Goal: Complete application form

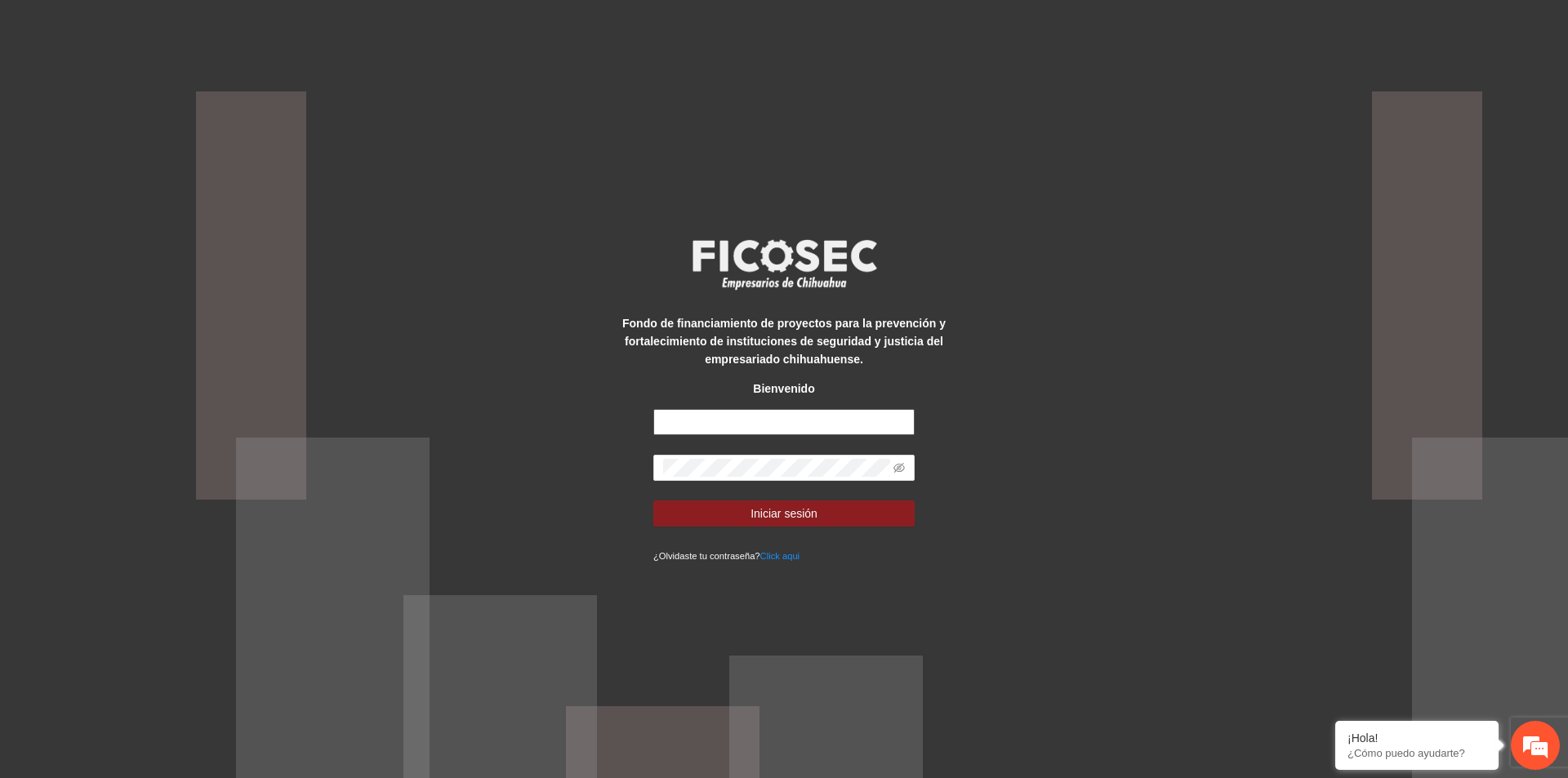
click at [711, 430] on input "text" at bounding box center [784, 423] width 261 height 26
type input "**********"
click at [1087, 464] on div "**********" at bounding box center [784, 389] width 1568 height 778
click at [795, 518] on span "Iniciar sesión" at bounding box center [784, 513] width 67 height 18
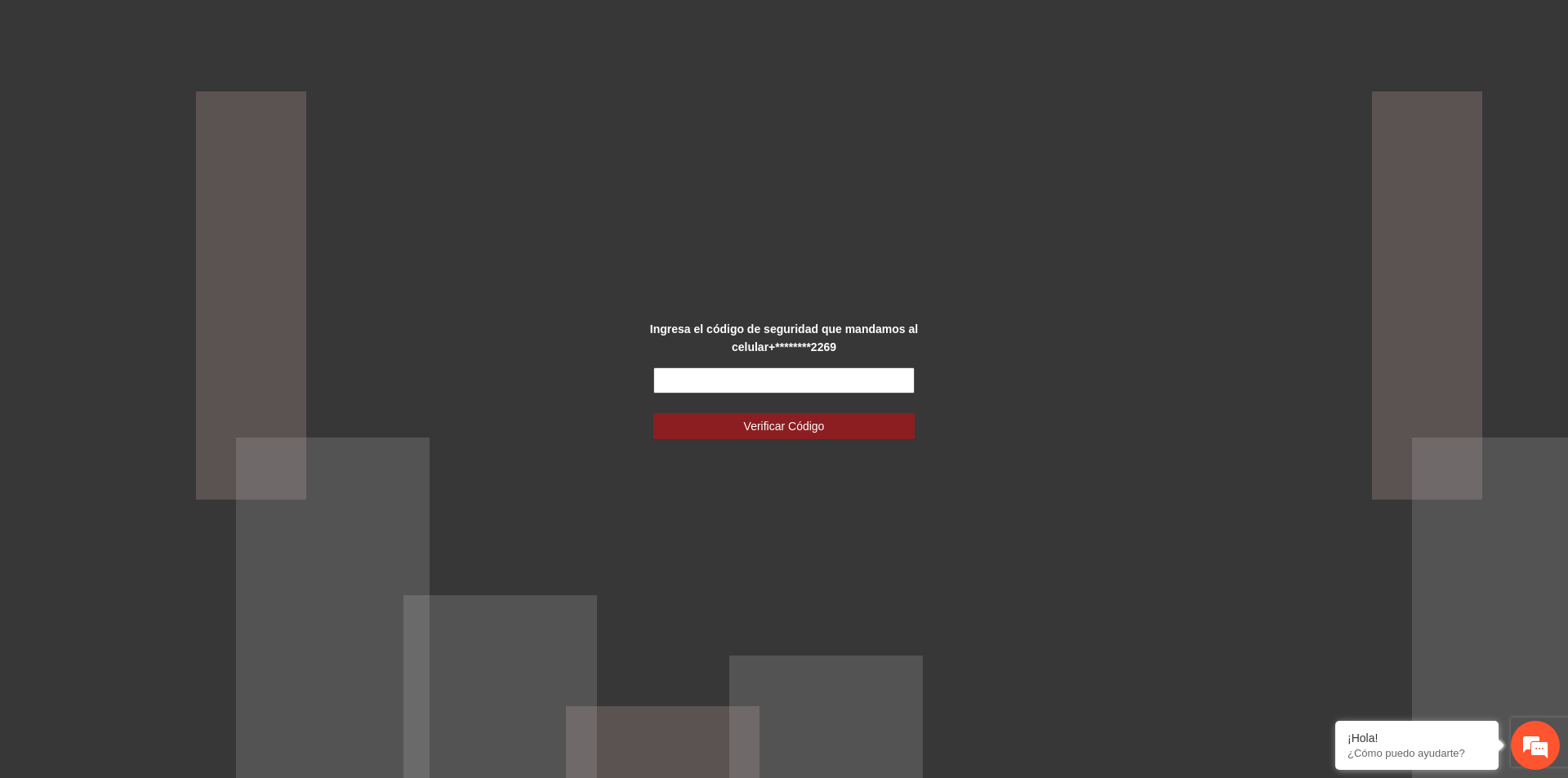
click at [844, 385] on input "text" at bounding box center [784, 381] width 261 height 26
type input "******"
click at [784, 441] on div "Ingresa el código de seguridad que mandamos al celular +********2269 ****** Ver…" at bounding box center [784, 390] width 327 height 139
click at [796, 427] on span "Verificar Código" at bounding box center [784, 427] width 81 height 18
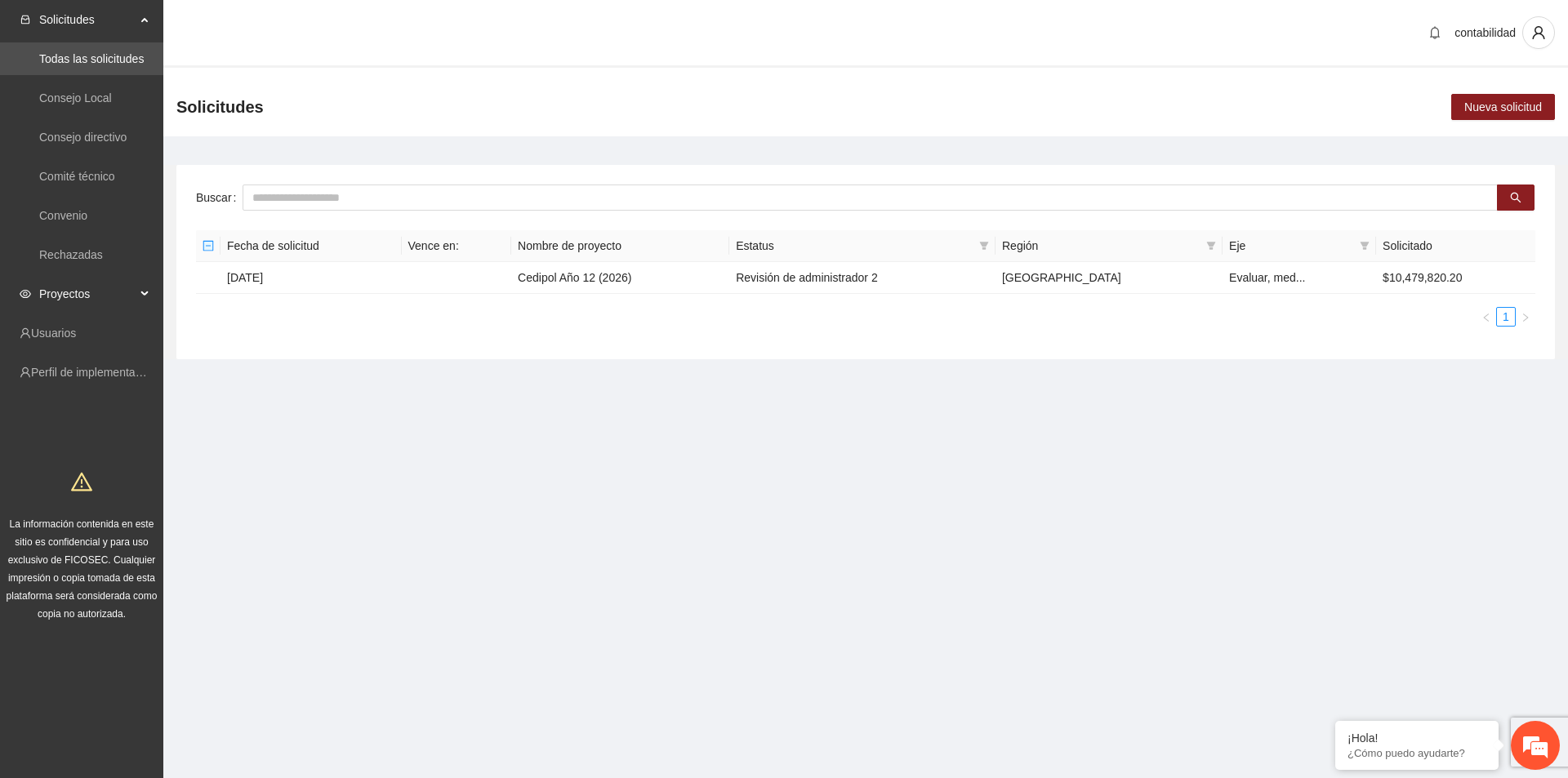
click at [124, 302] on span "Proyectos" at bounding box center [88, 294] width 97 height 33
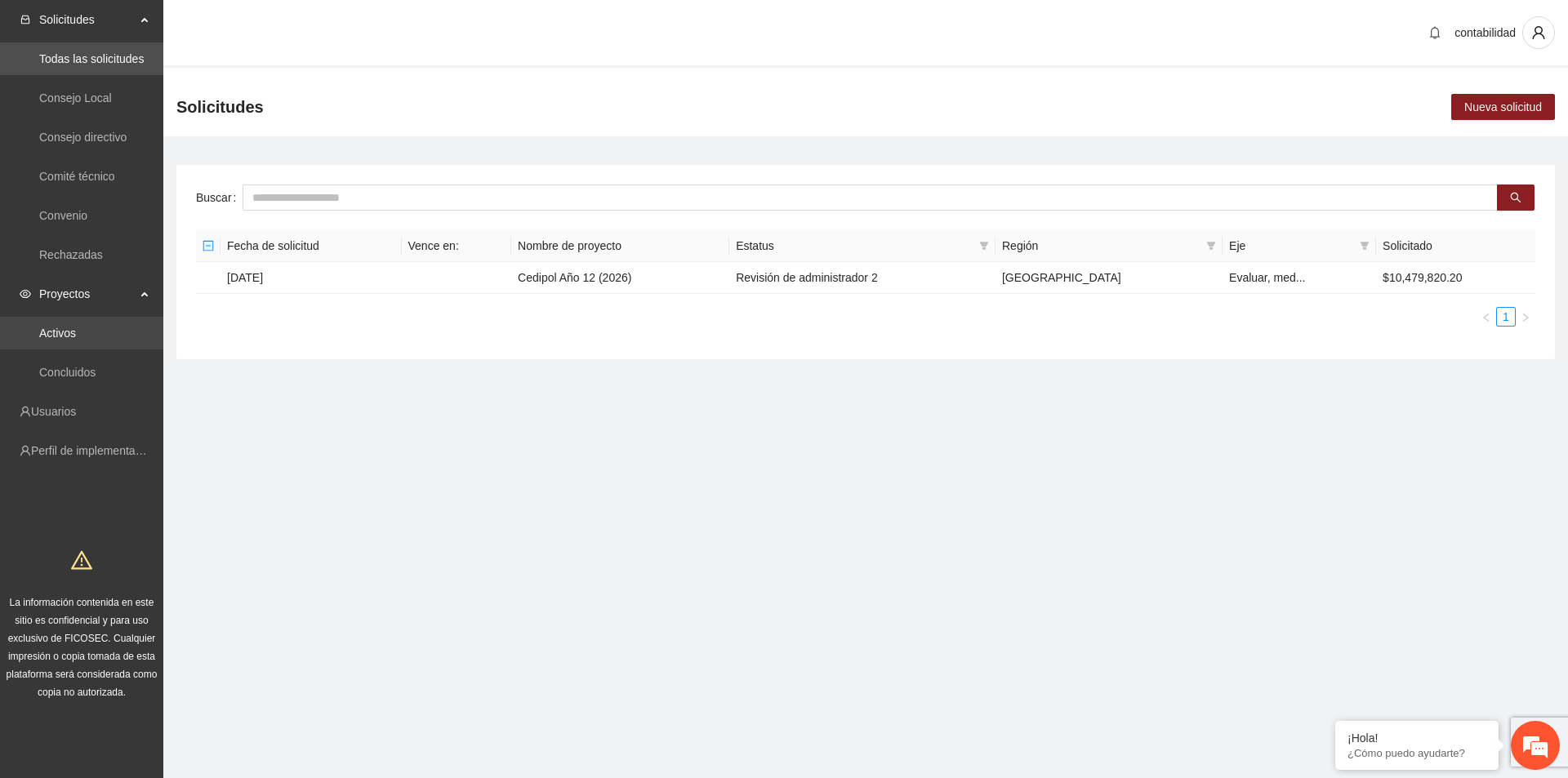
click at [76, 340] on link "Activos" at bounding box center [57, 333] width 37 height 13
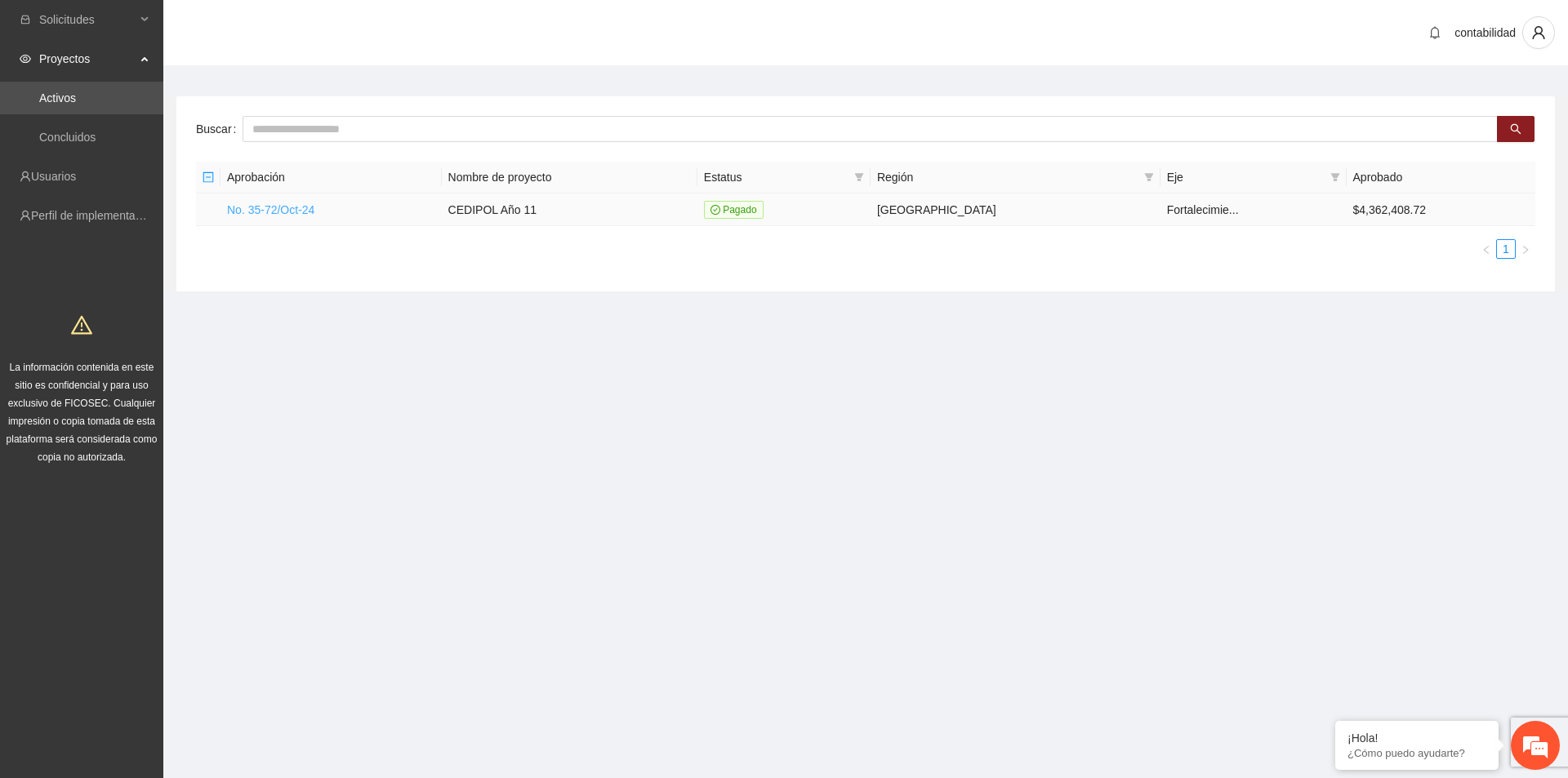
click at [274, 210] on link "No. 35-72/Oct-24" at bounding box center [270, 210] width 88 height 13
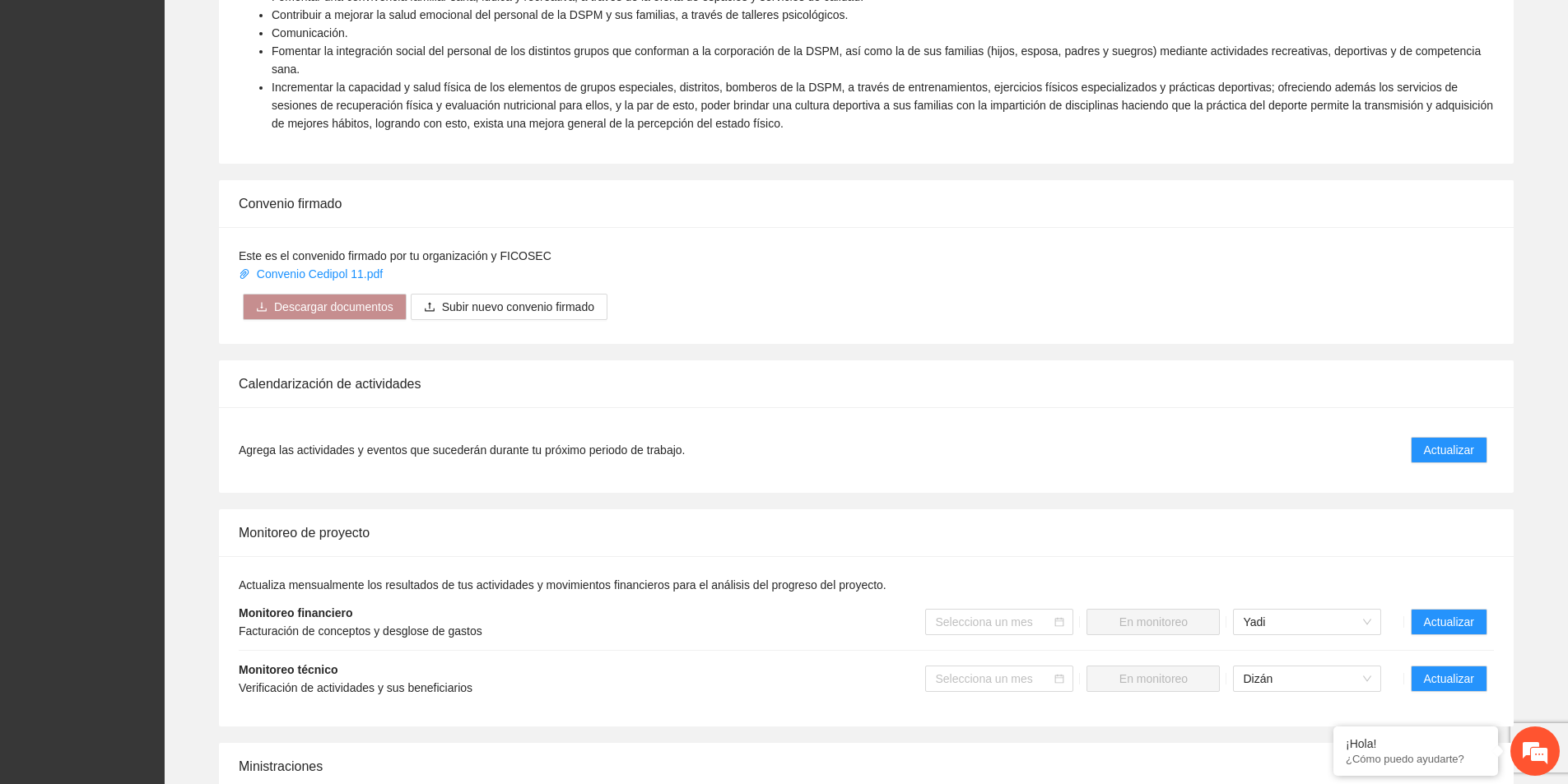
scroll to position [1152, 0]
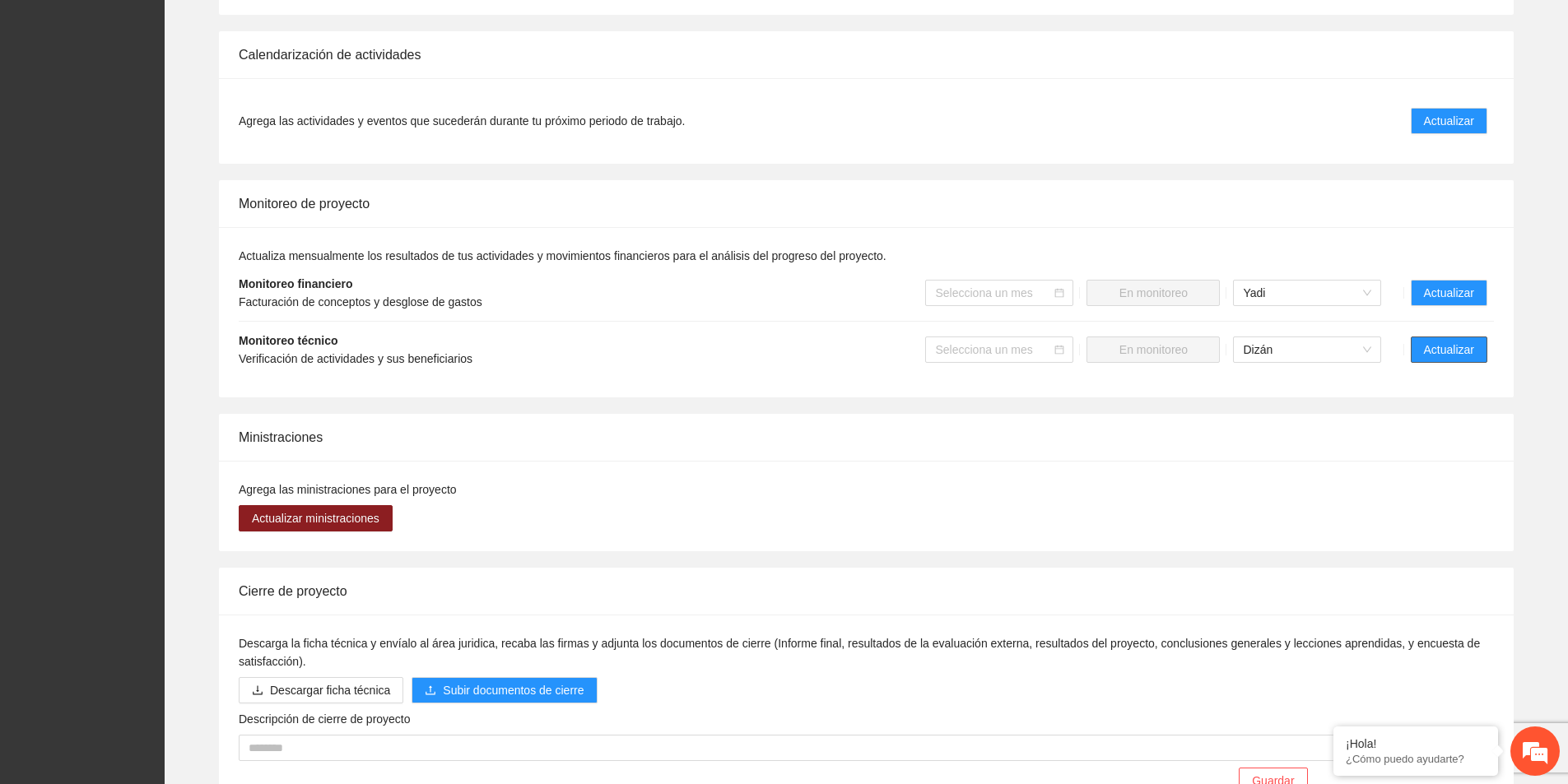
click at [1469, 341] on span "Actualizar" at bounding box center [1448, 350] width 50 height 18
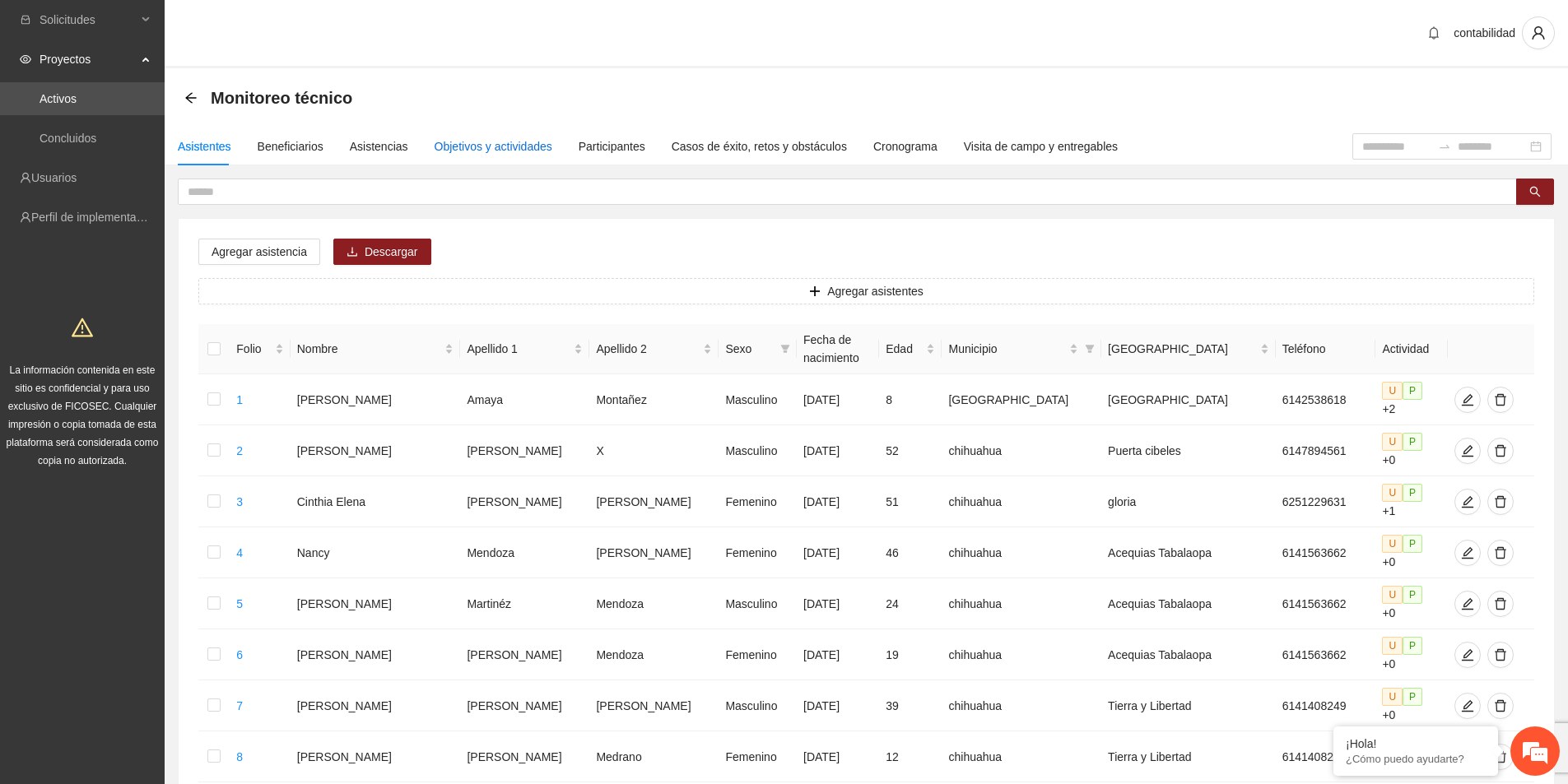
click at [465, 144] on div "Objetivos y actividades" at bounding box center [494, 147] width 118 height 18
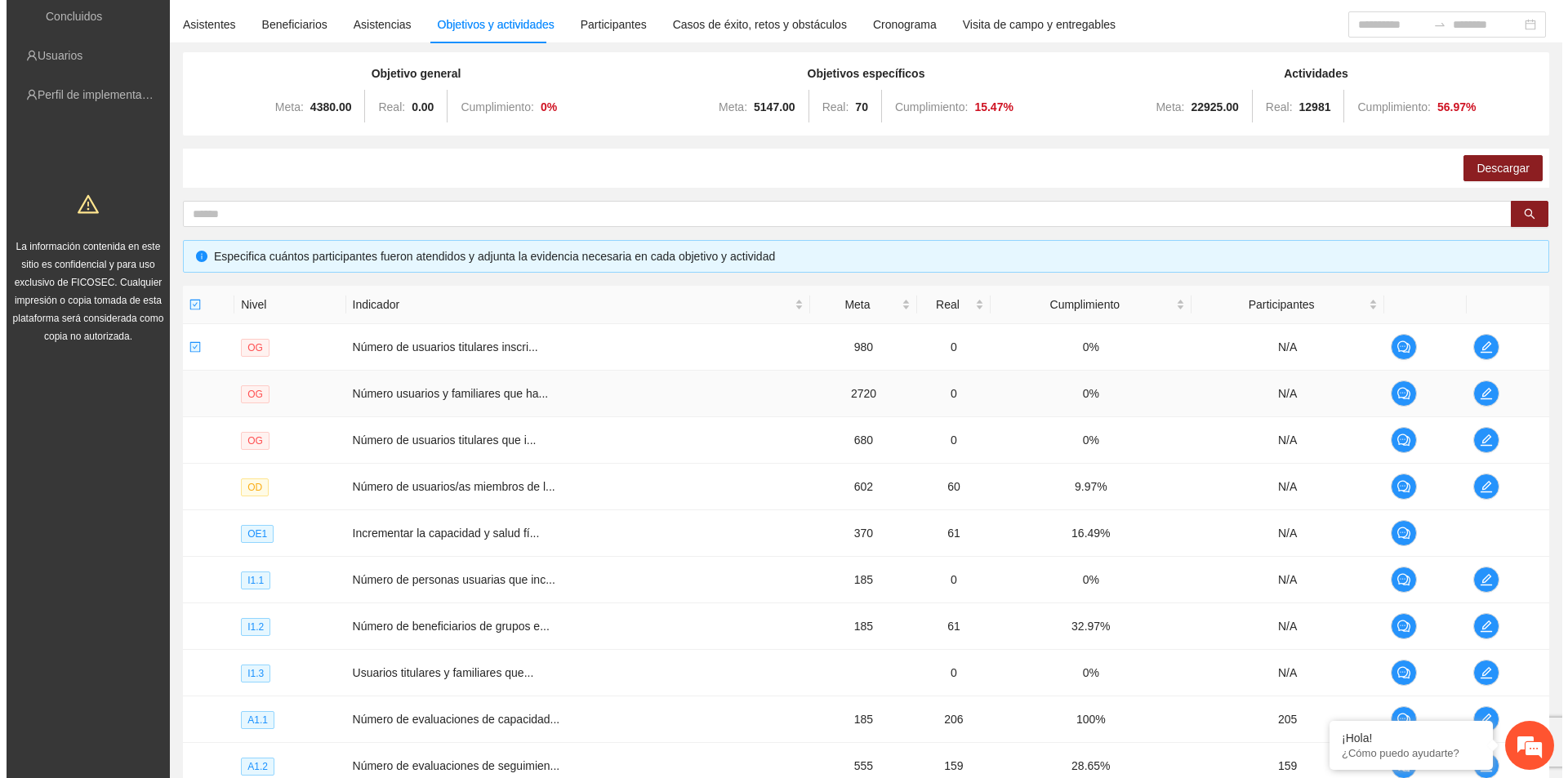
scroll to position [289, 0]
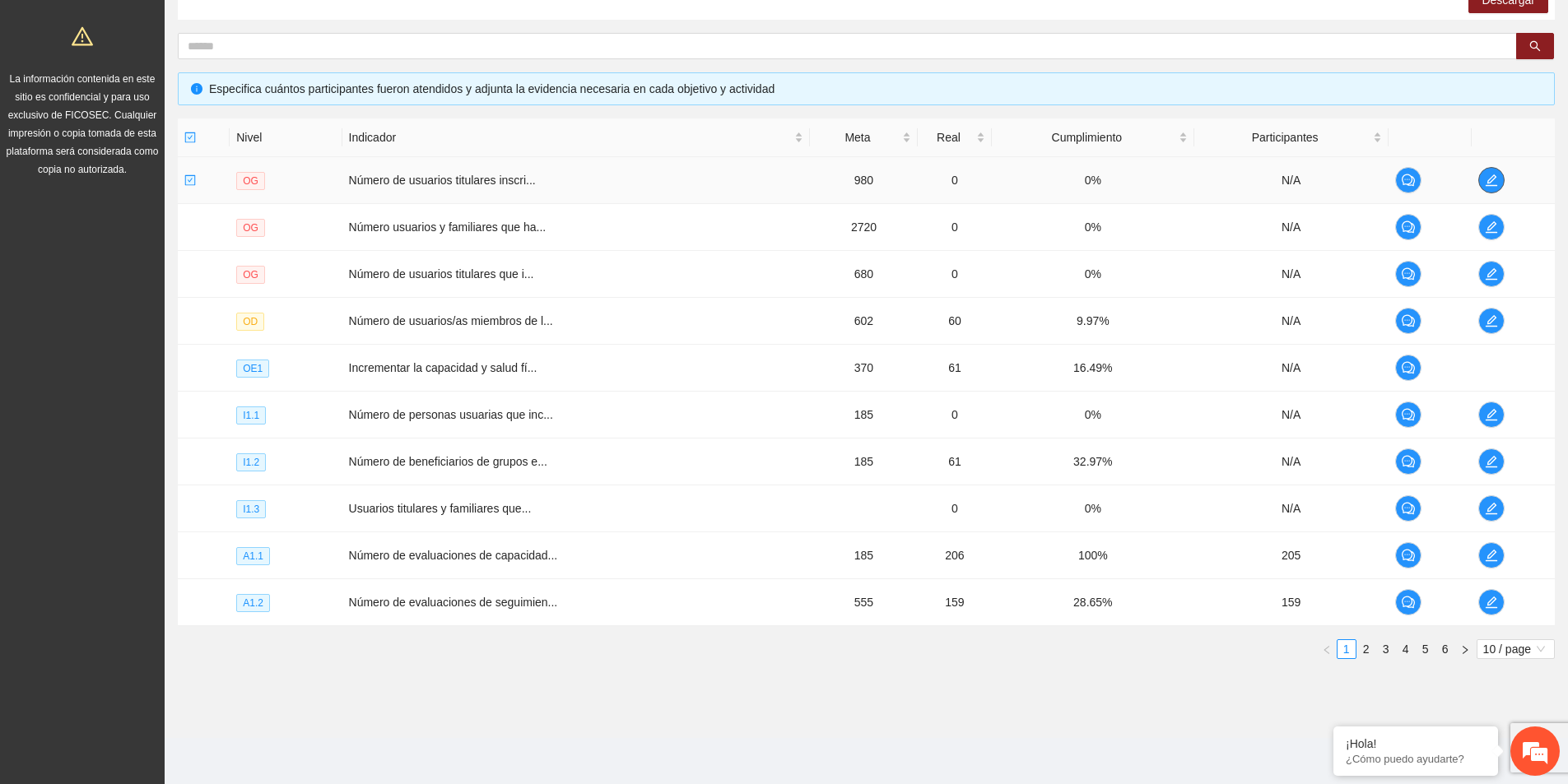
click at [1490, 177] on icon "edit" at bounding box center [1491, 180] width 13 height 13
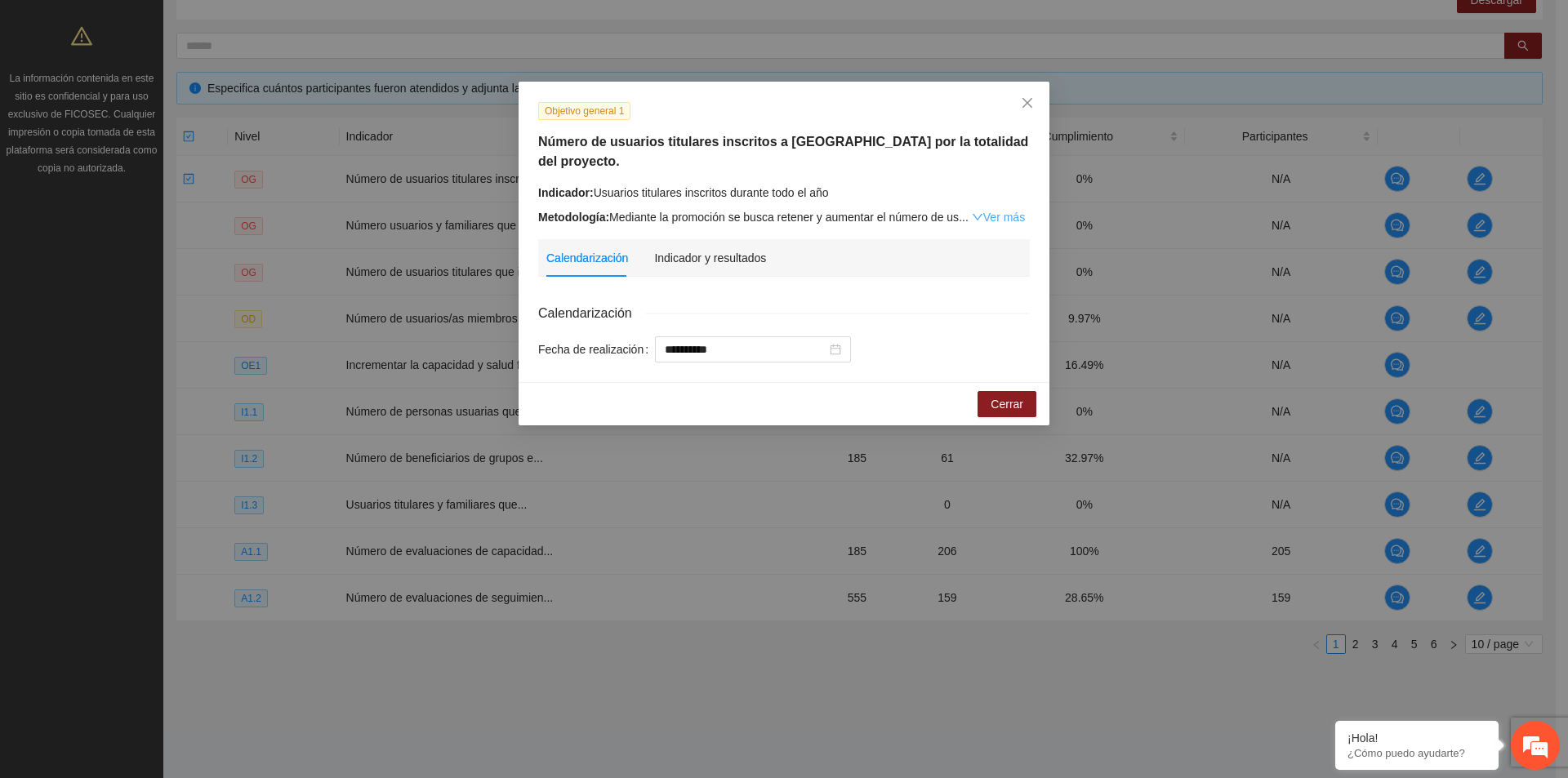
click at [1012, 210] on link "Ver más" at bounding box center [998, 217] width 53 height 13
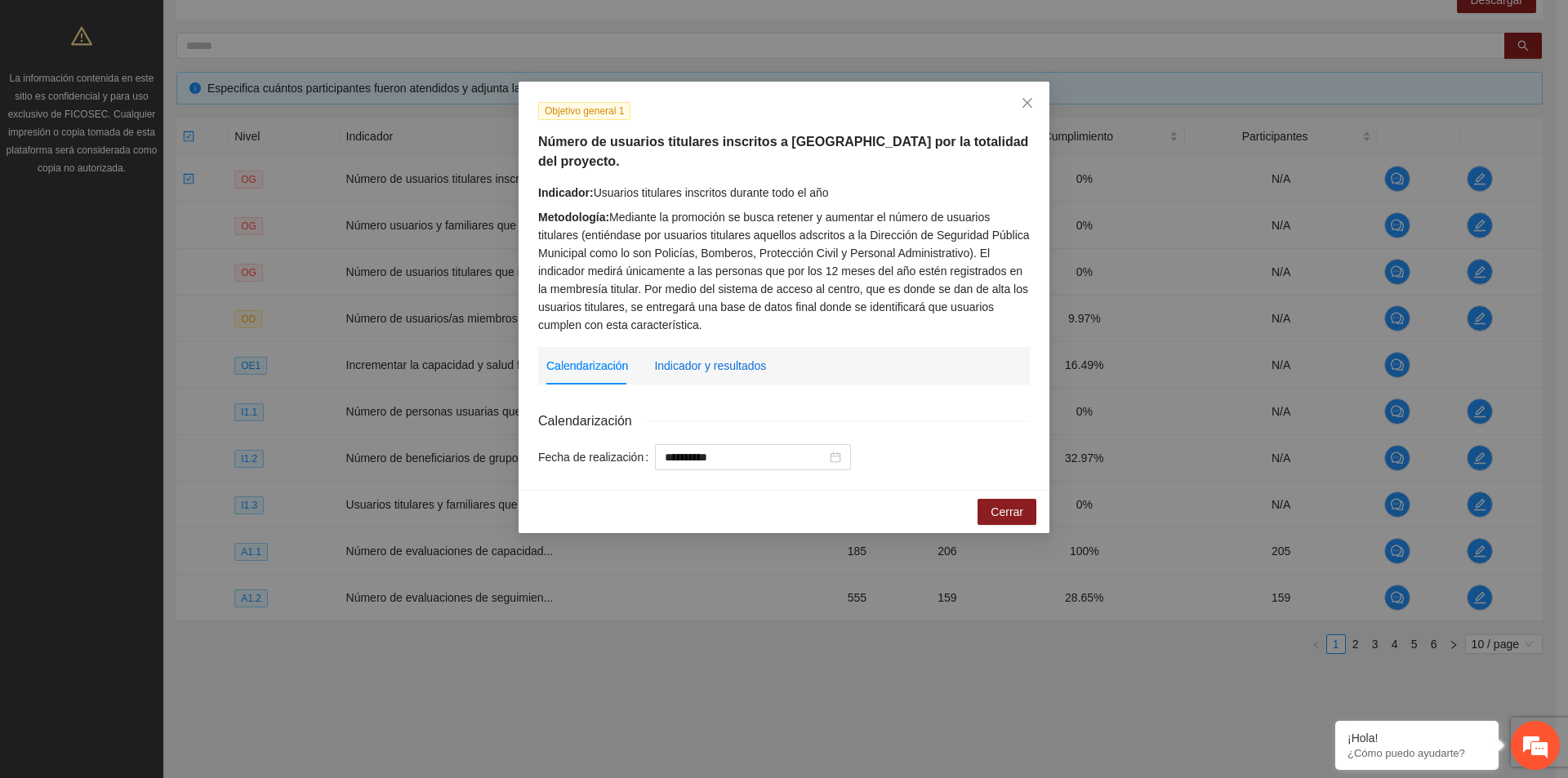
click at [743, 357] on div "Indicador y resultados" at bounding box center [710, 366] width 112 height 18
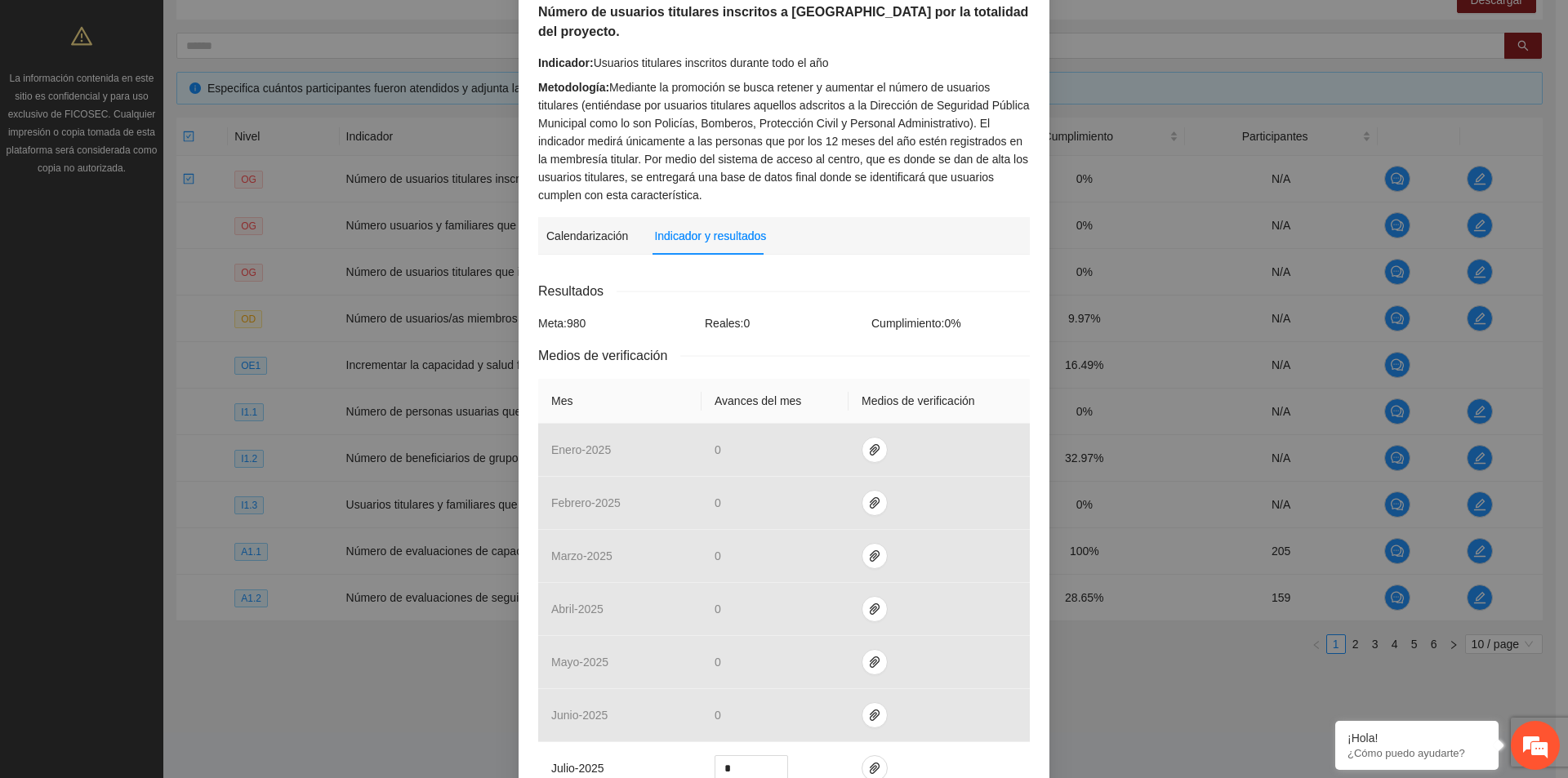
scroll to position [327, 0]
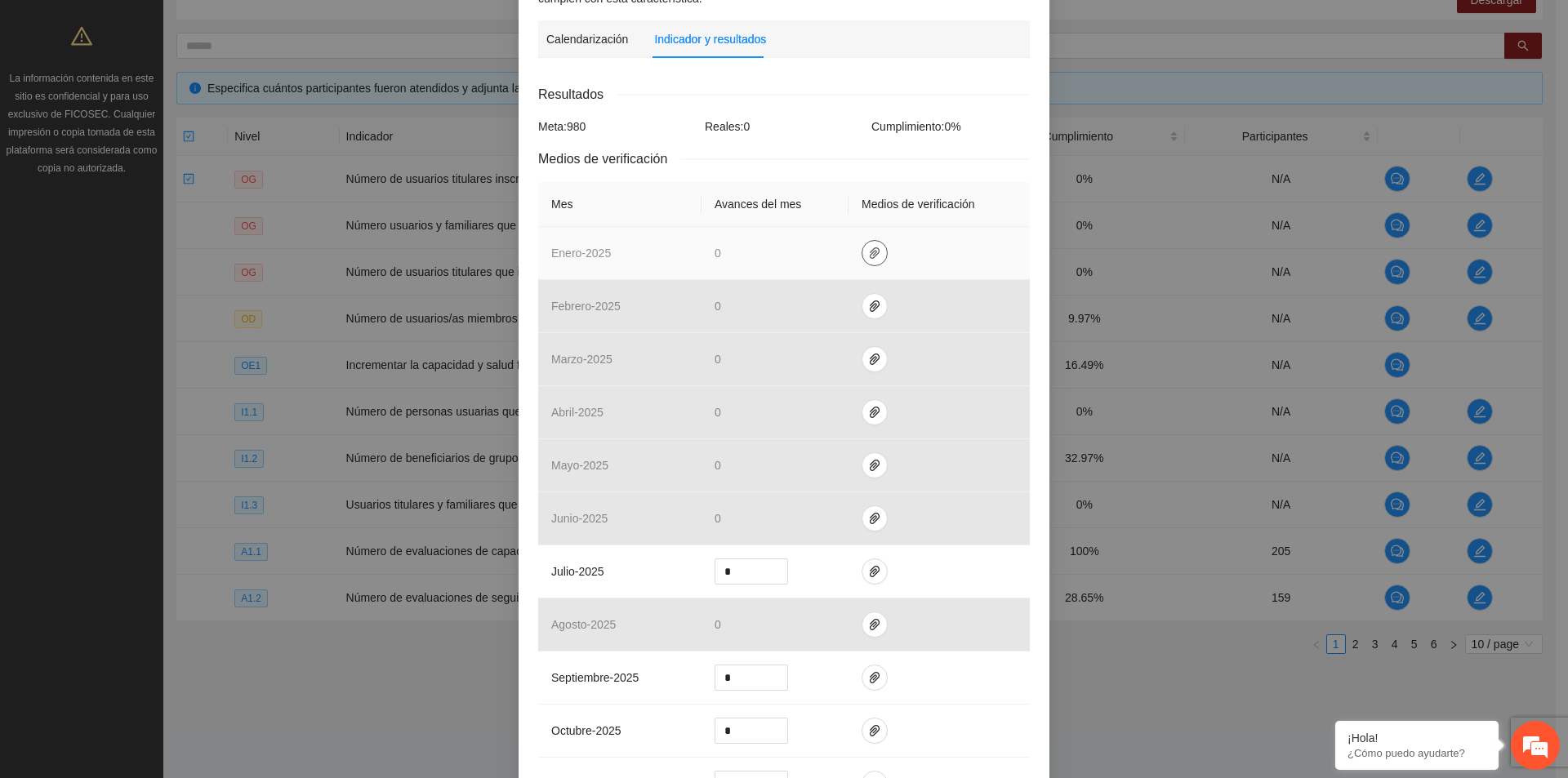
click at [870, 247] on icon "paper-clip" at bounding box center [874, 253] width 13 height 13
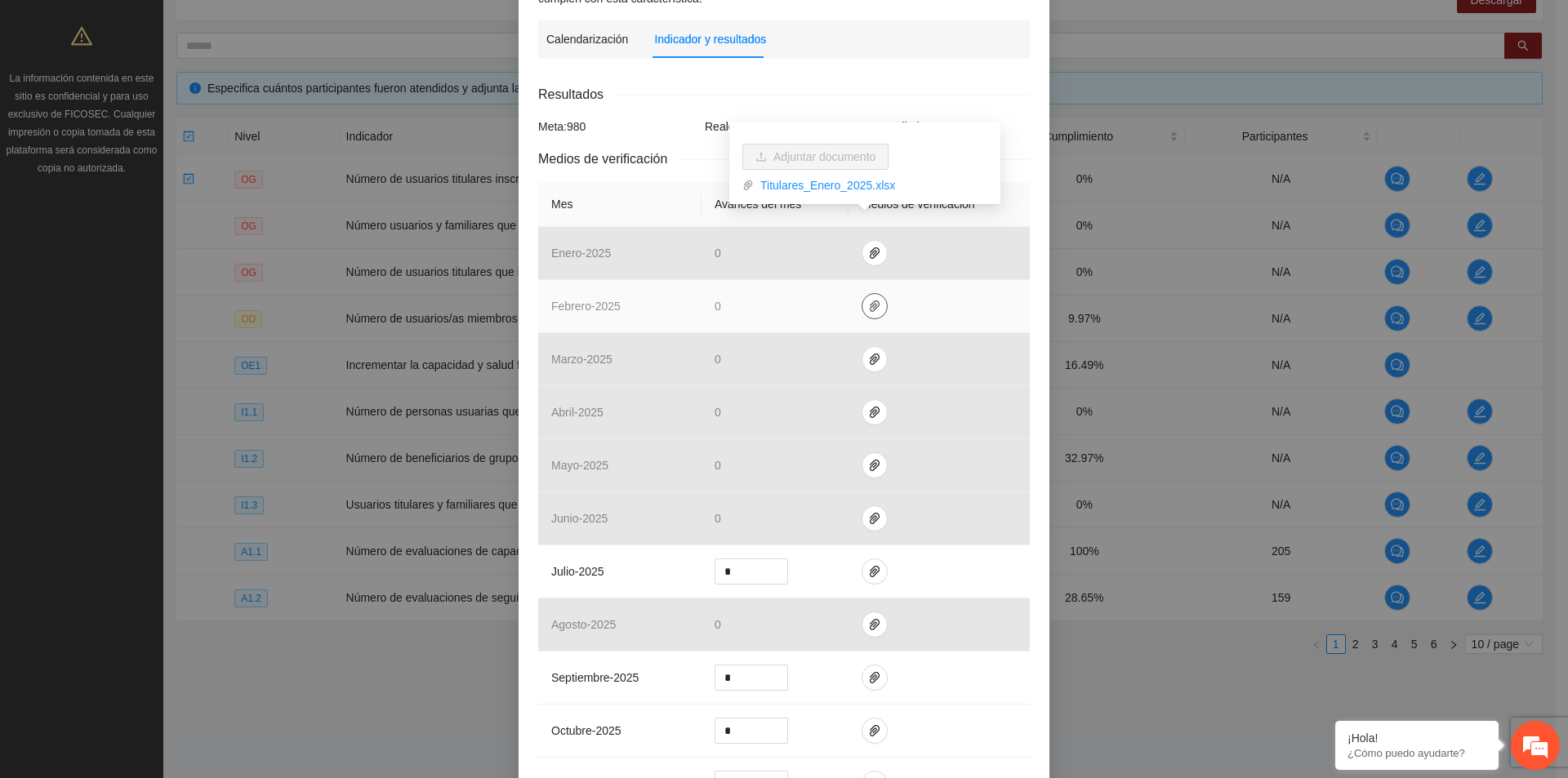
click at [874, 300] on span "paper-clip" at bounding box center [874, 306] width 25 height 13
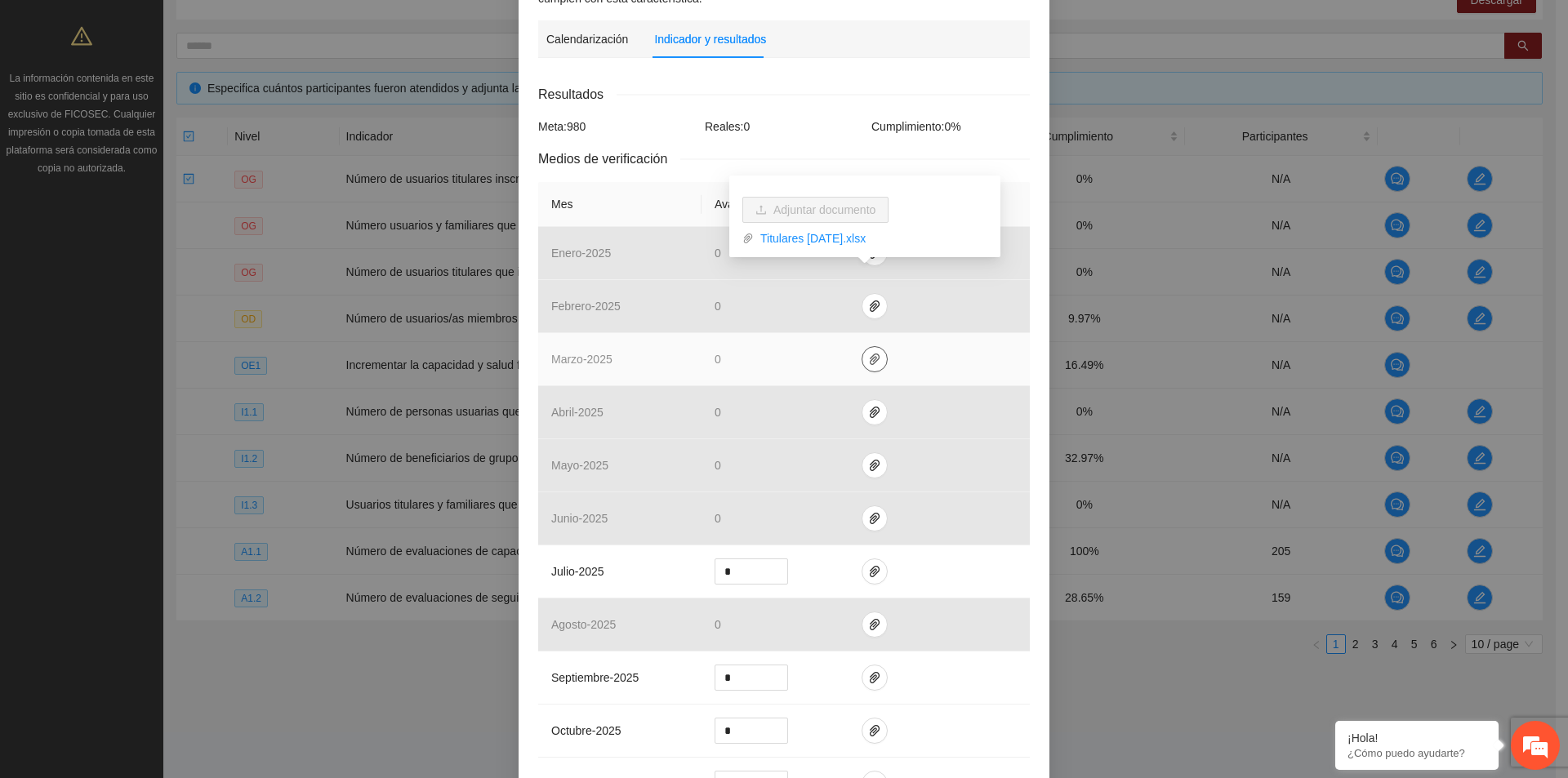
click at [870, 354] on icon "paper-clip" at bounding box center [874, 360] width 10 height 11
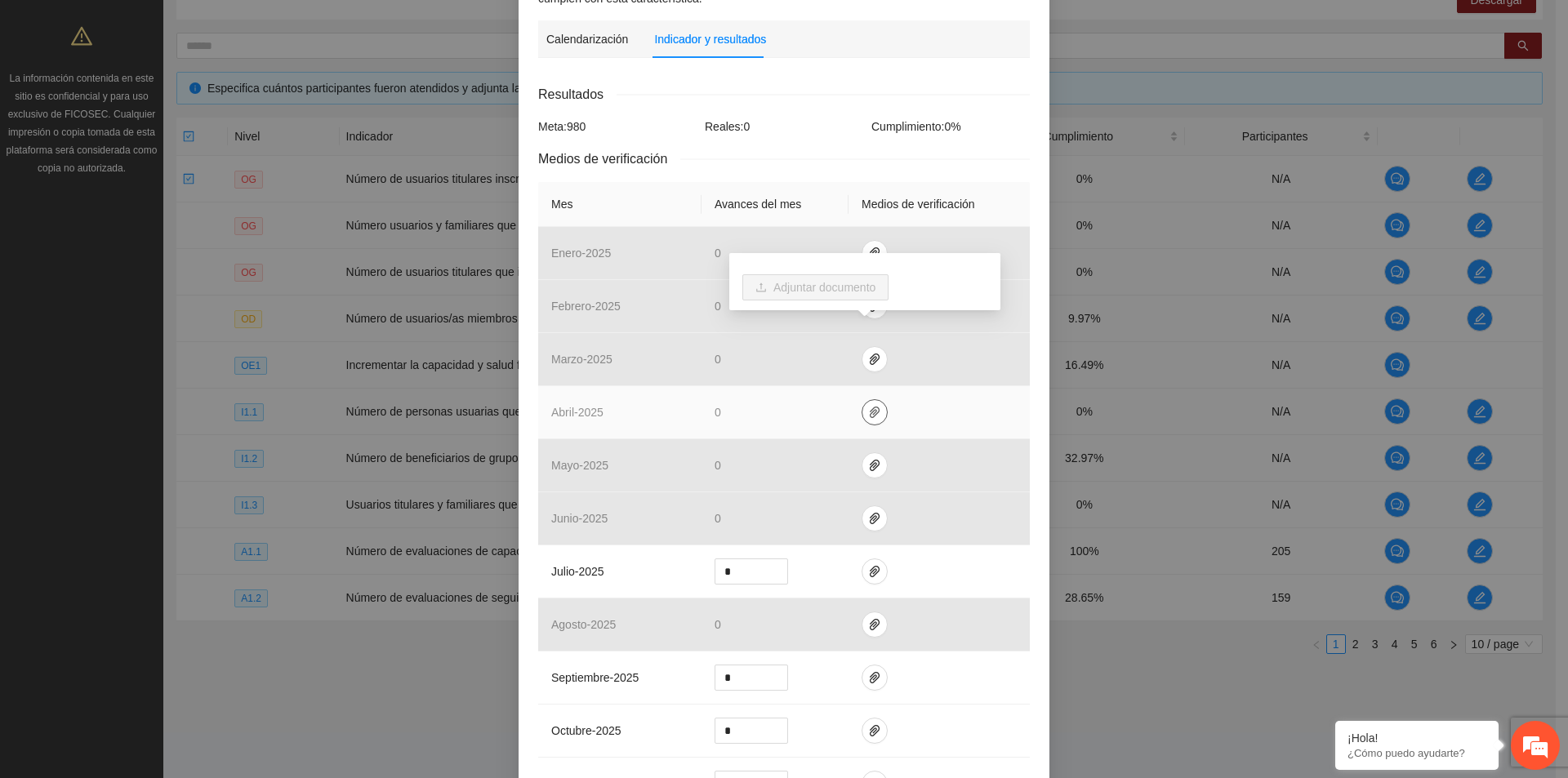
click at [870, 406] on icon "paper-clip" at bounding box center [874, 413] width 13 height 13
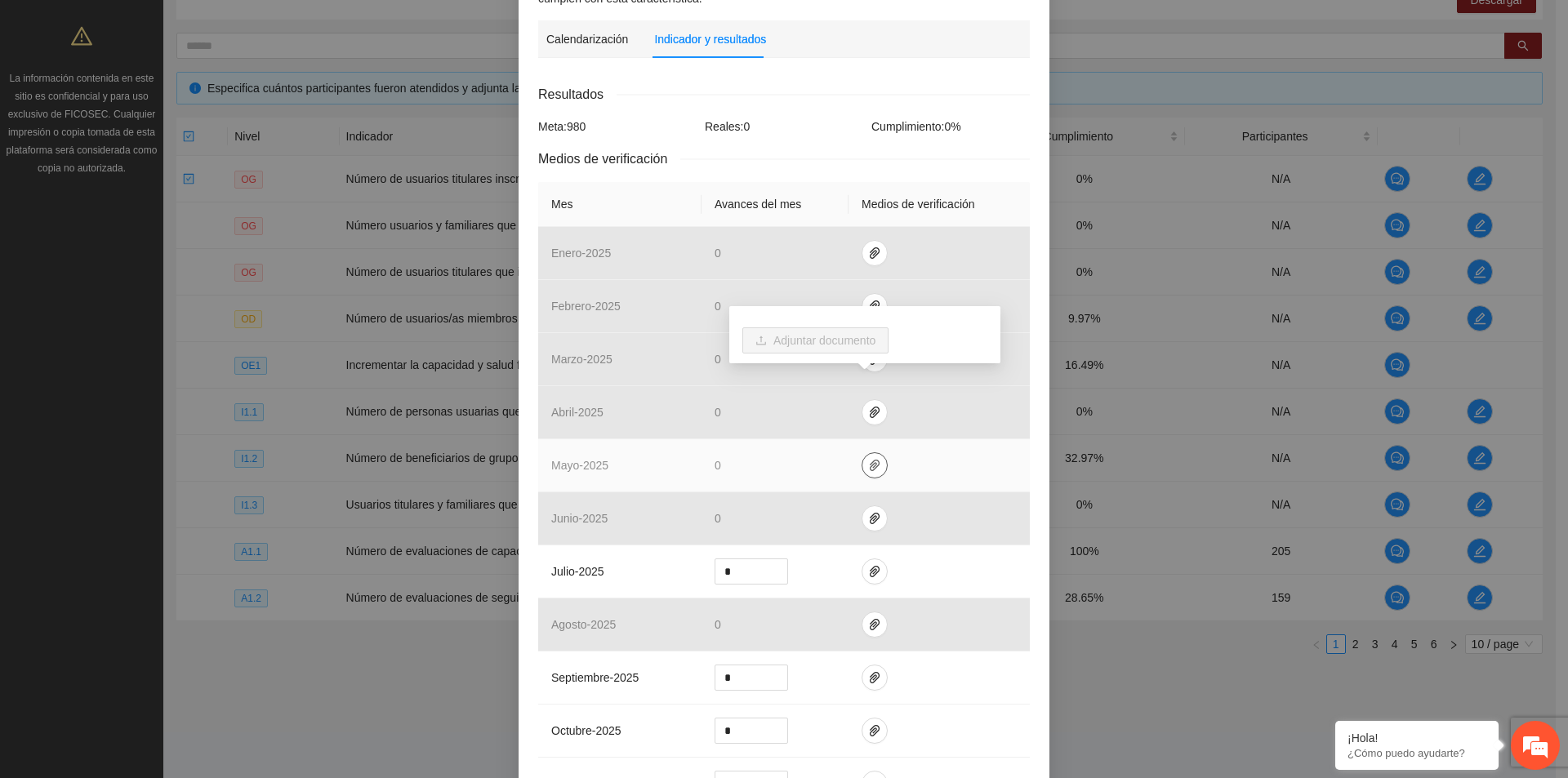
click at [870, 459] on icon "paper-clip" at bounding box center [874, 465] width 10 height 11
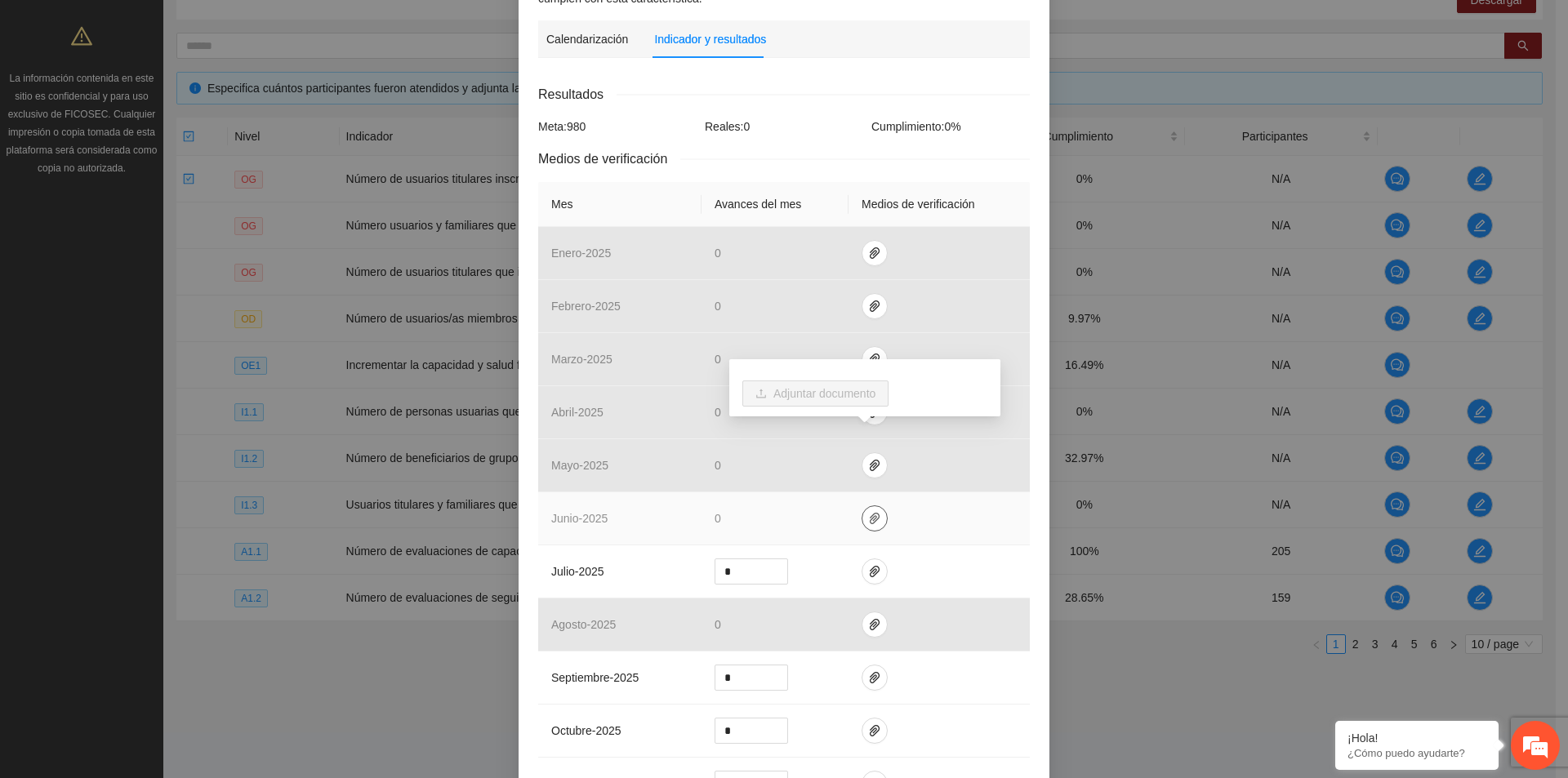
click at [865, 505] on button "button" at bounding box center [874, 518] width 26 height 26
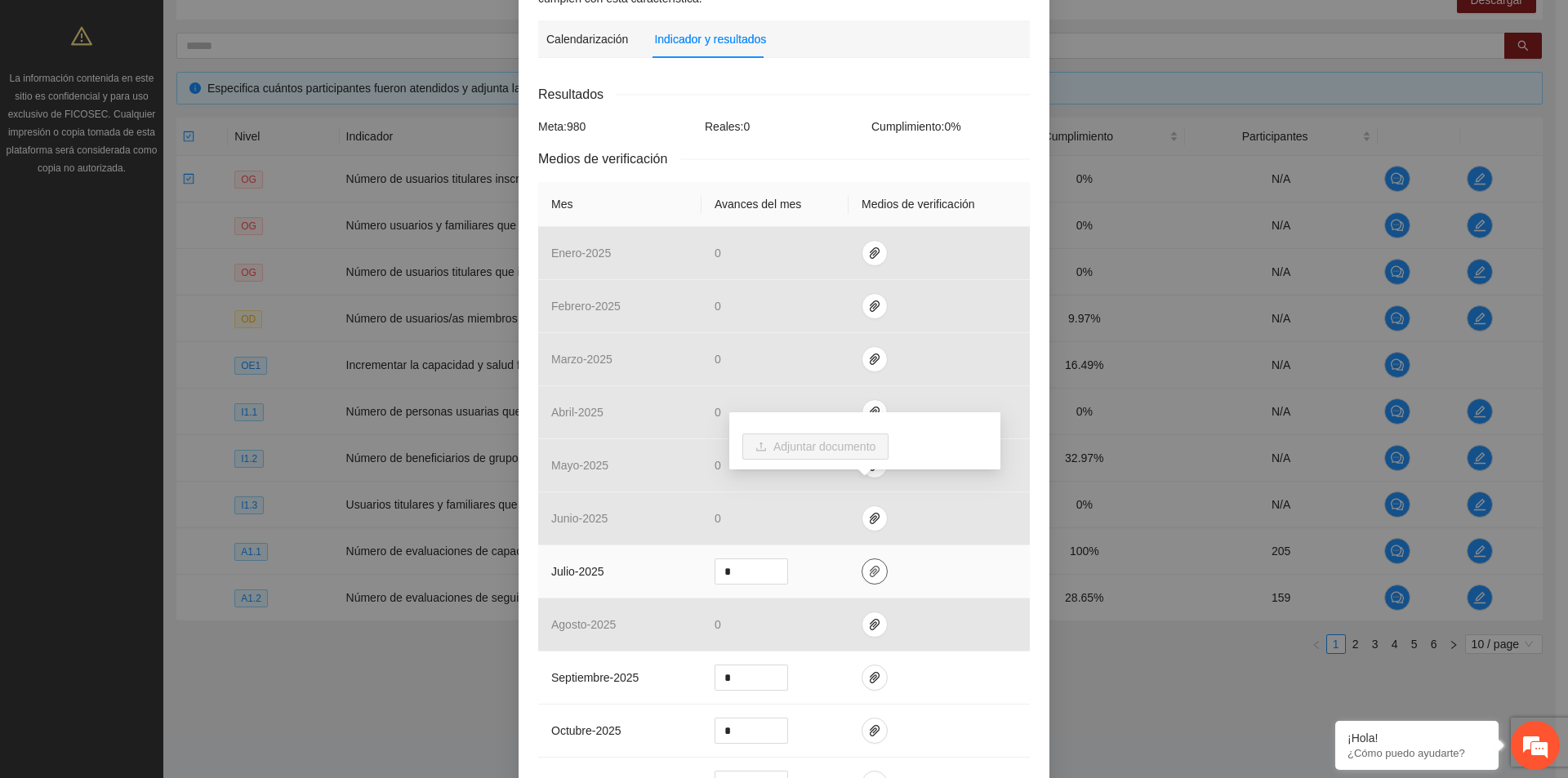
click at [870, 559] on button "button" at bounding box center [874, 572] width 26 height 26
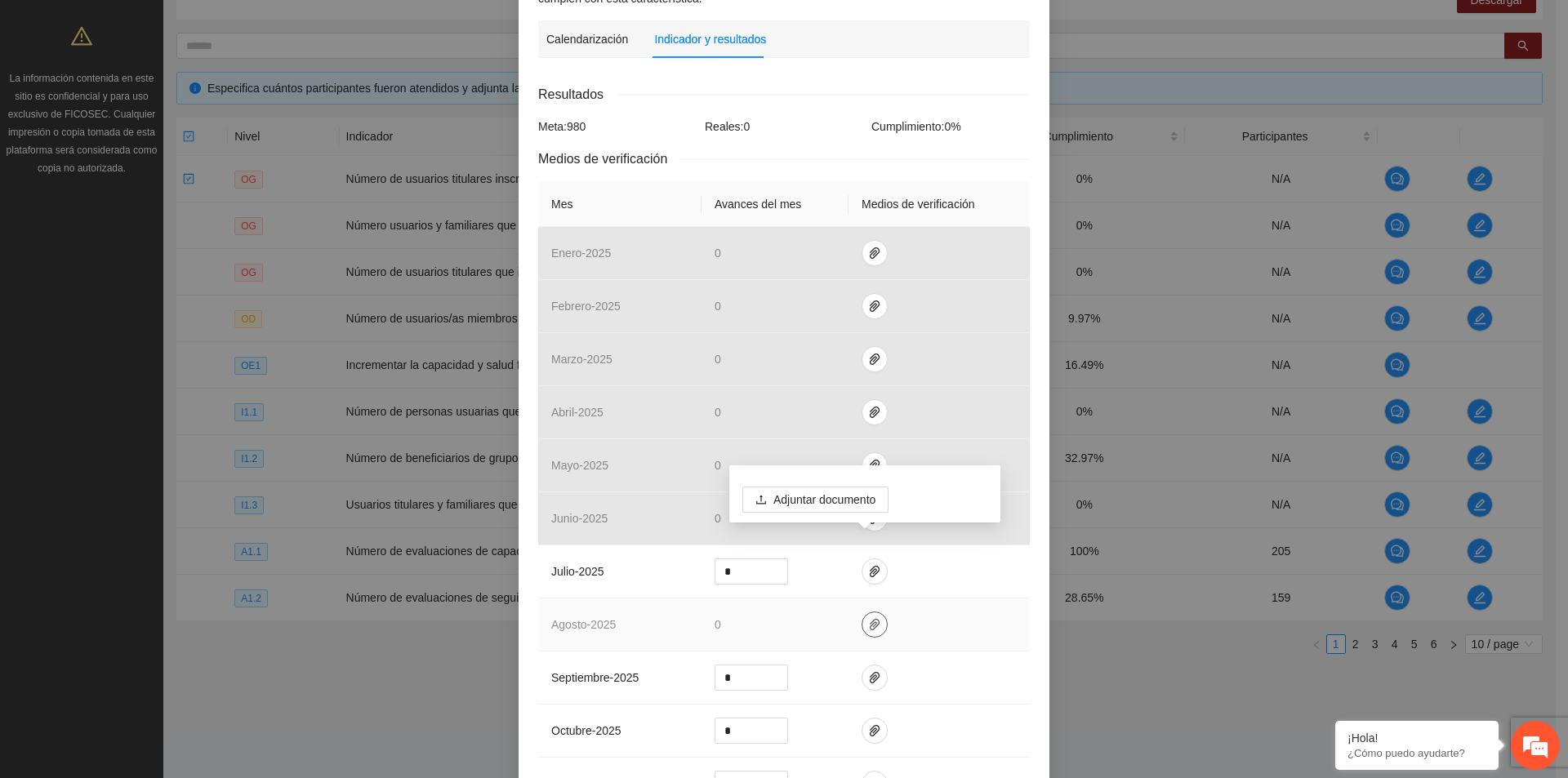
click at [870, 619] on icon "paper-clip" at bounding box center [874, 625] width 10 height 11
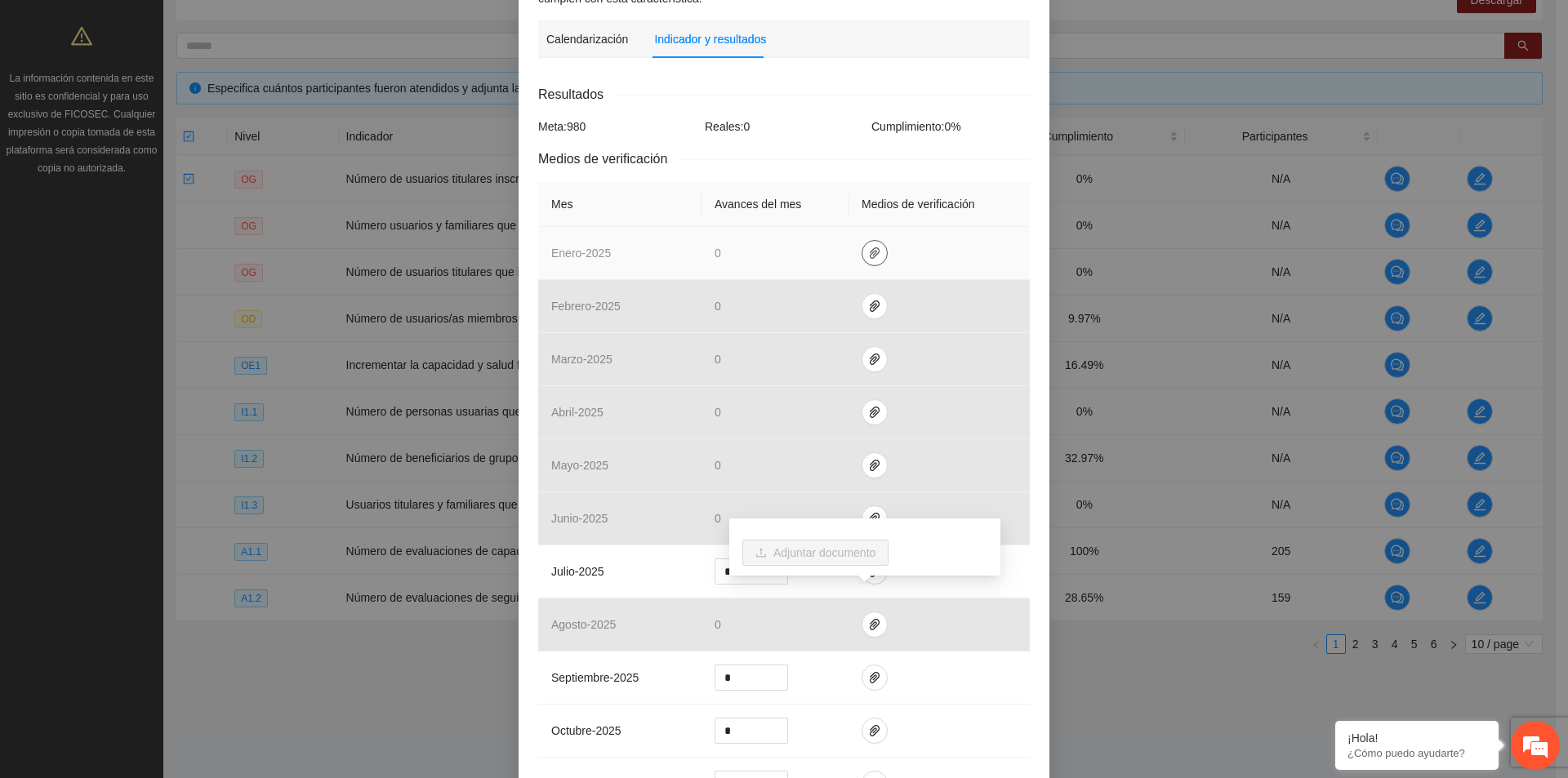
click at [868, 247] on icon "paper-clip" at bounding box center [874, 253] width 13 height 13
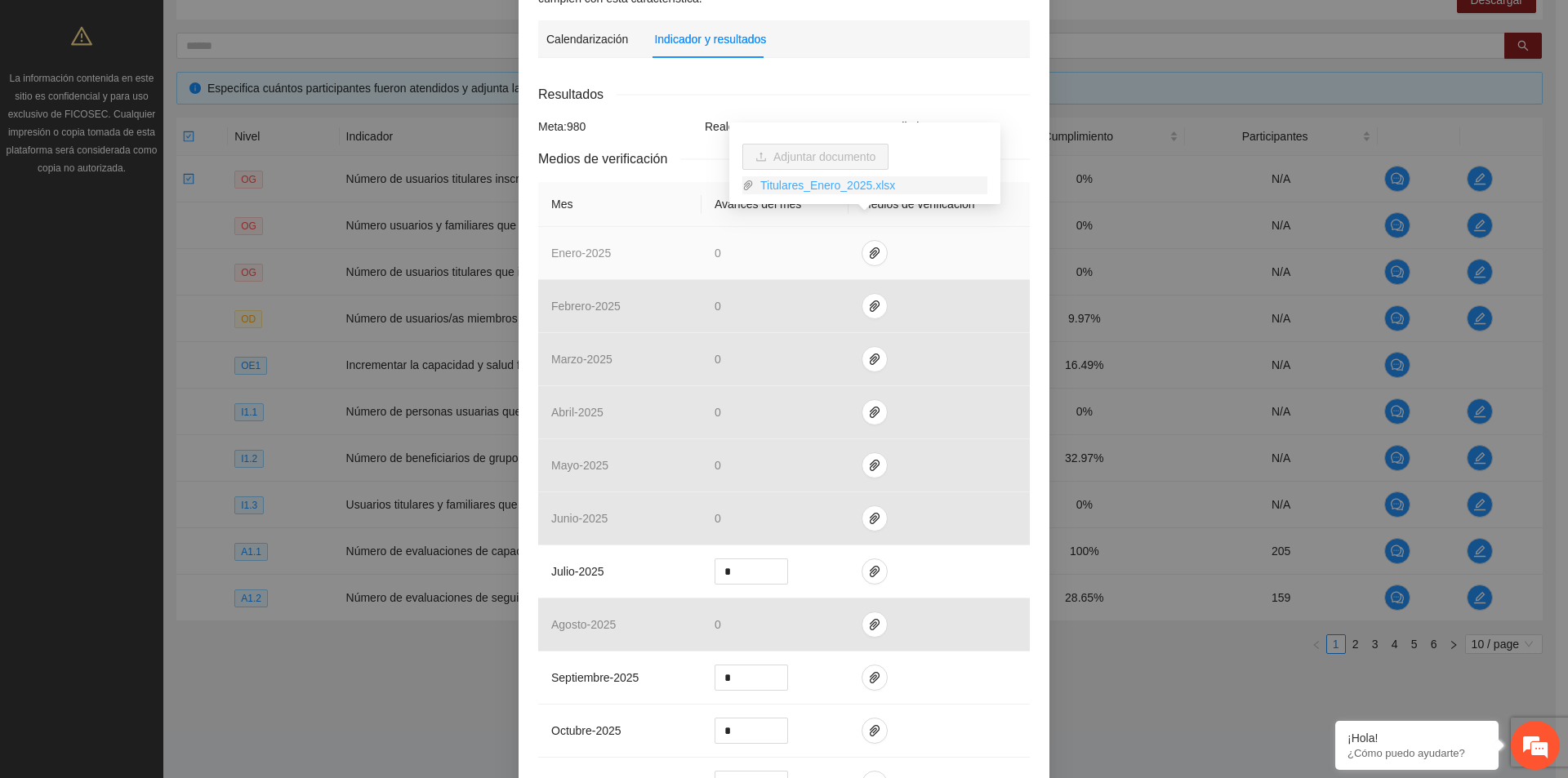
click at [851, 193] on link "Titulares_Enero_2025.xlsx" at bounding box center [870, 185] width 233 height 18
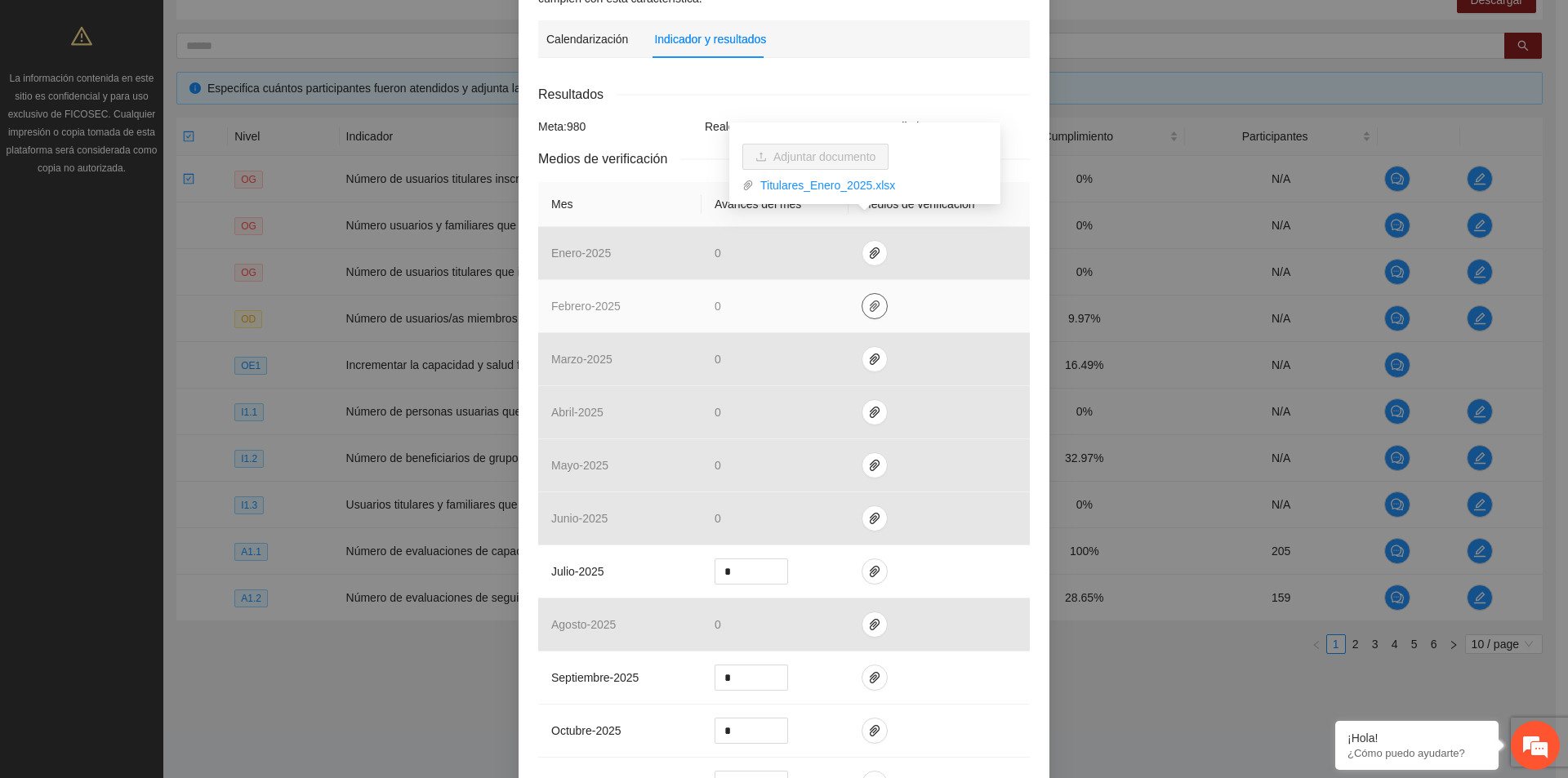
click at [869, 300] on icon "paper-clip" at bounding box center [874, 306] width 13 height 13
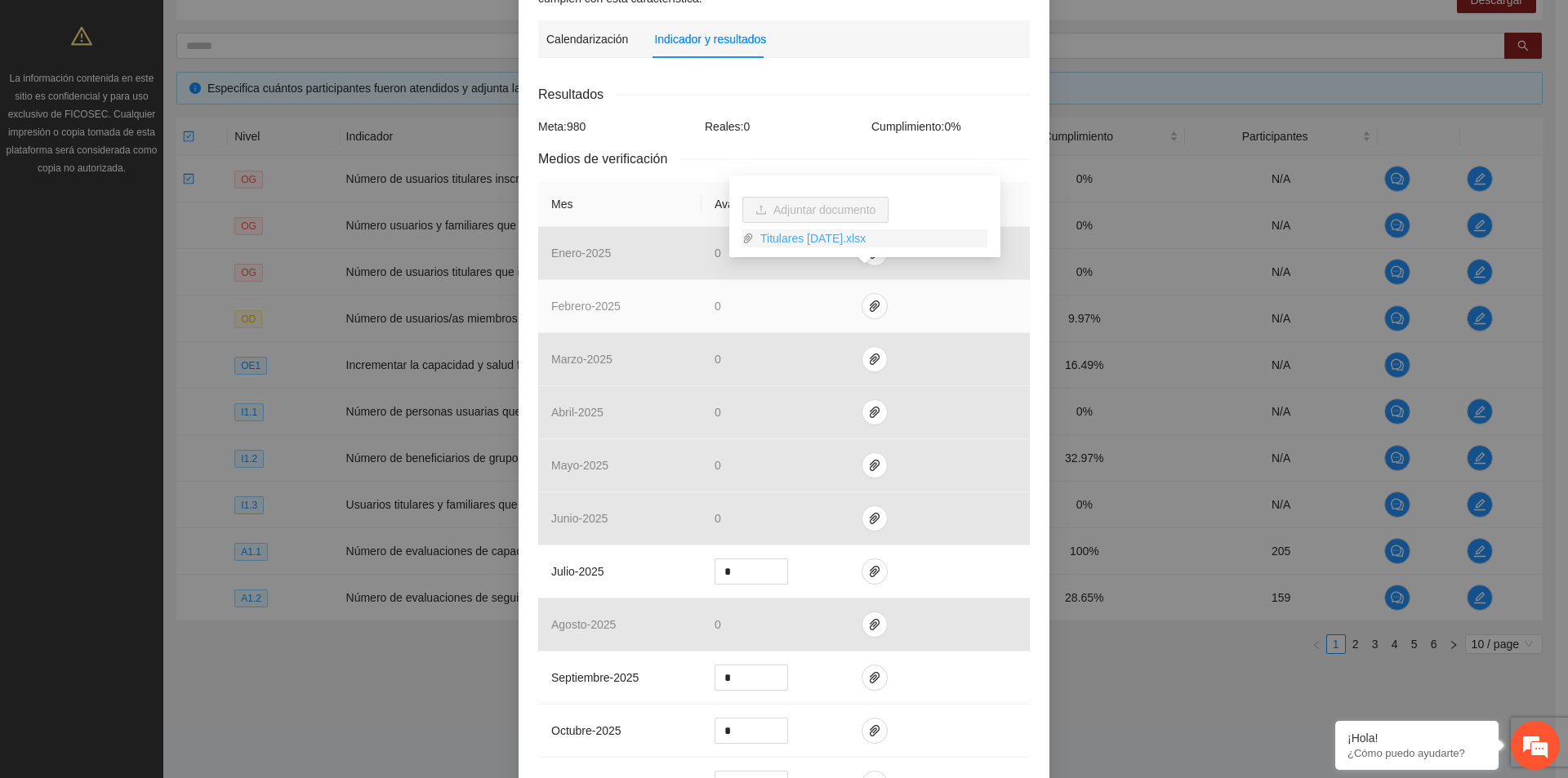
click at [864, 239] on link "Titulares [DATE].xlsx" at bounding box center [870, 238] width 233 height 18
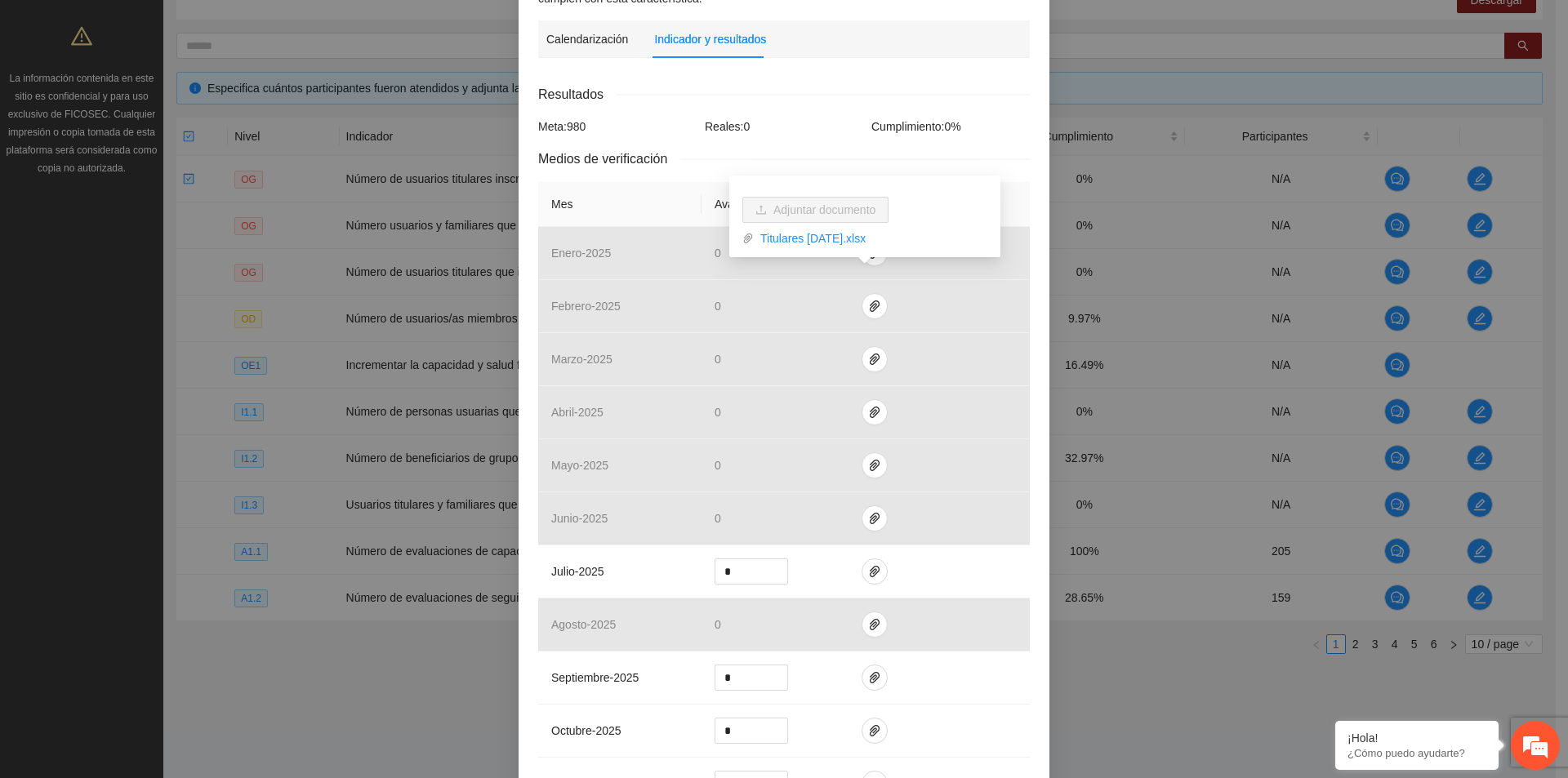
click at [996, 88] on div "Resultados Meta: 980 Reales: 0 Cumplimiento: 0 % Medios de verificación Mes Ava…" at bounding box center [784, 539] width 491 height 910
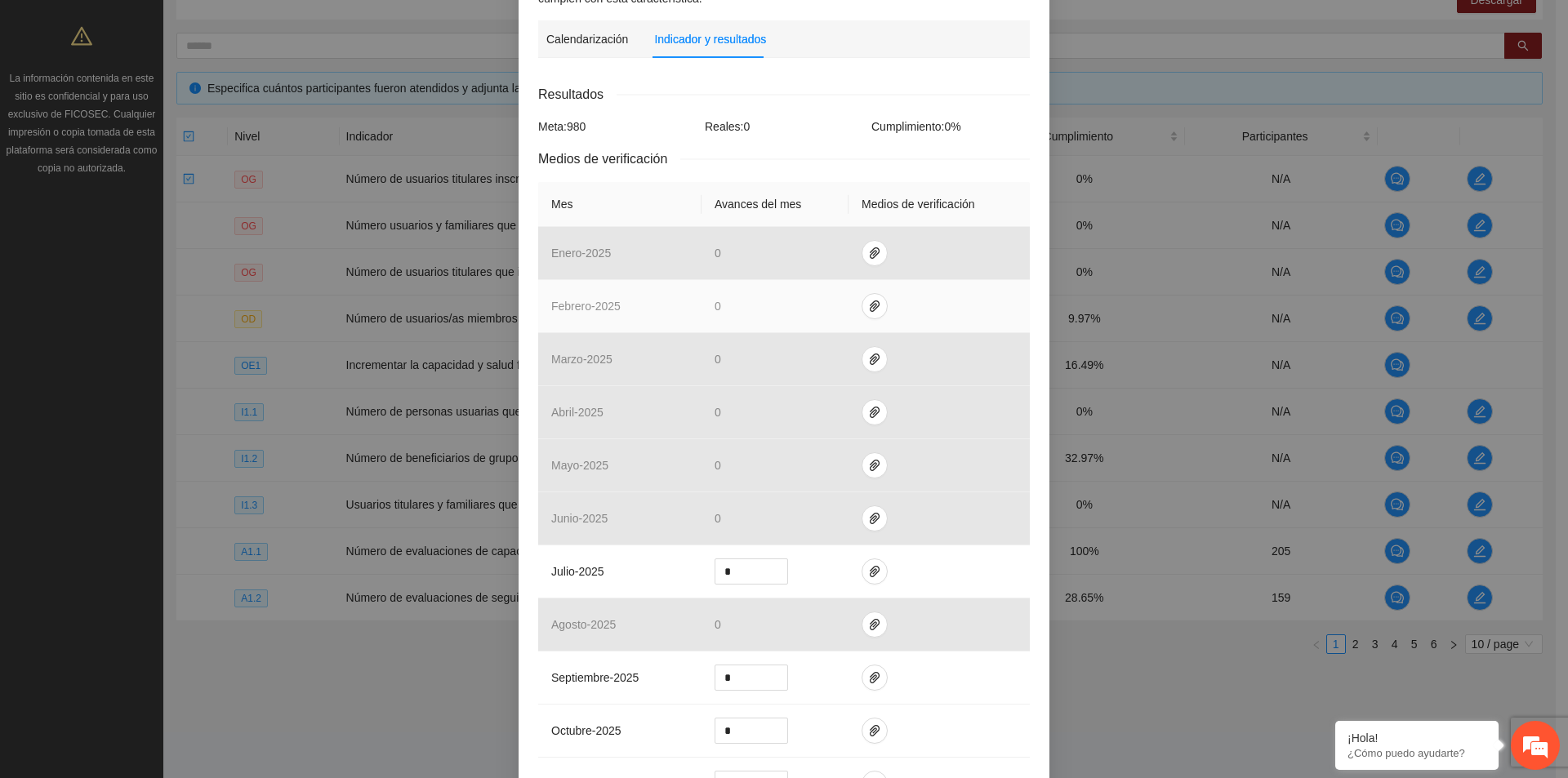
scroll to position [0, 0]
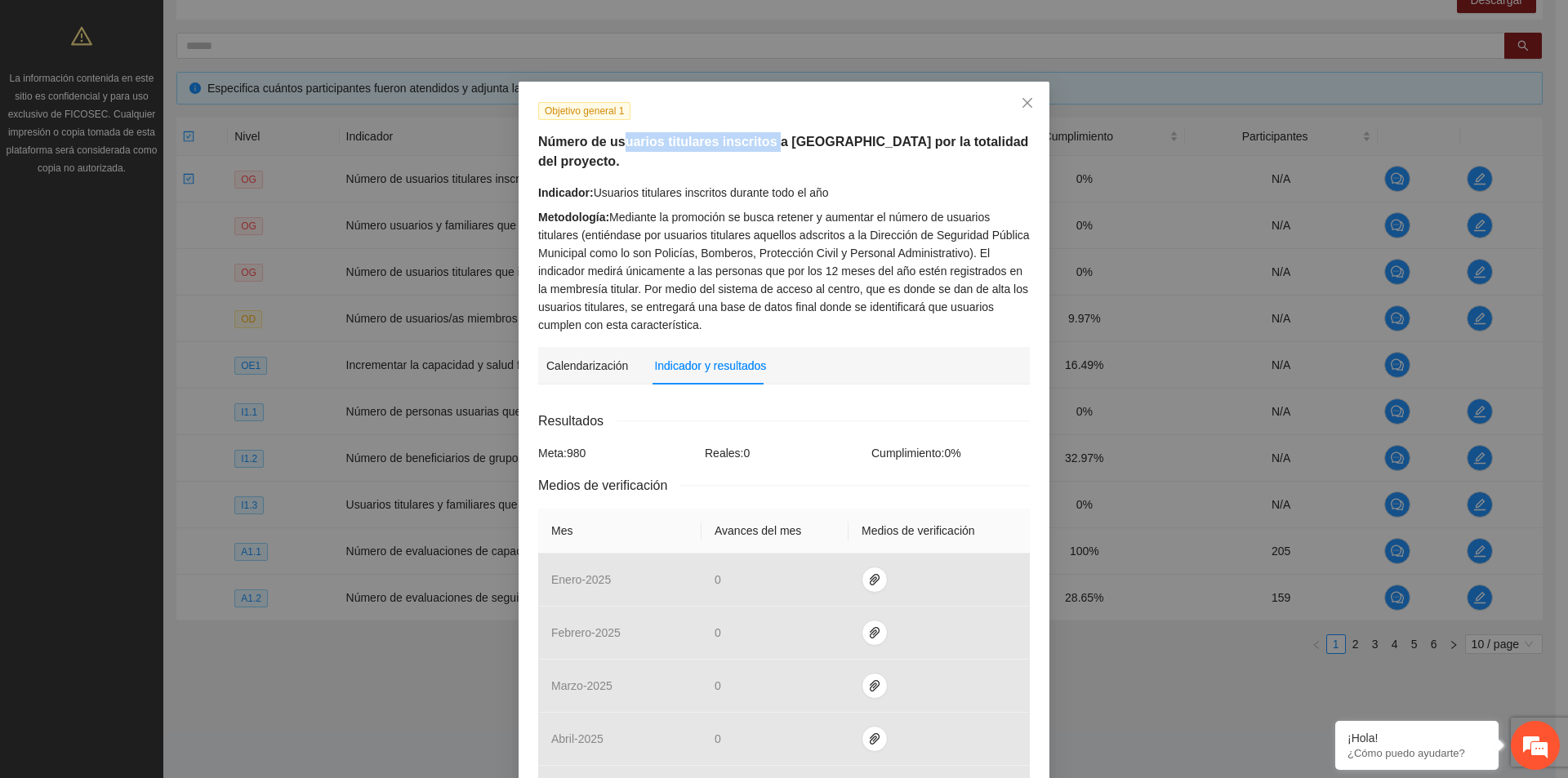
drag, startPoint x: 715, startPoint y: 146, endPoint x: 759, endPoint y: 146, distance: 44.0
click at [759, 146] on h5 "Número de usuarios titulares inscritos a [GEOGRAPHIC_DATA] por la totalidad del…" at bounding box center [784, 152] width 491 height 39
click at [1026, 109] on icon "close" at bounding box center [1028, 103] width 13 height 13
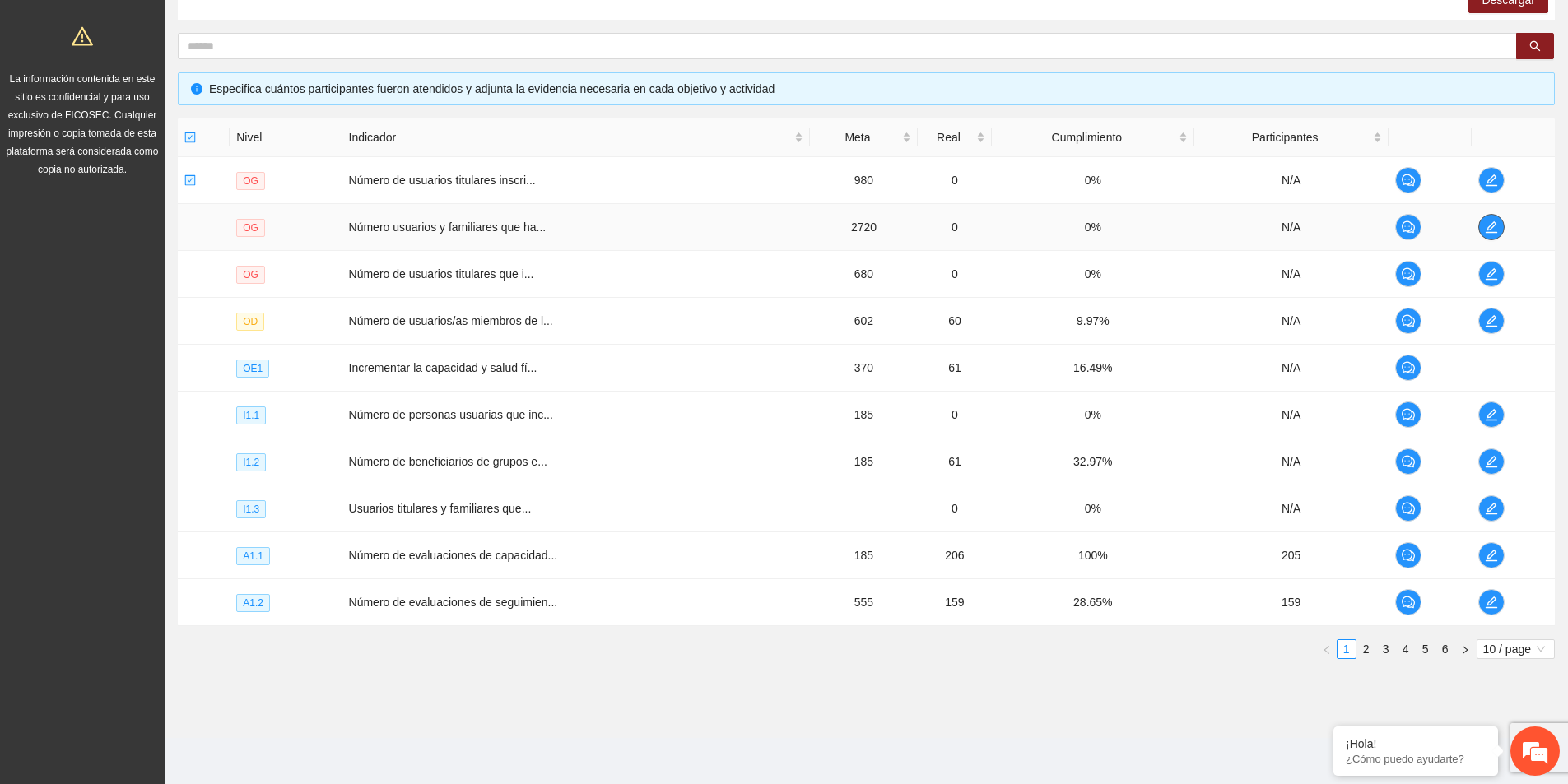
click at [1499, 232] on span "edit" at bounding box center [1491, 227] width 25 height 13
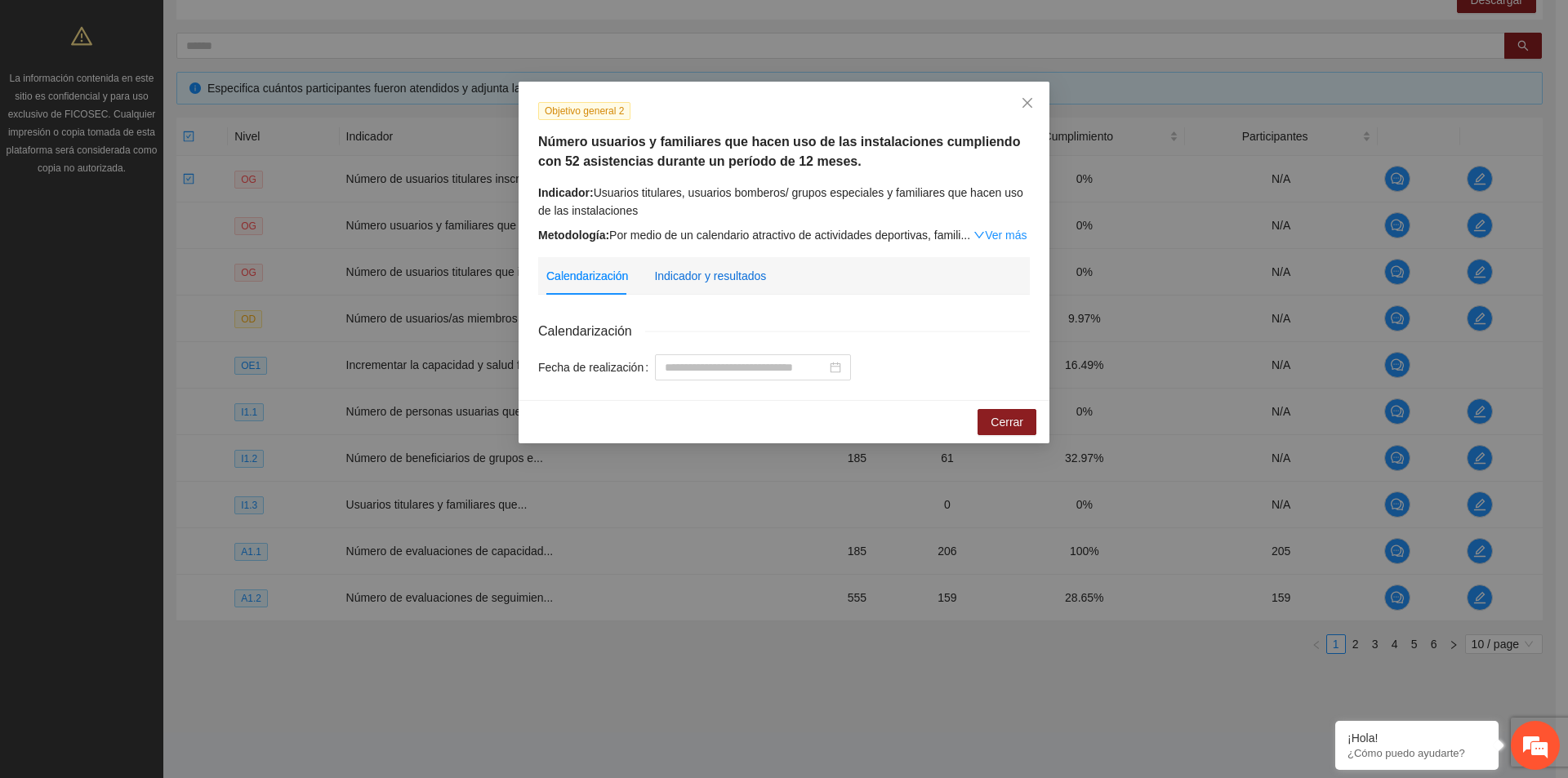
click at [743, 270] on div "Indicador y resultados" at bounding box center [710, 276] width 112 height 18
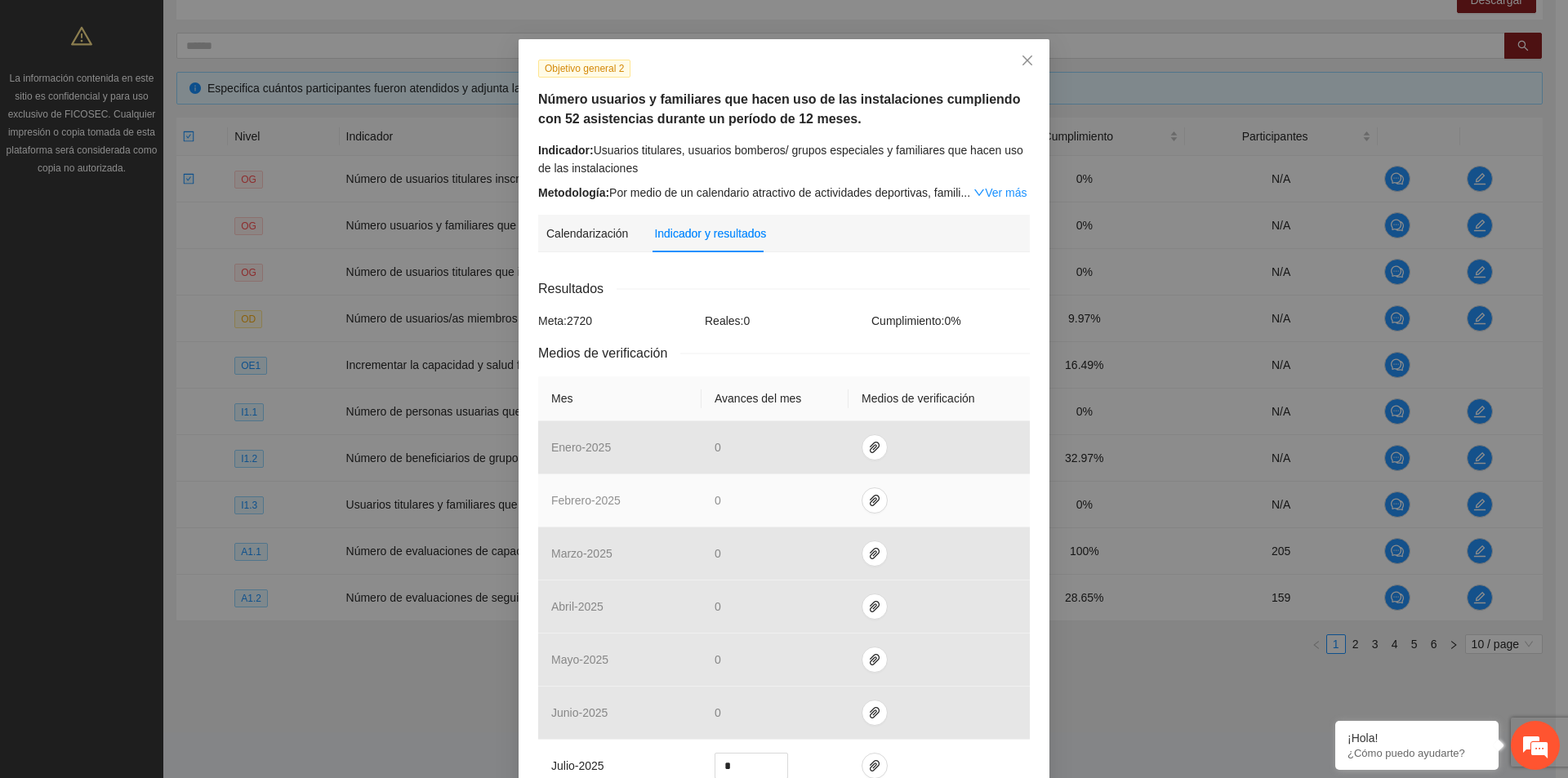
scroll to position [82, 0]
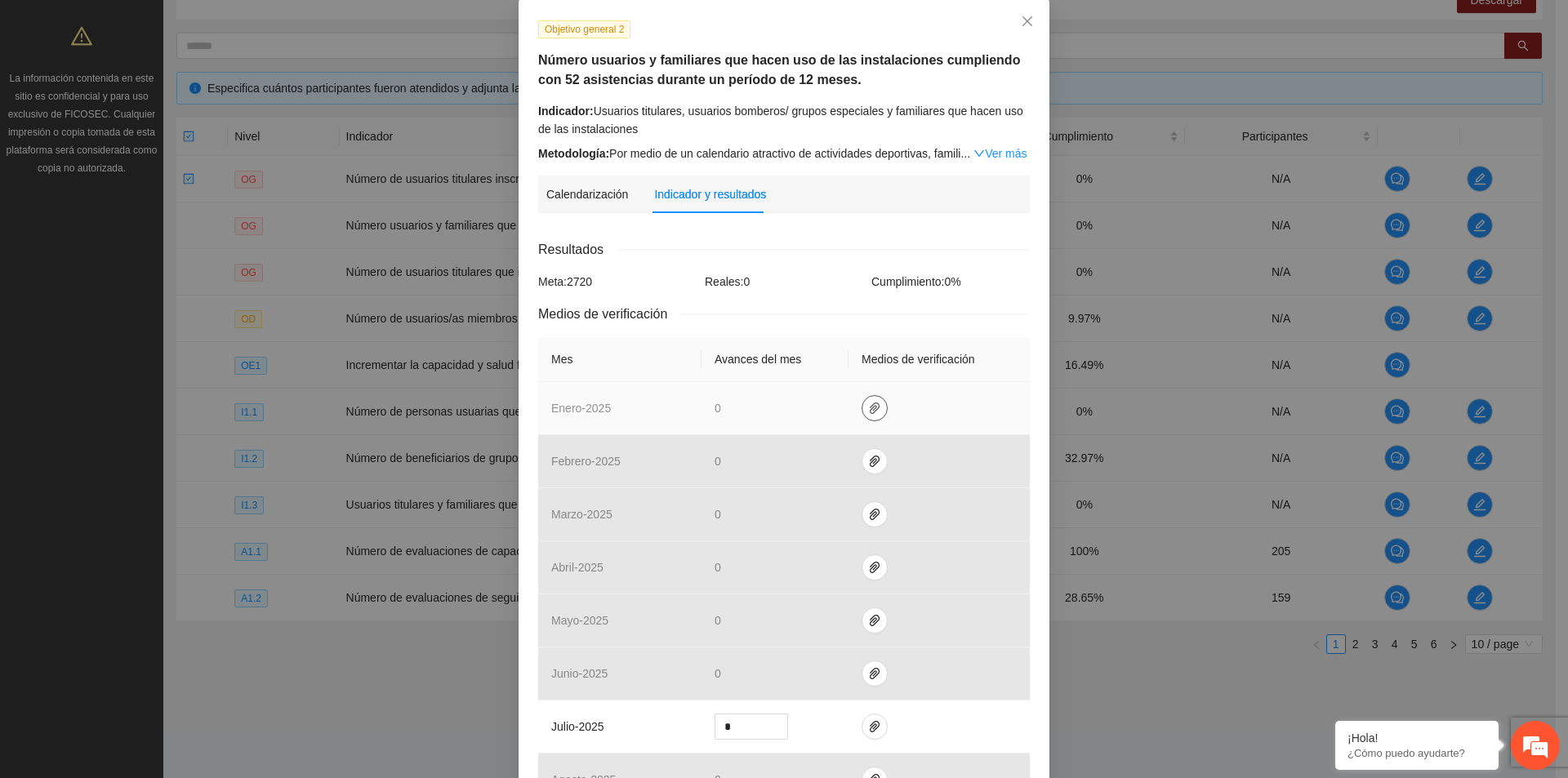
click at [872, 408] on span "paper-clip" at bounding box center [874, 409] width 25 height 13
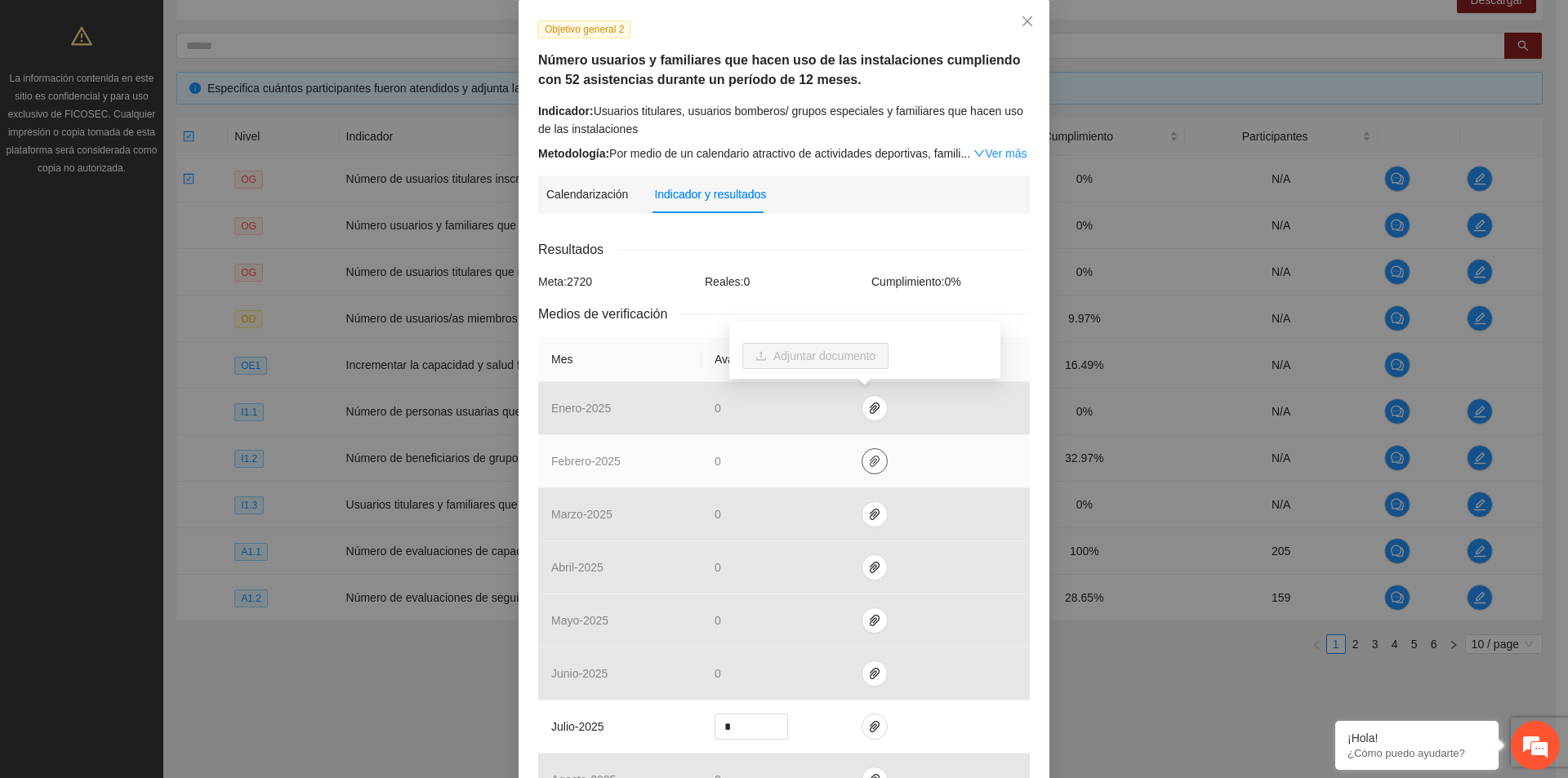
click at [870, 467] on icon "paper-clip" at bounding box center [874, 461] width 13 height 13
click at [852, 410] on link "Asistentes [DATE].xlsx" at bounding box center [870, 414] width 233 height 18
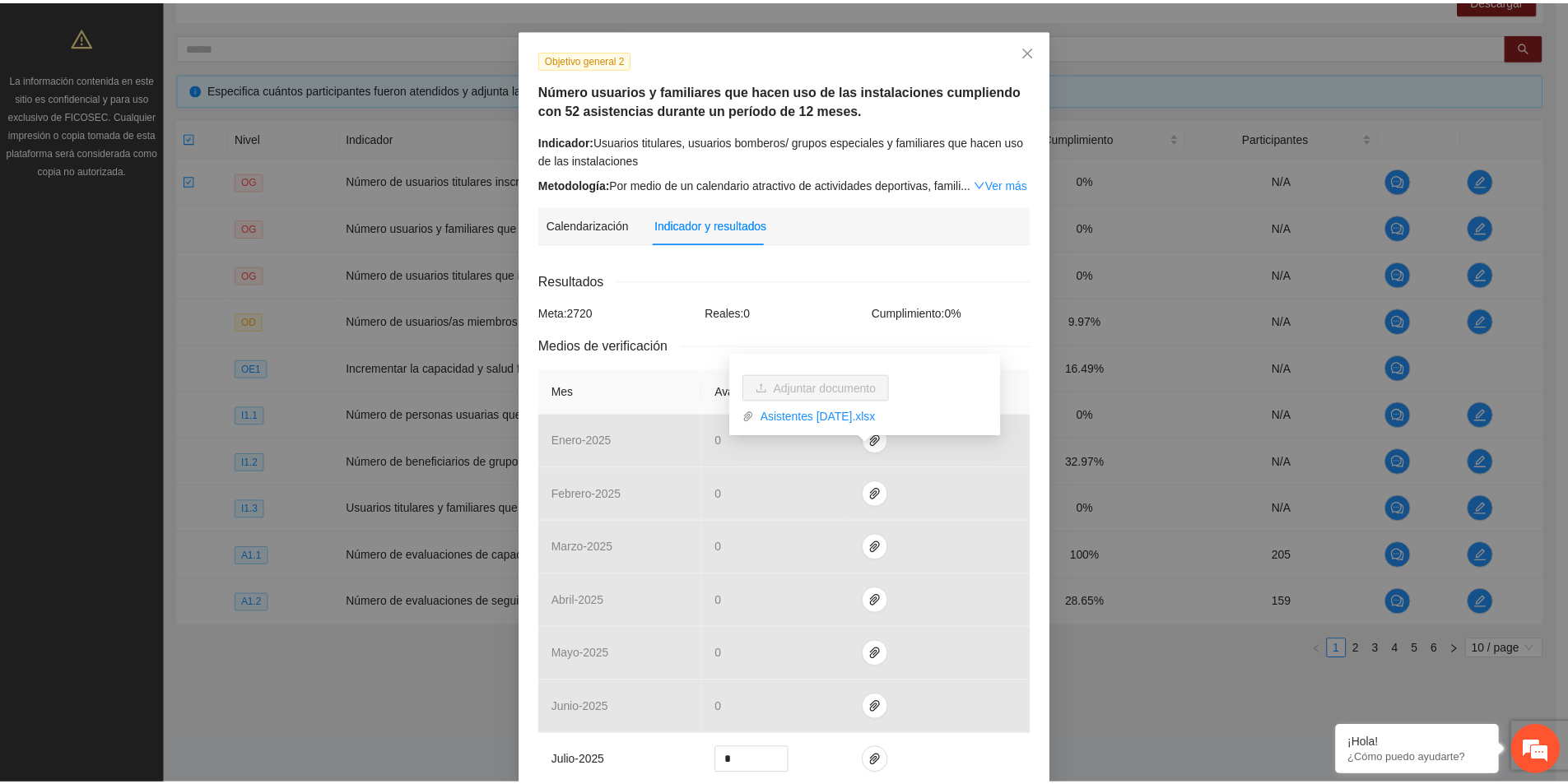
scroll to position [0, 0]
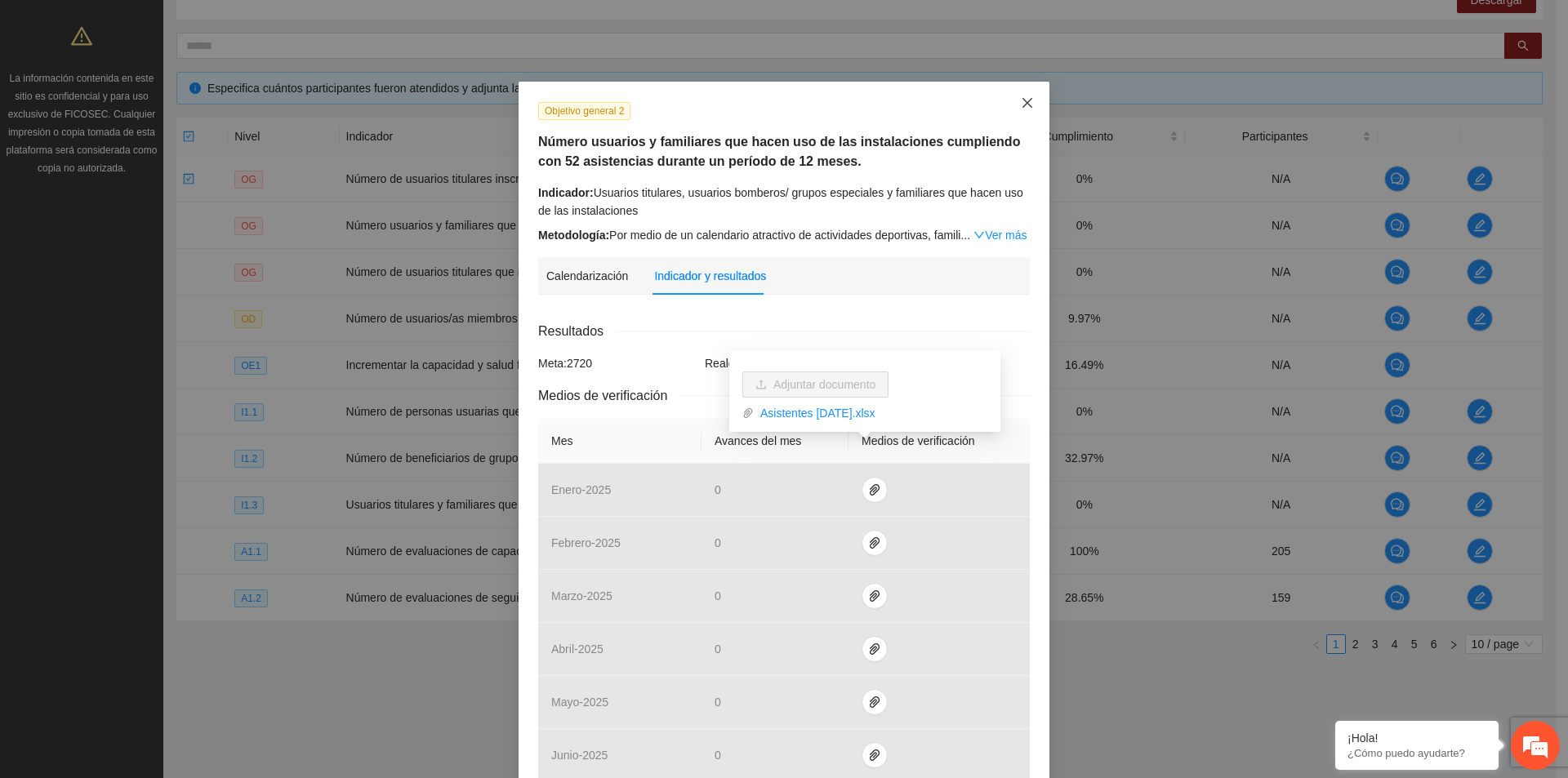
click at [1021, 102] on icon "close" at bounding box center [1028, 103] width 13 height 13
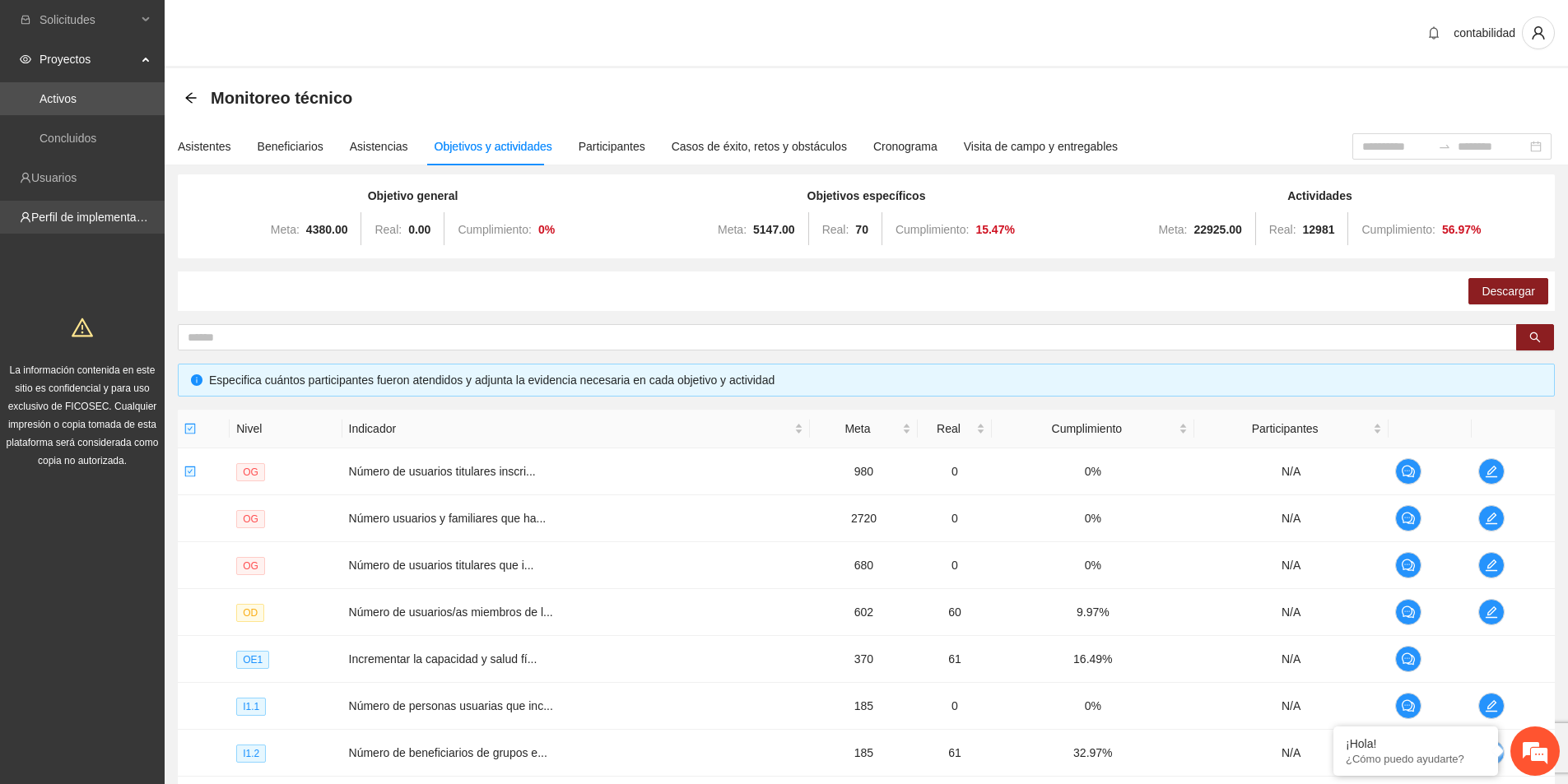
click at [70, 220] on link "Perfil de implementadora" at bounding box center [96, 217] width 129 height 13
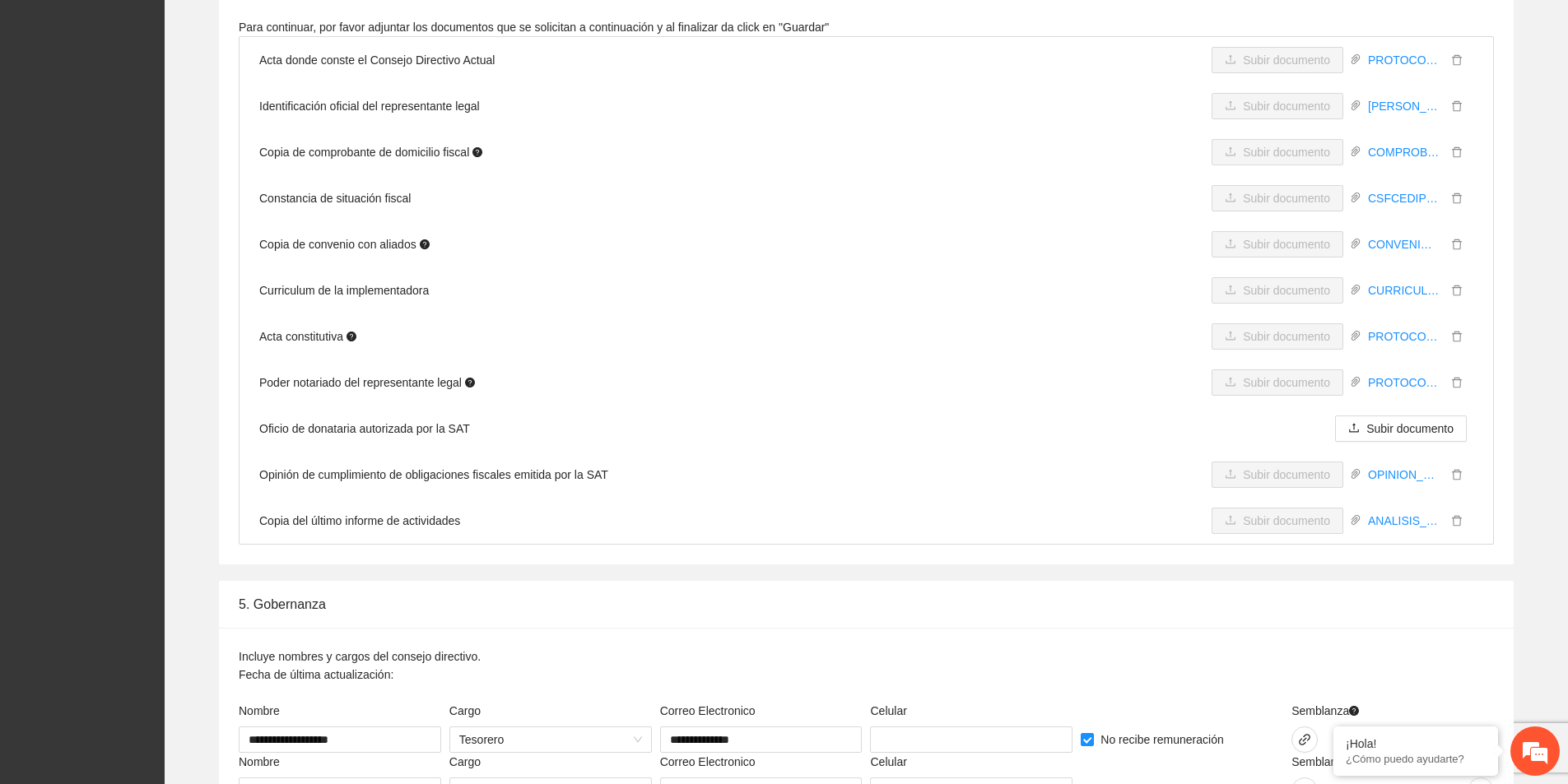
scroll to position [3703, 0]
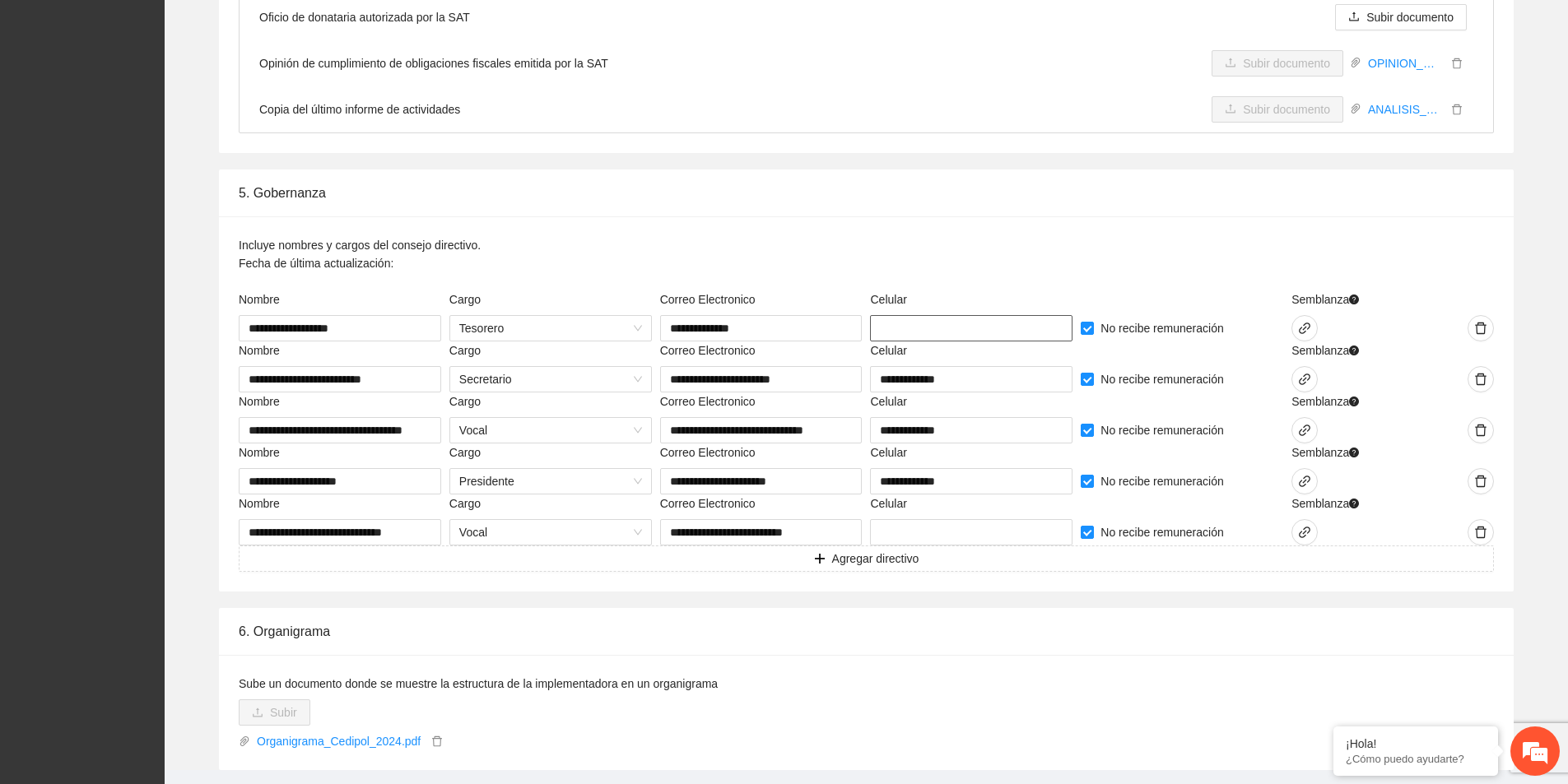
click at [921, 327] on input "text" at bounding box center [971, 328] width 202 height 26
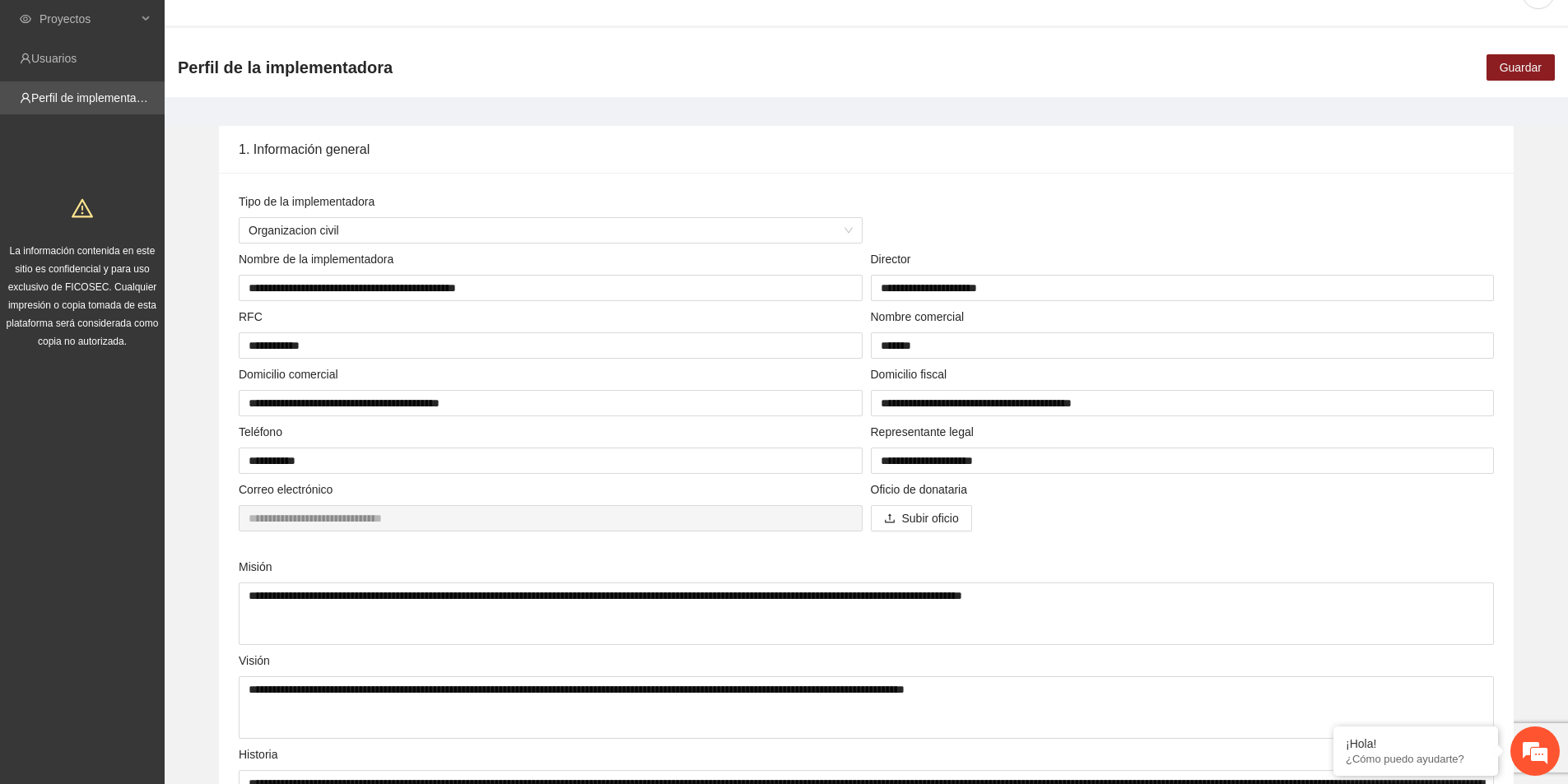
scroll to position [0, 0]
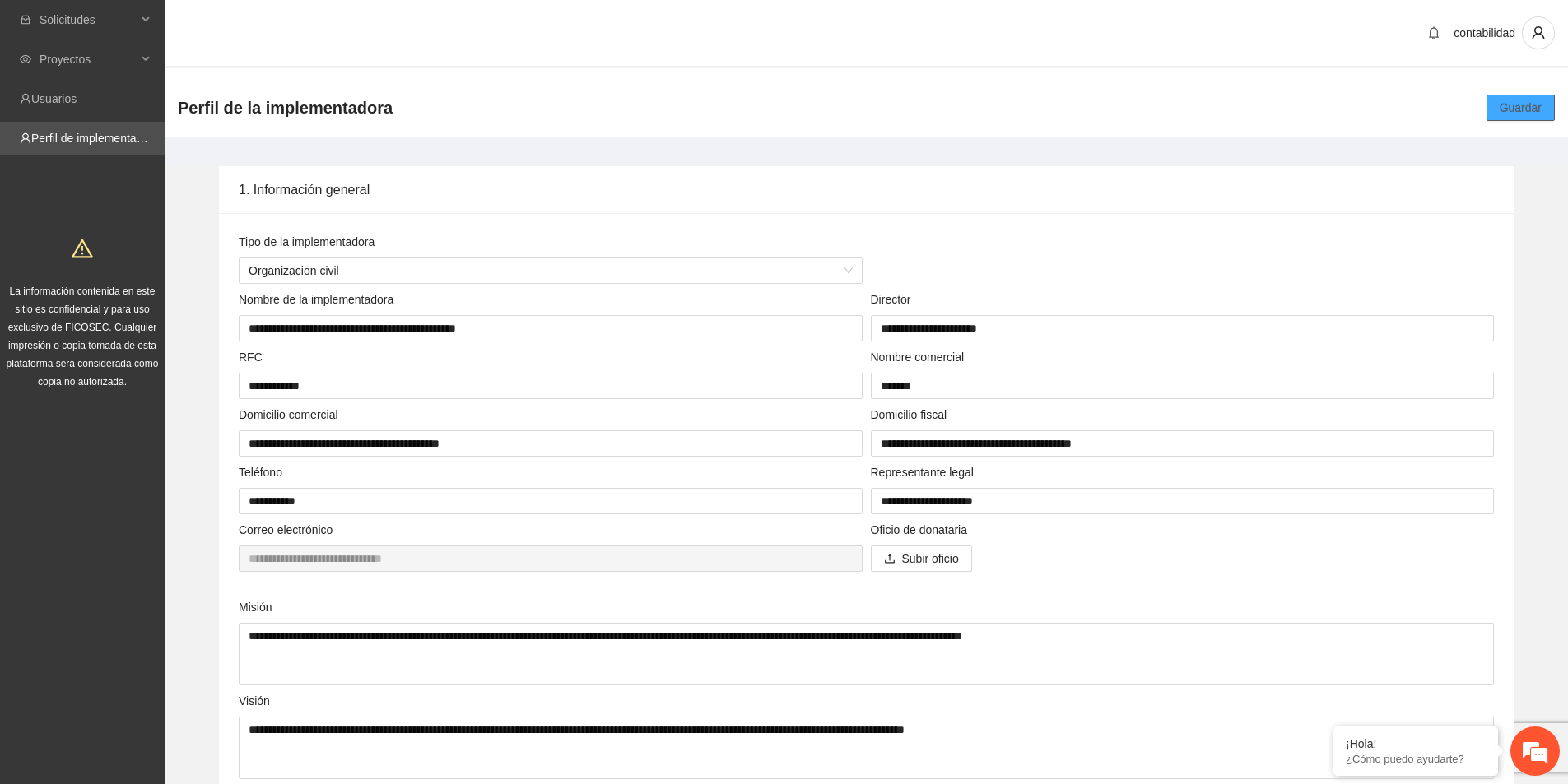
type input "**********"
click at [1537, 113] on span "Guardar" at bounding box center [1520, 108] width 42 height 18
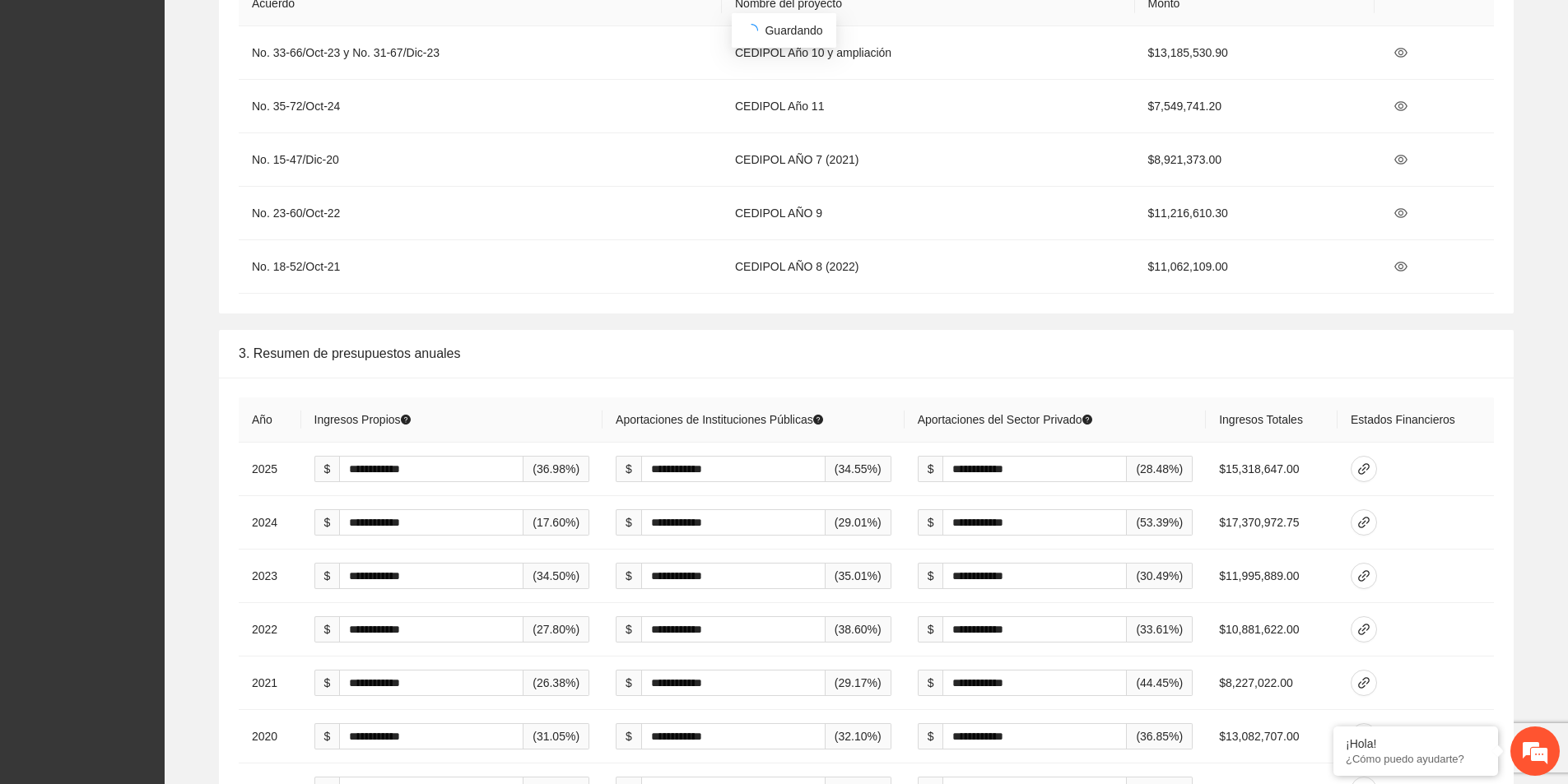
scroll to position [2469, 0]
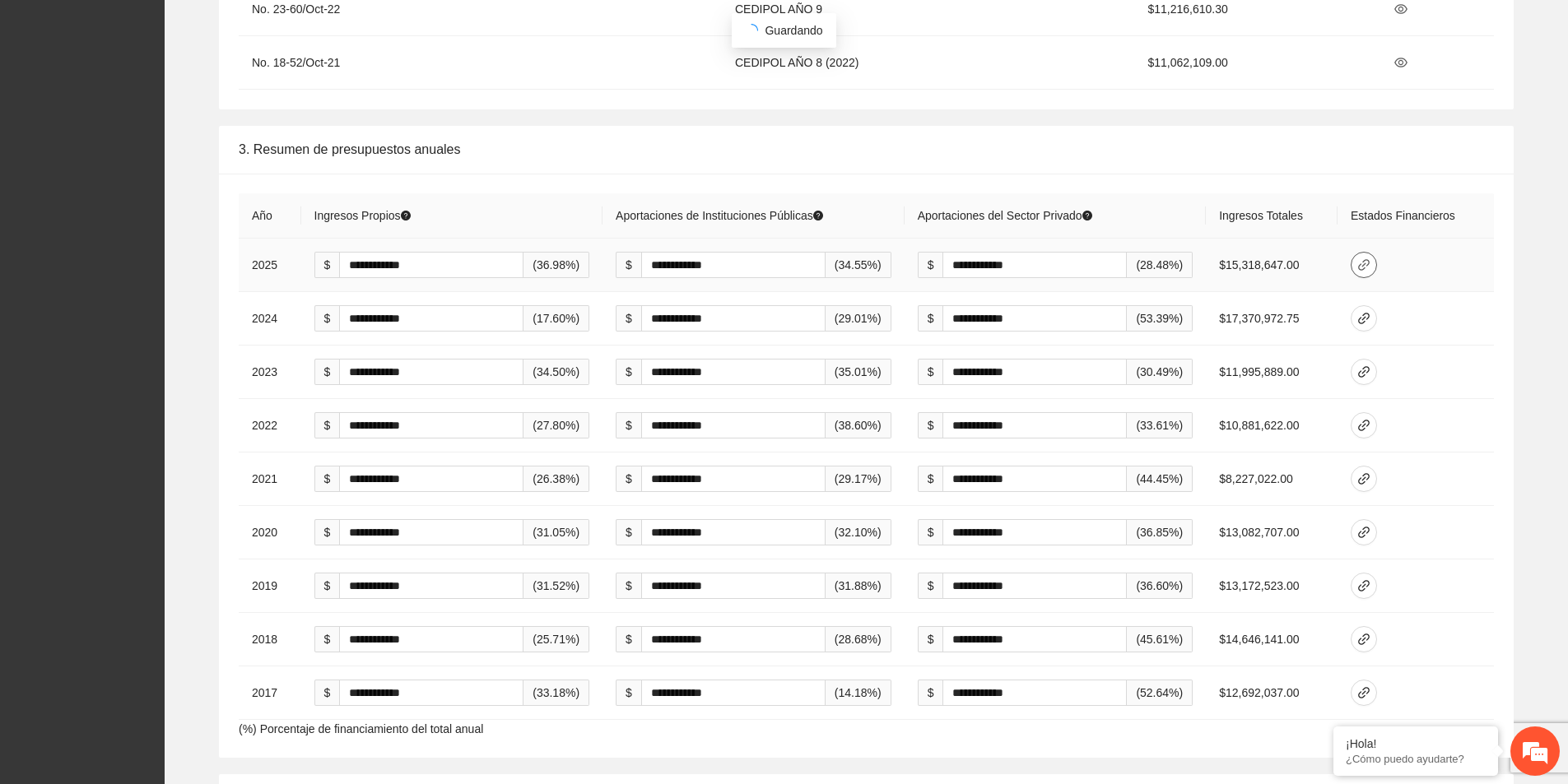
click at [1370, 270] on icon "link" at bounding box center [1363, 265] width 13 height 13
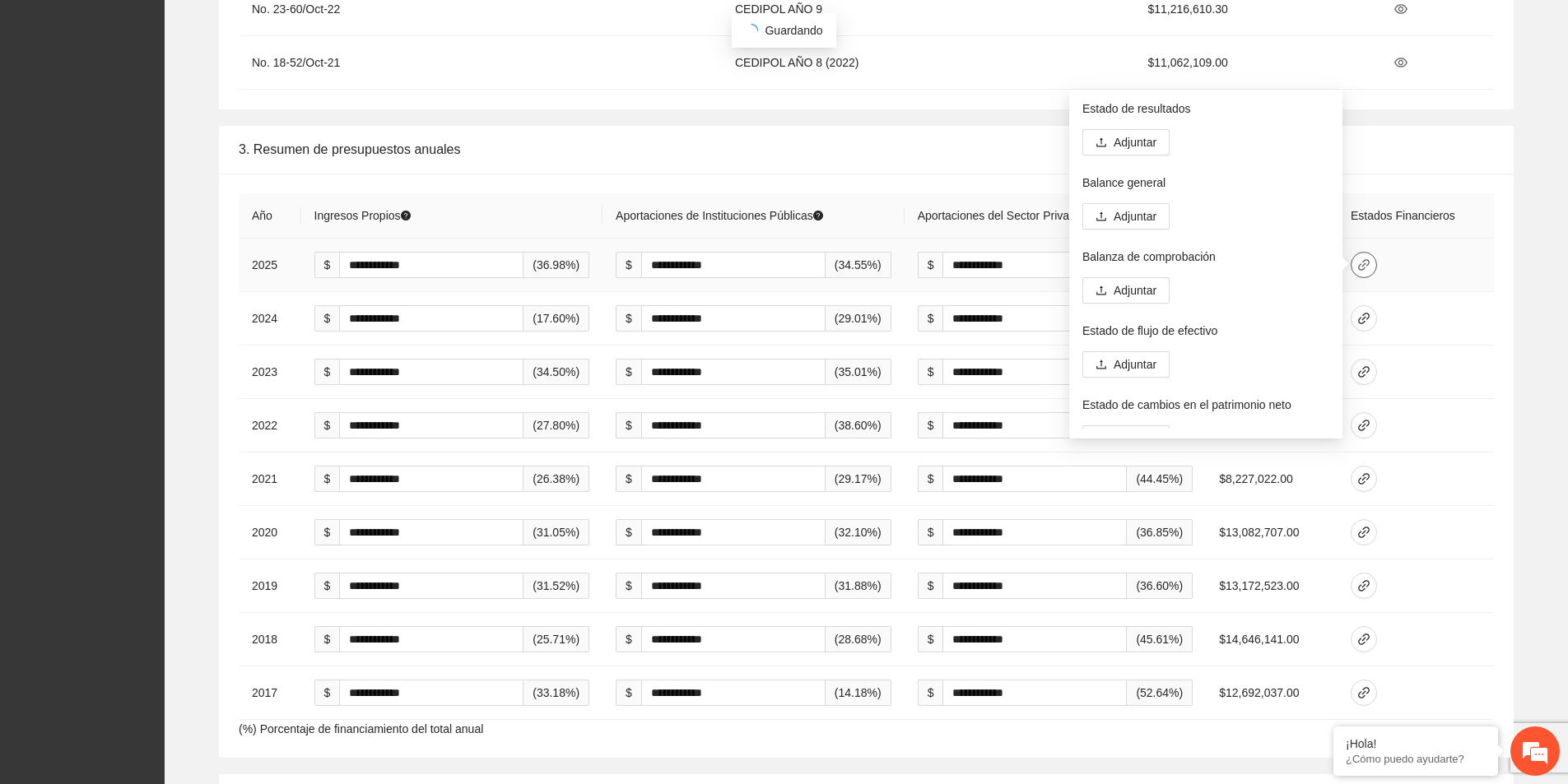
scroll to position [2140, 0]
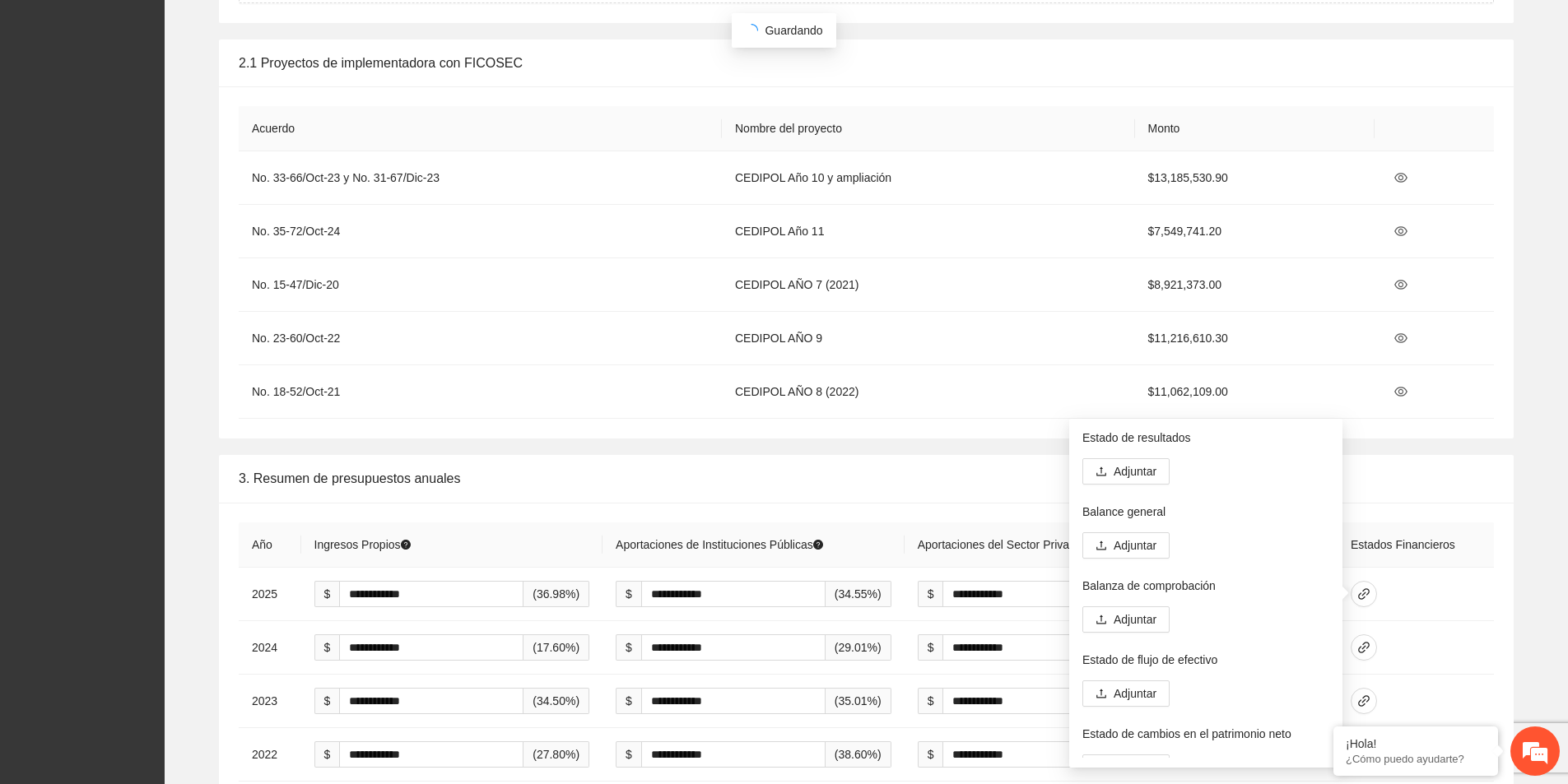
click at [1533, 437] on div "2.1 Proyectos de implementadora con FICOSEC Acuerdo Nombre del proyecto Monto N…" at bounding box center [866, 239] width 1377 height 399
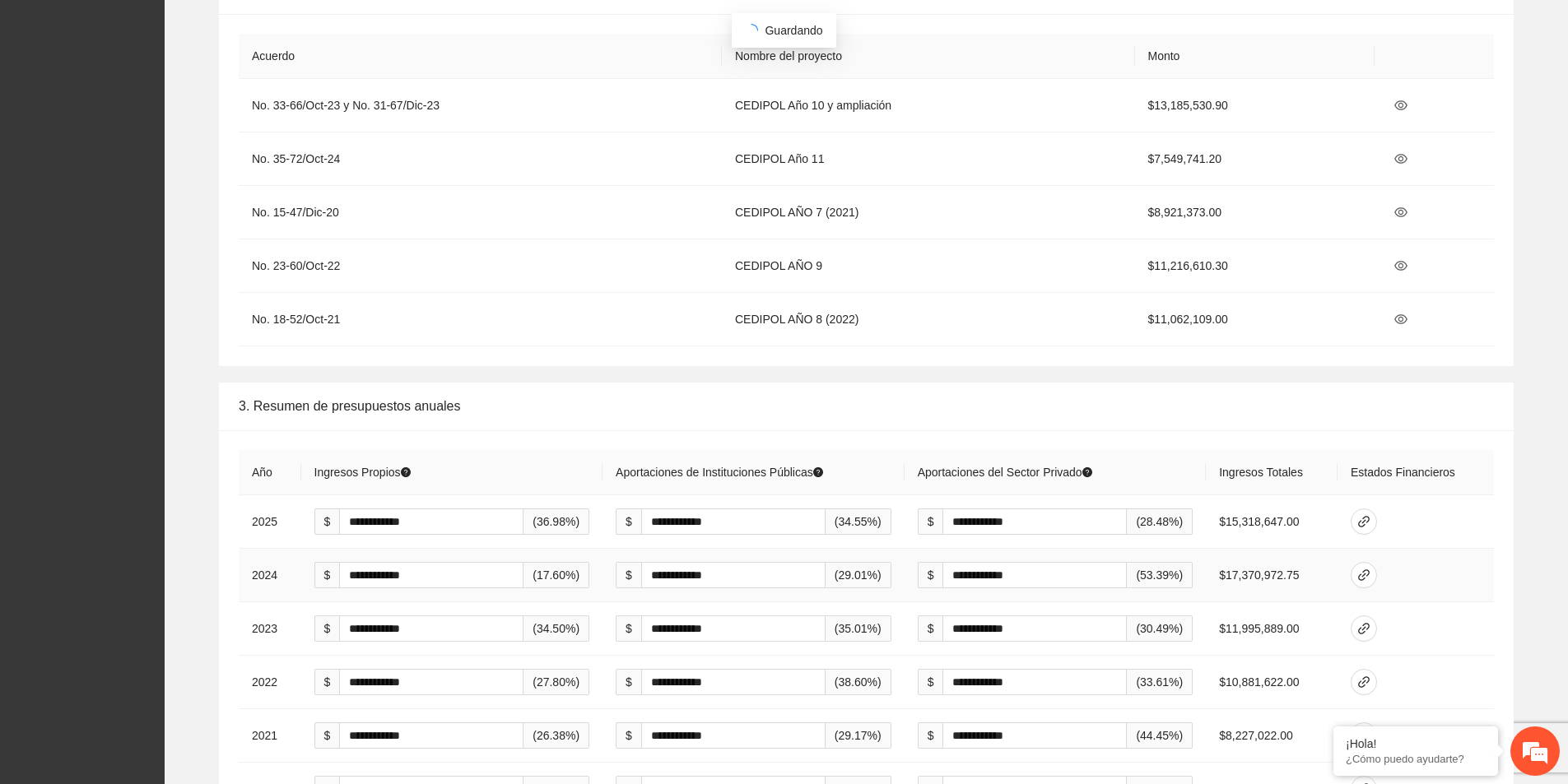
scroll to position [2304, 0]
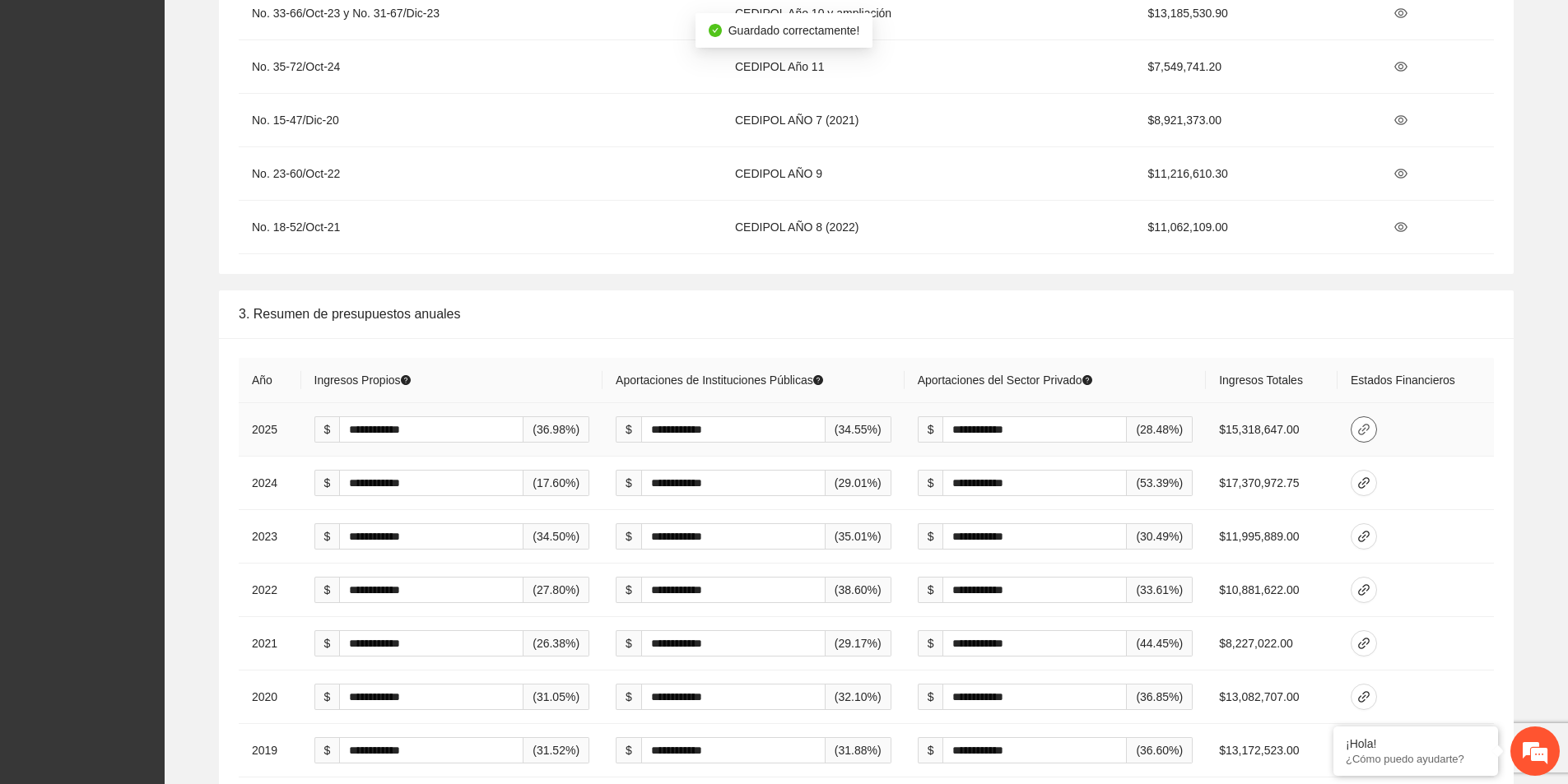
click at [1370, 435] on icon "link" at bounding box center [1363, 430] width 13 height 13
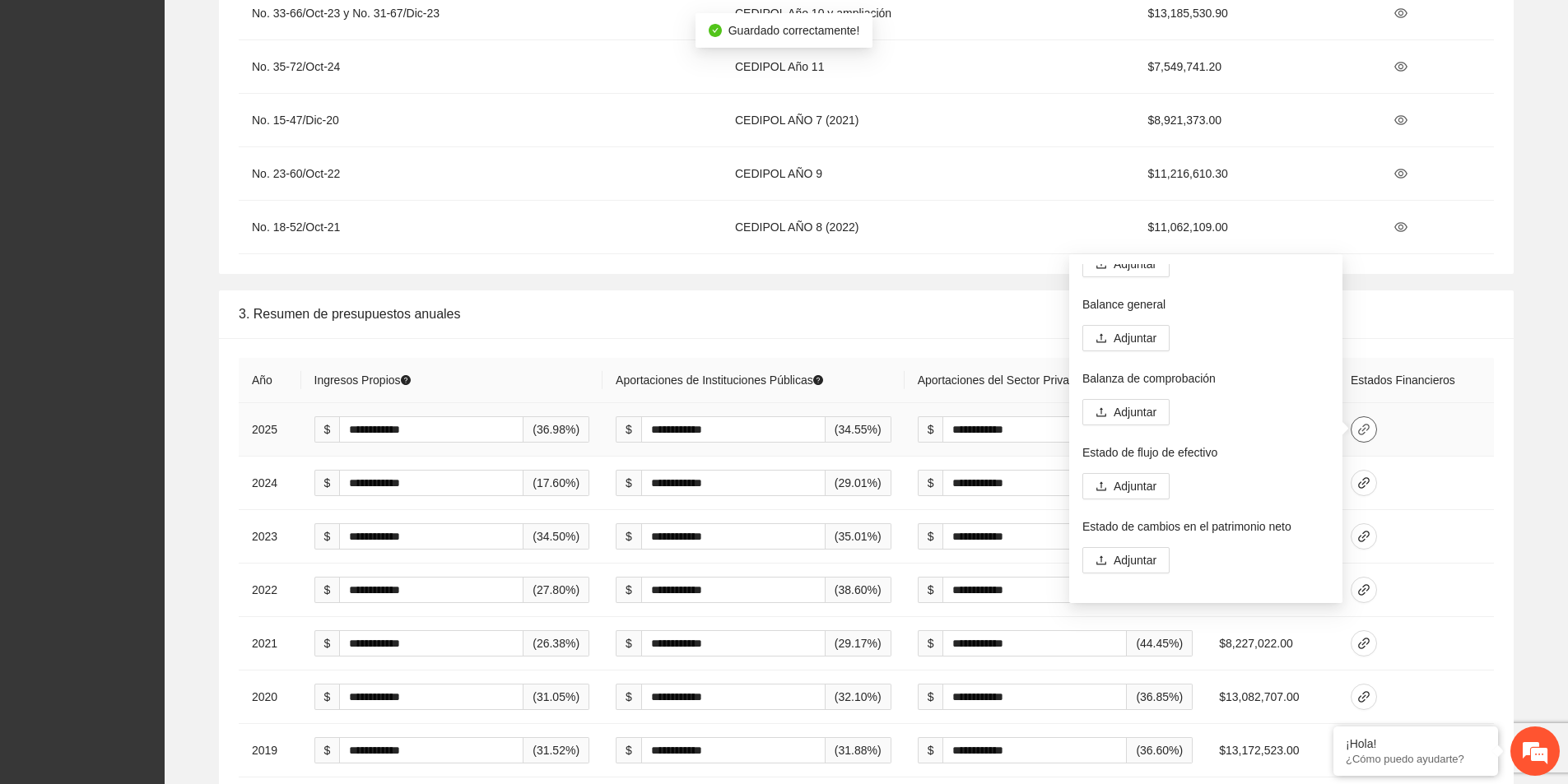
scroll to position [0, 0]
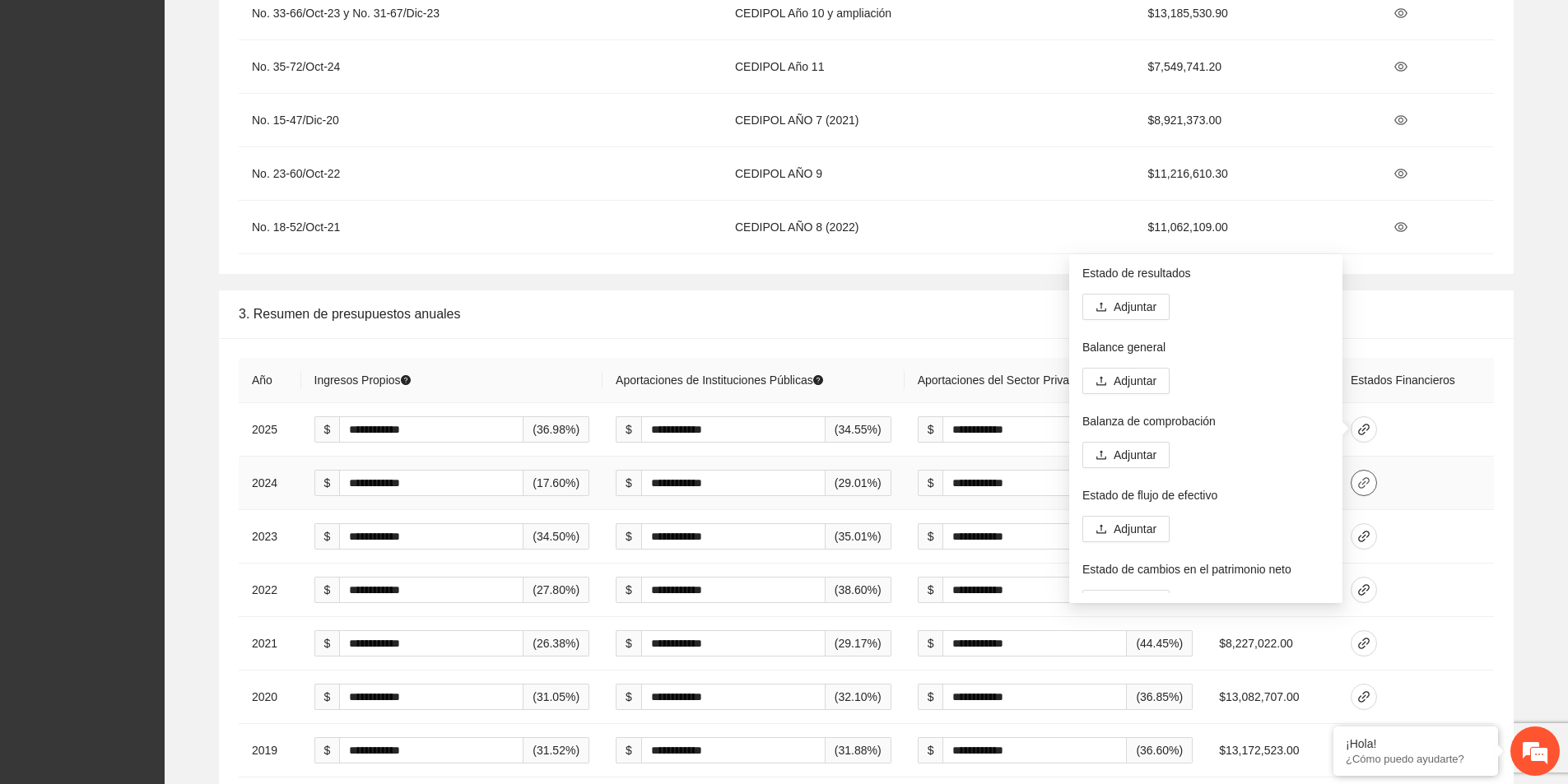
drag, startPoint x: 1358, startPoint y: 478, endPoint x: 1367, endPoint y: 477, distance: 9.1
click at [1362, 477] on span "link" at bounding box center [1363, 483] width 25 height 13
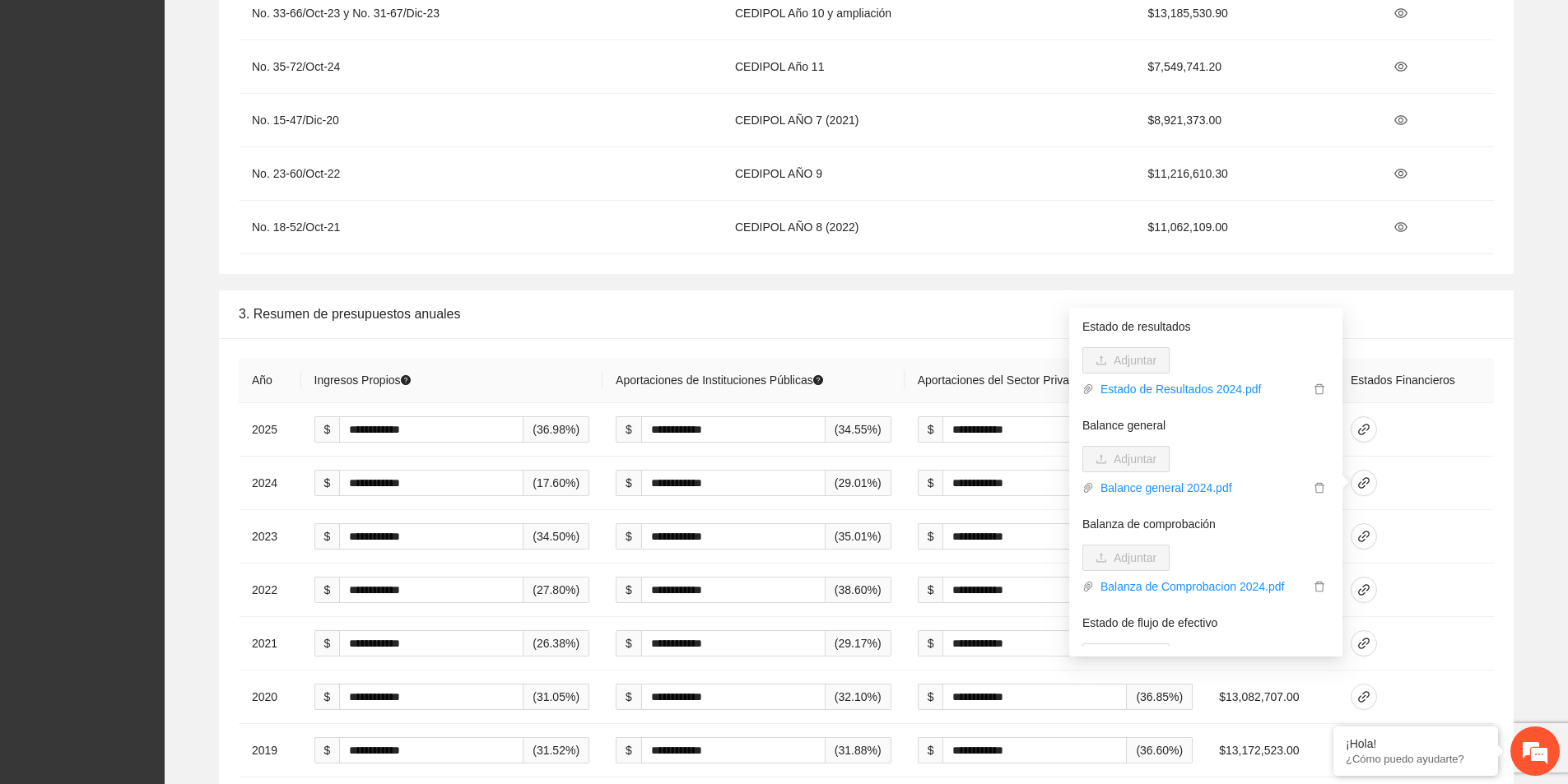
click at [1509, 475] on div "**********" at bounding box center [866, 631] width 1295 height 584
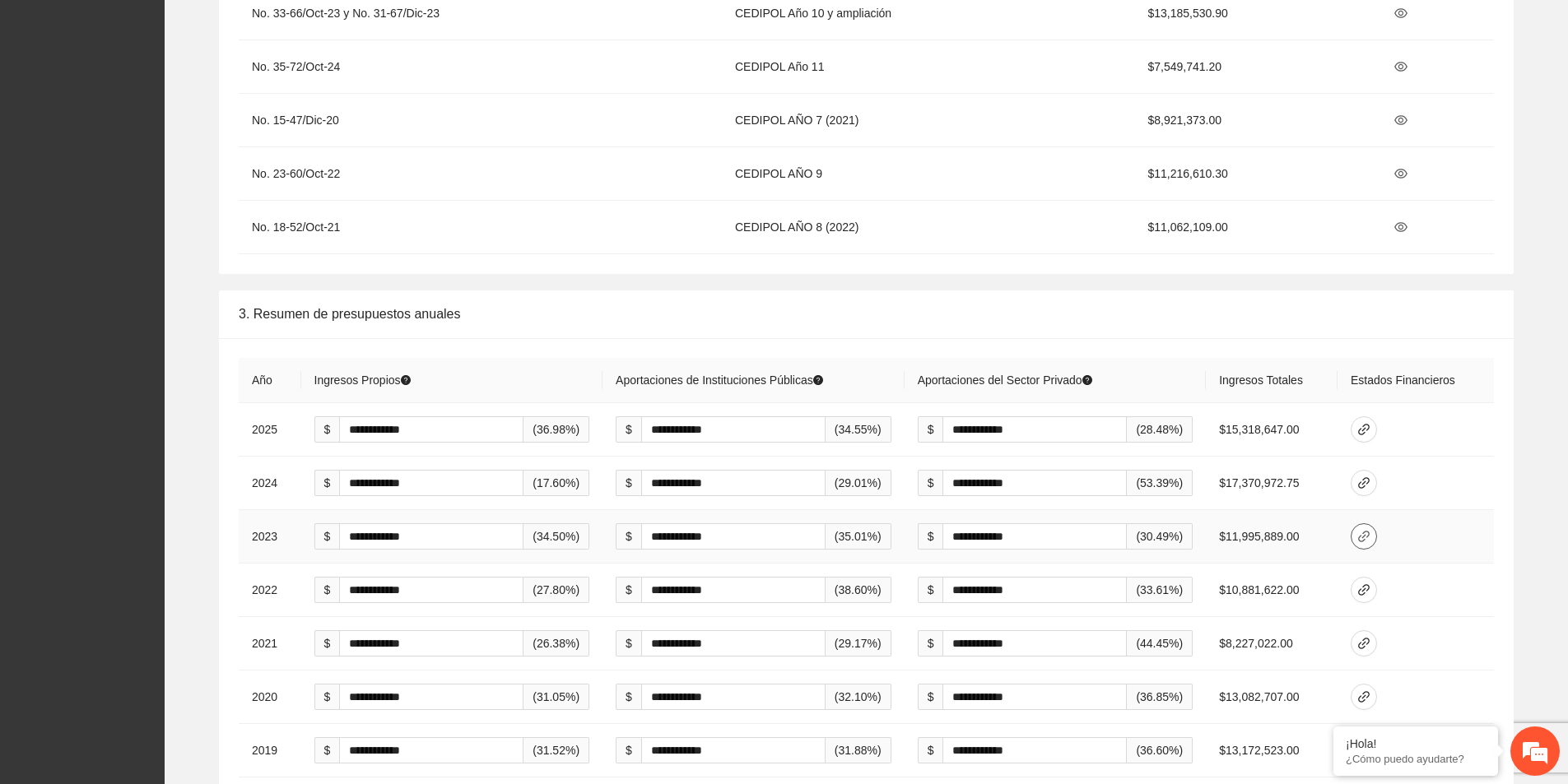
click at [1370, 540] on icon "link" at bounding box center [1363, 536] width 13 height 13
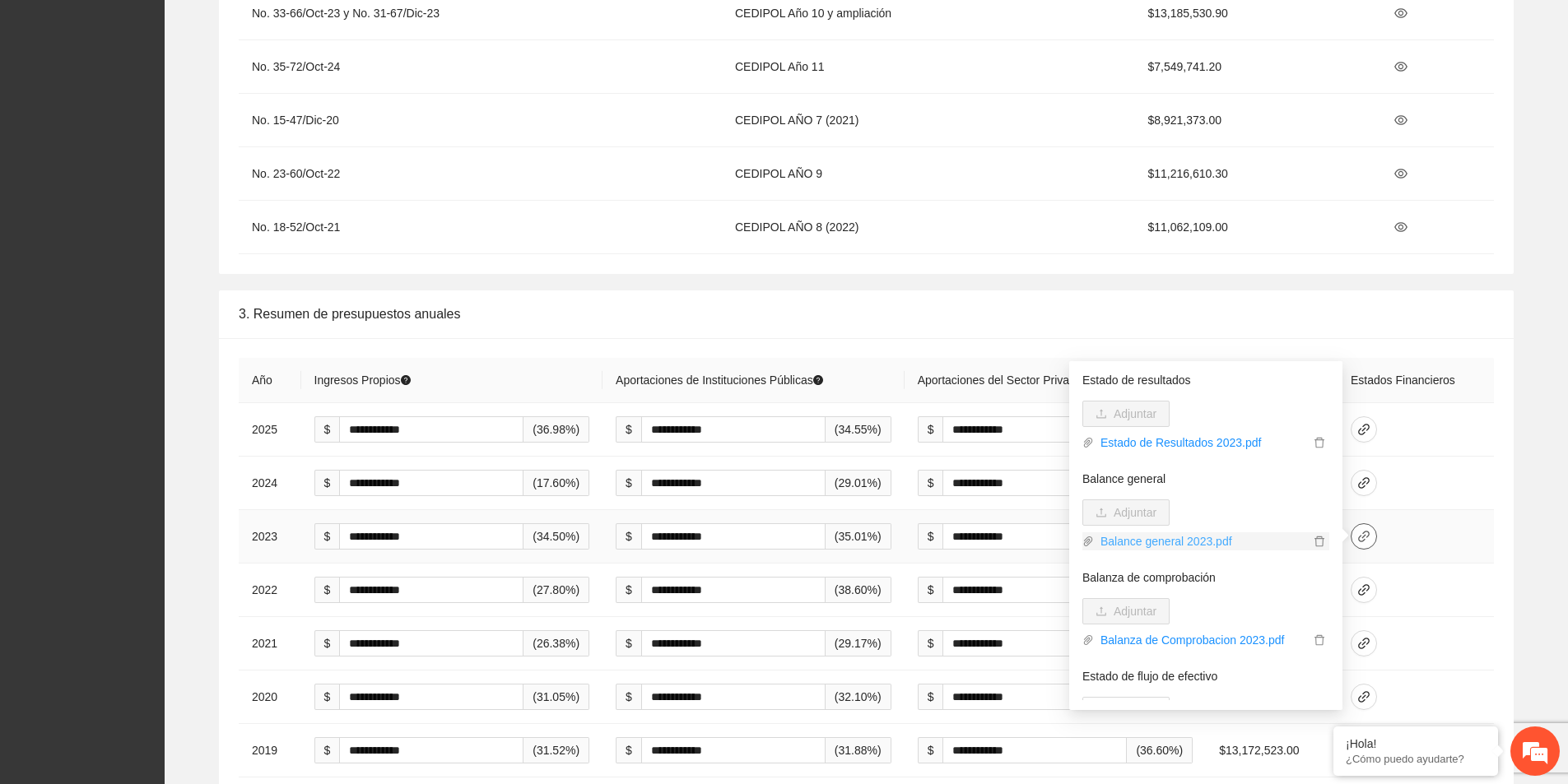
scroll to position [163, 0]
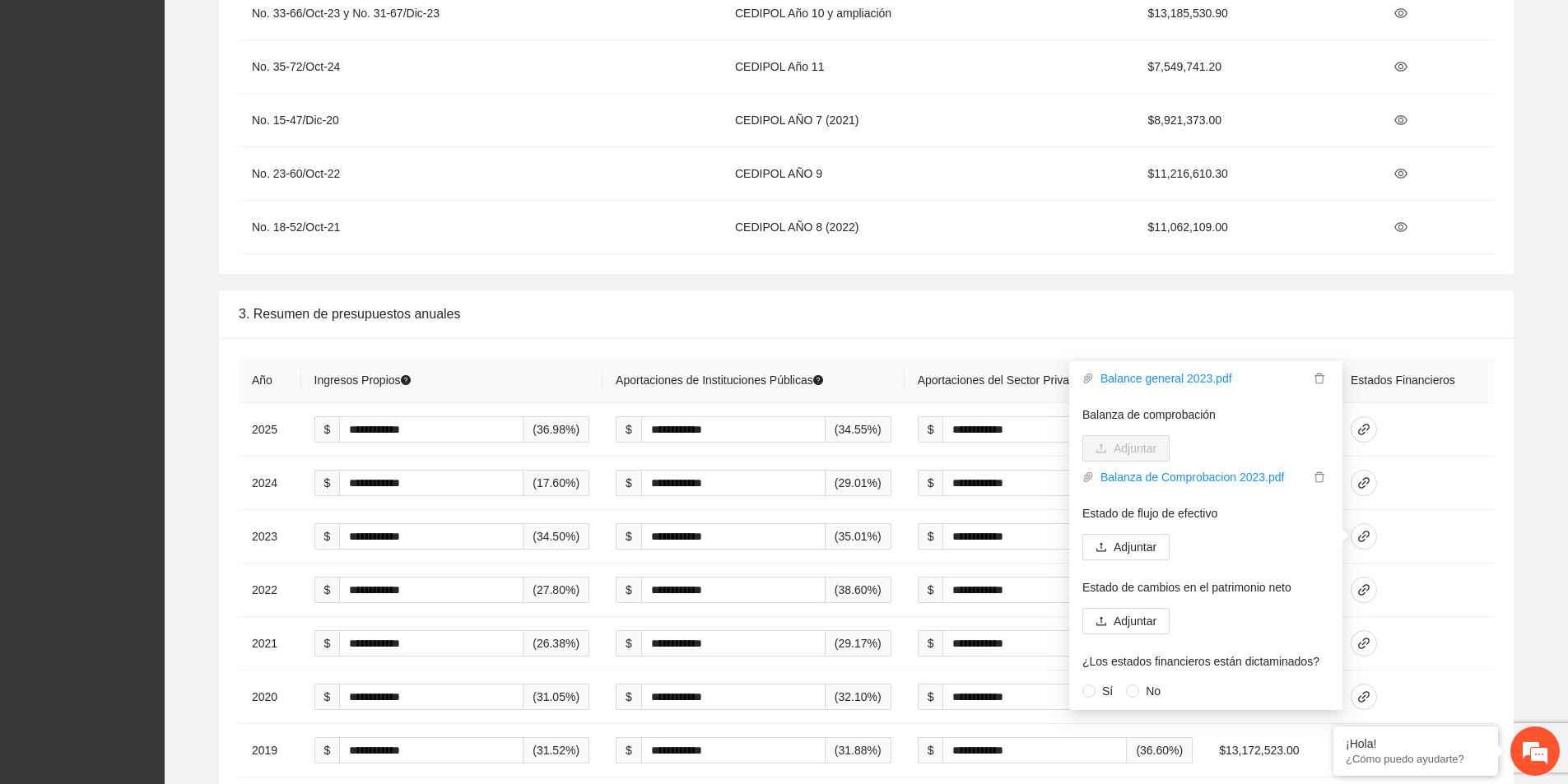
click at [1535, 504] on div "**********" at bounding box center [866, 606] width 1377 height 631
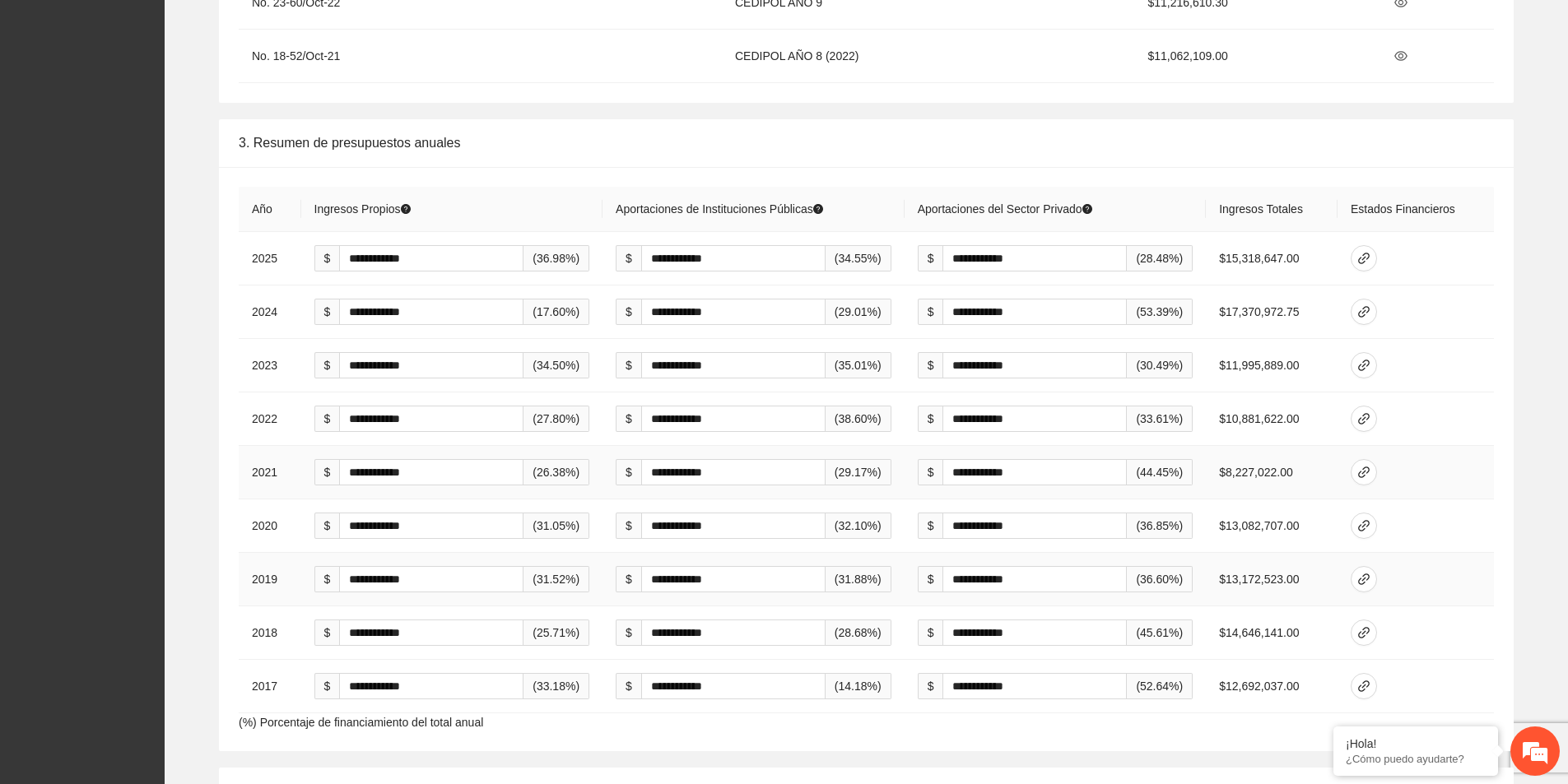
scroll to position [2551, 0]
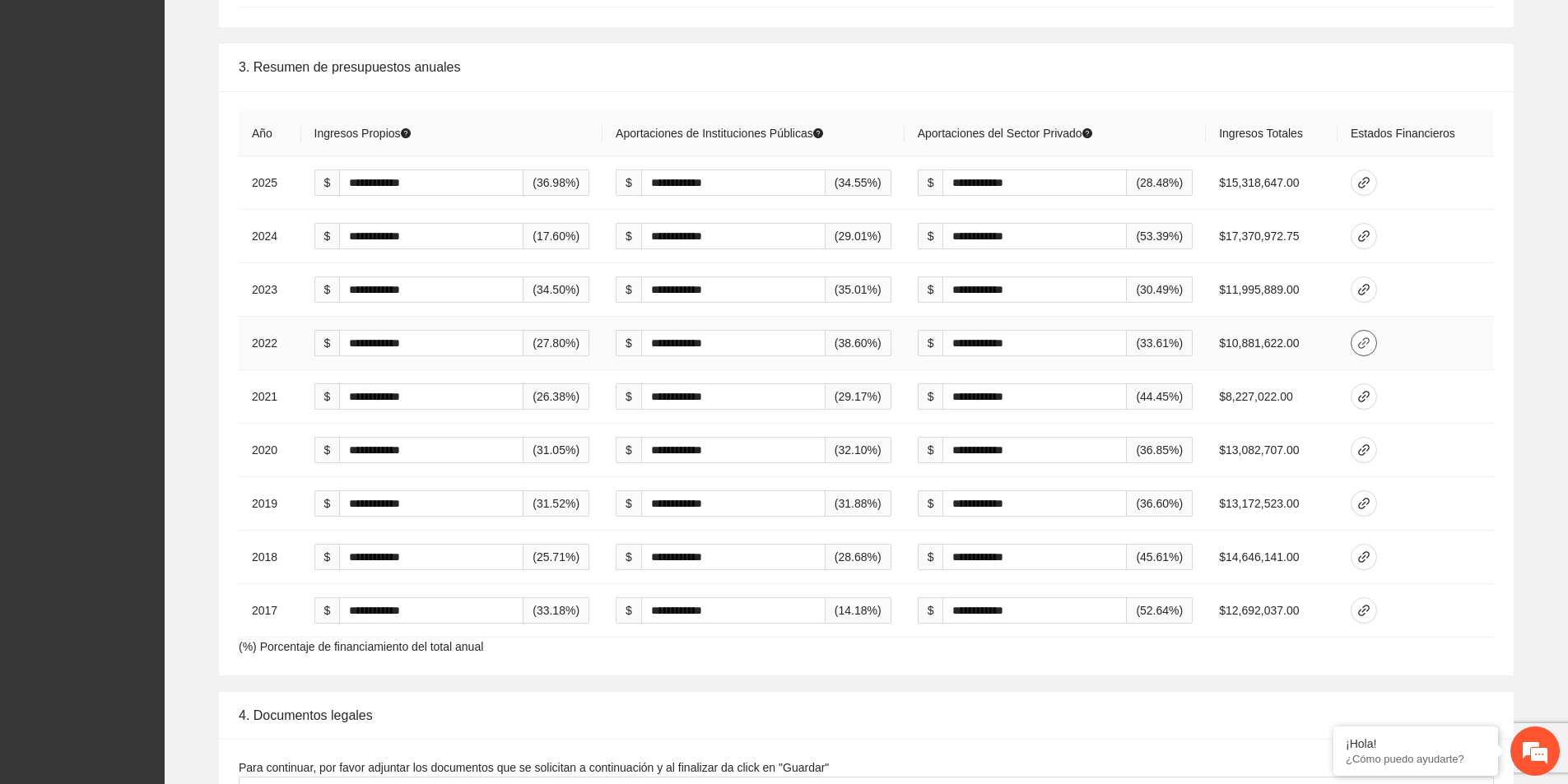
click at [1370, 346] on icon "link" at bounding box center [1363, 343] width 13 height 13
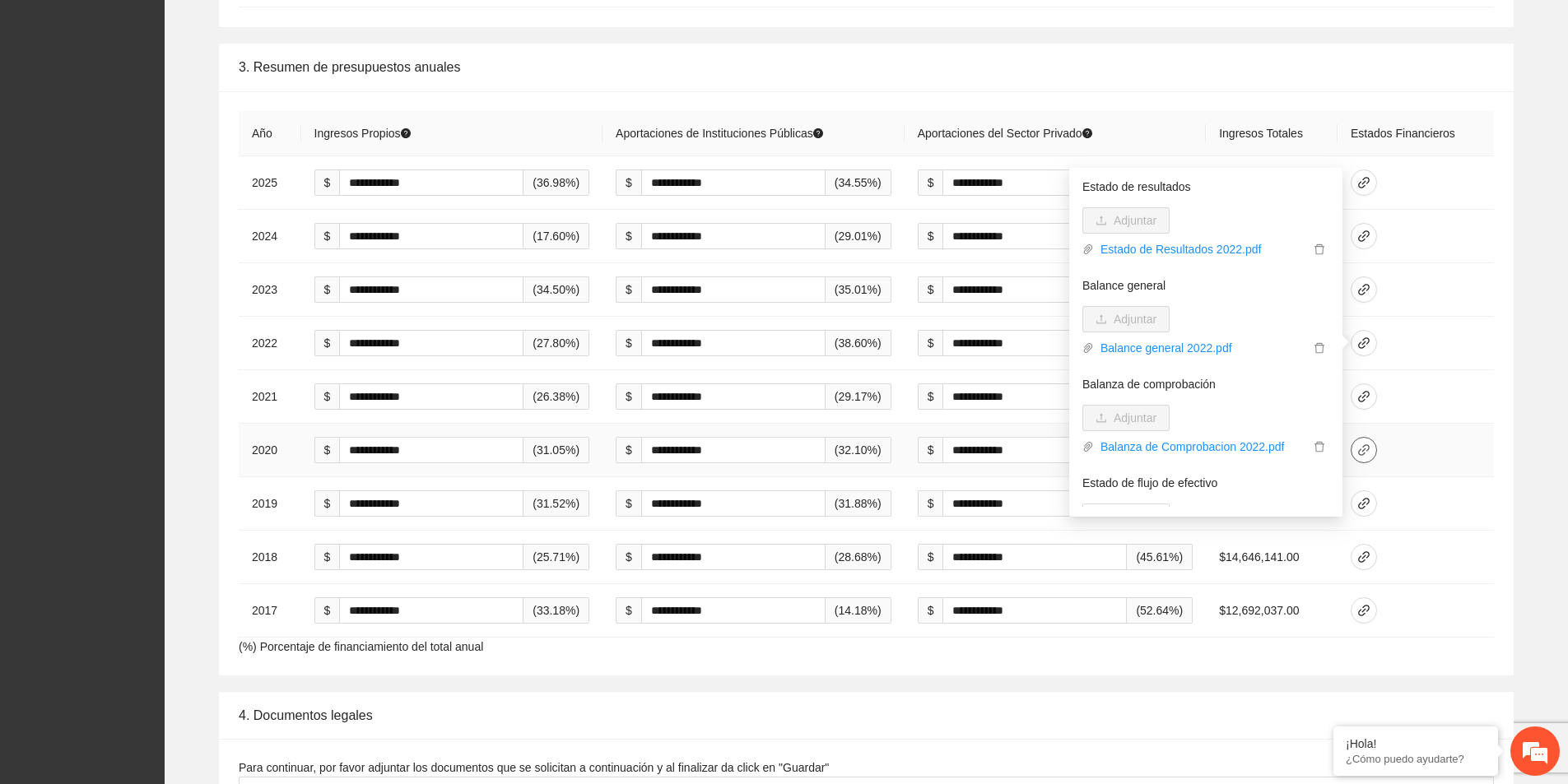
click at [1369, 450] on icon "link" at bounding box center [1363, 450] width 12 height 12
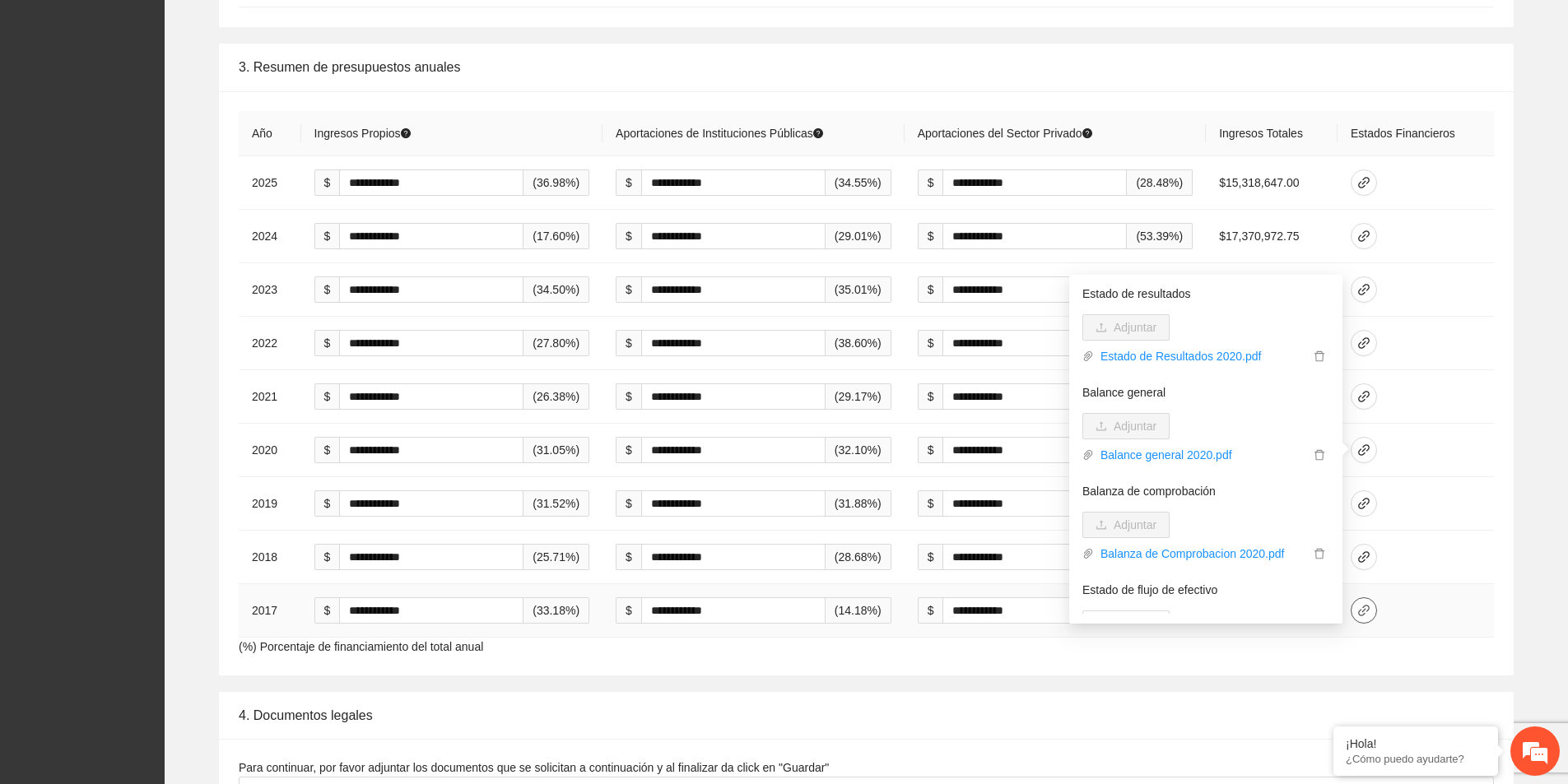
click at [1370, 607] on icon "link" at bounding box center [1363, 611] width 13 height 13
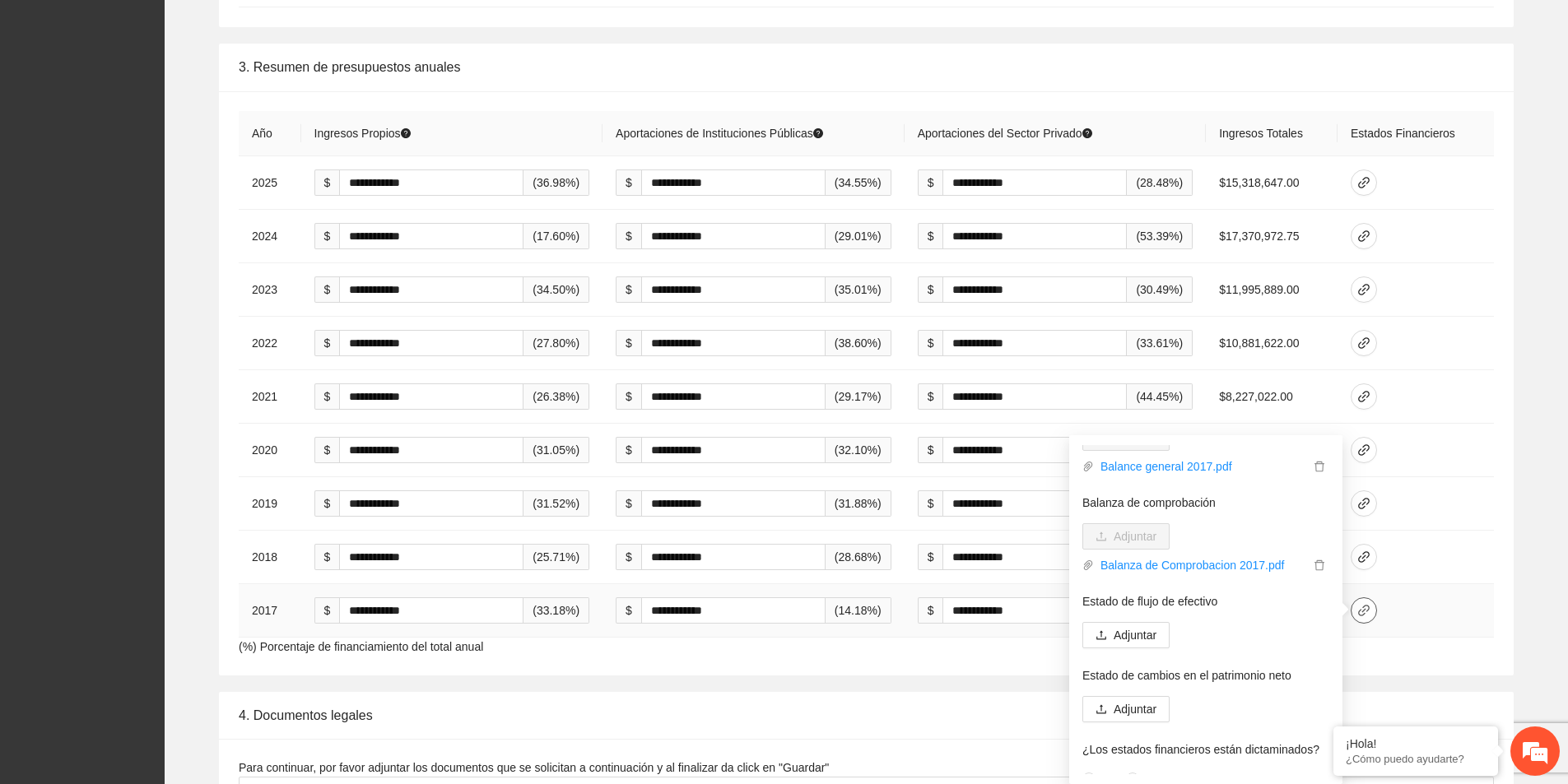
scroll to position [163, 0]
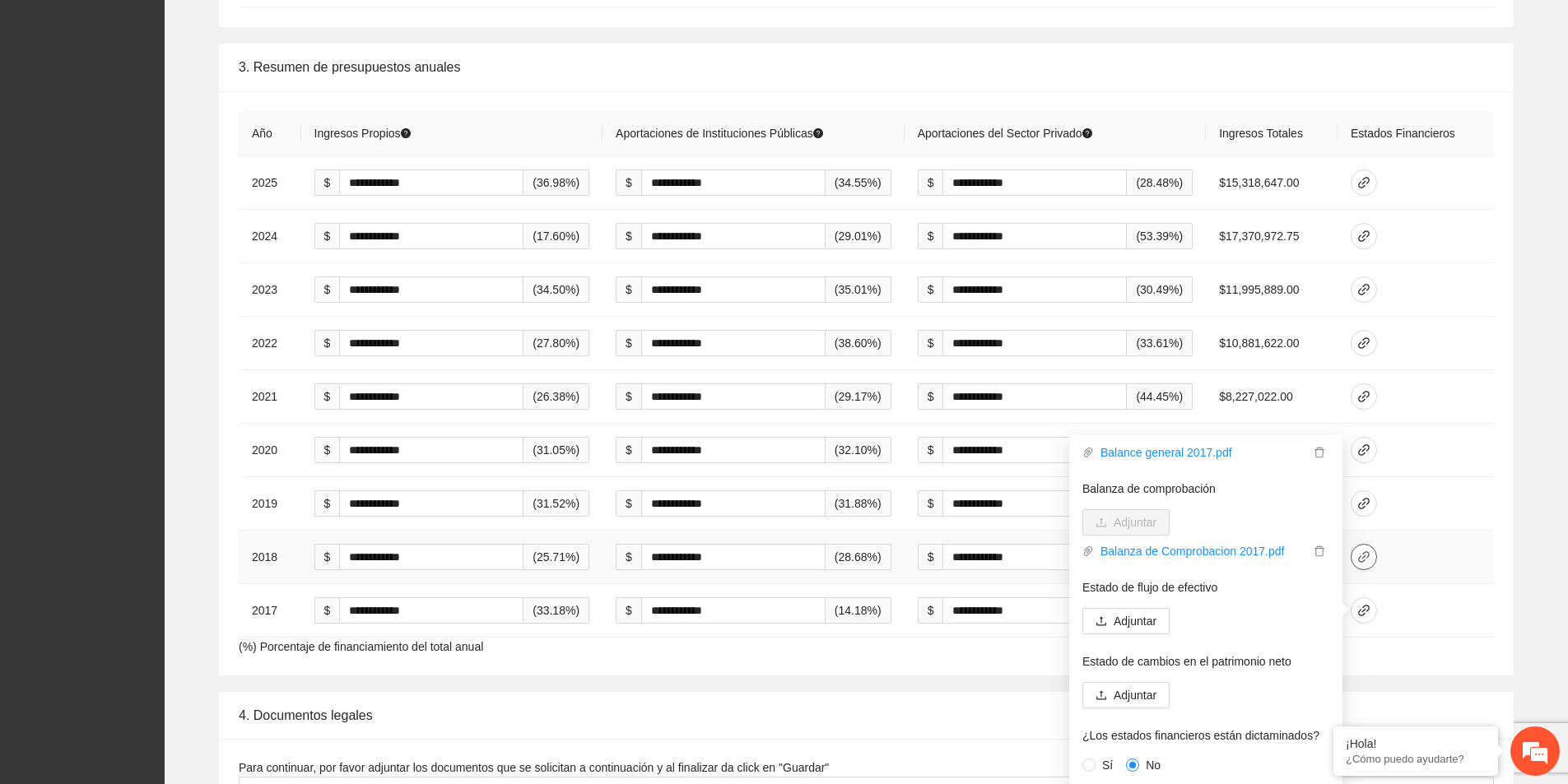
click at [1370, 563] on icon "link" at bounding box center [1363, 557] width 13 height 13
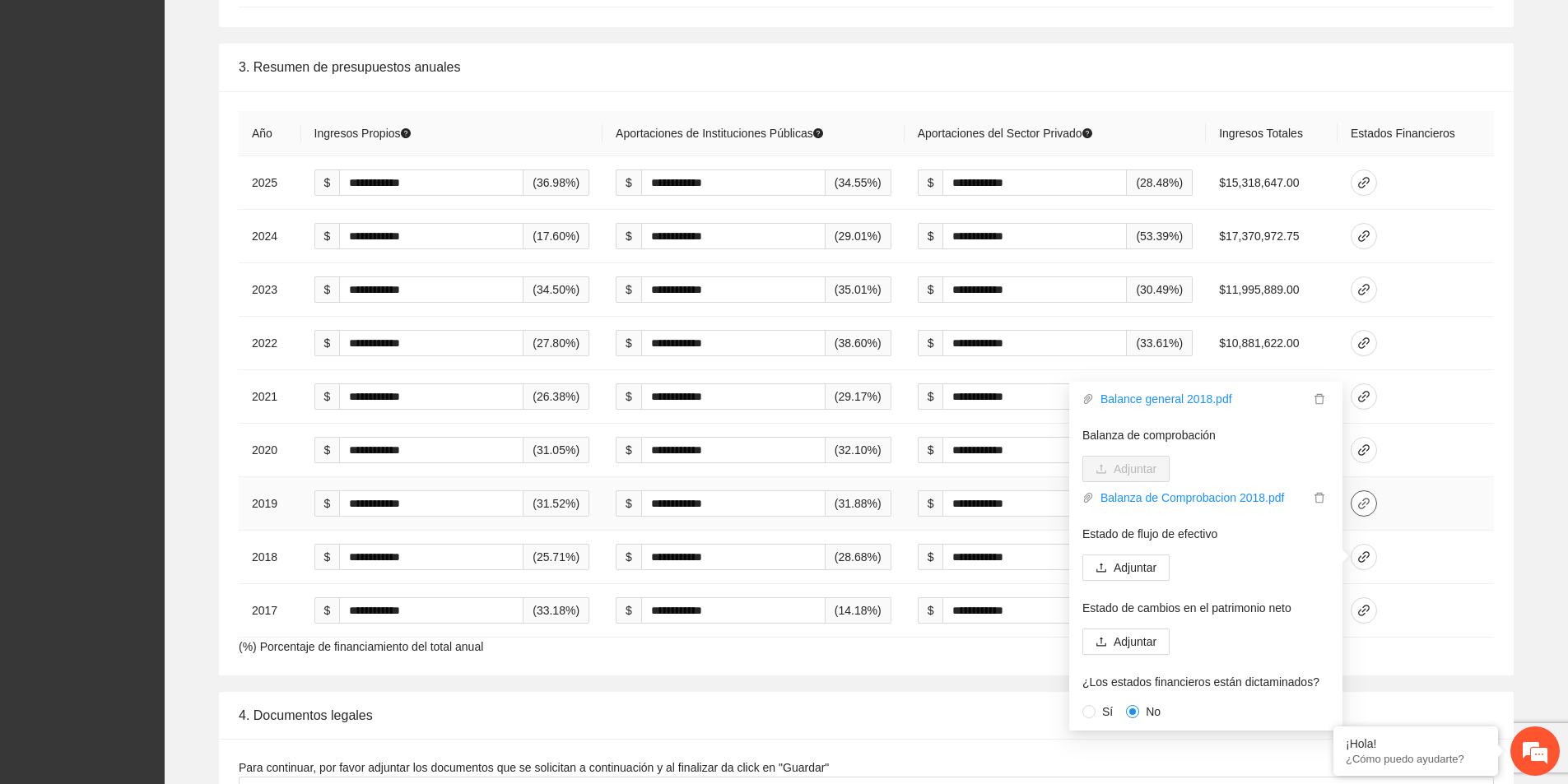
click at [1370, 508] on icon "link" at bounding box center [1363, 503] width 13 height 13
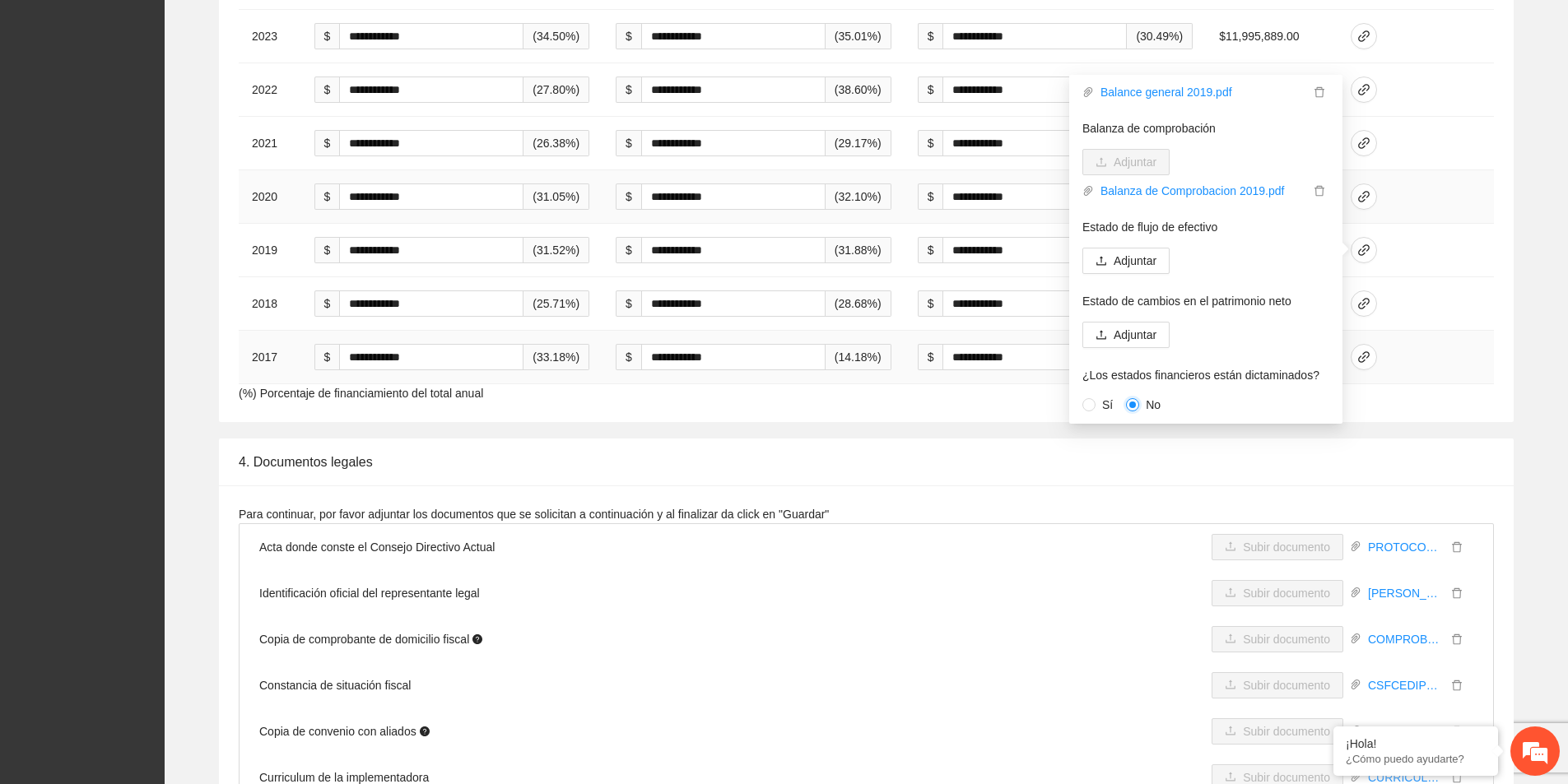
scroll to position [2716, 0]
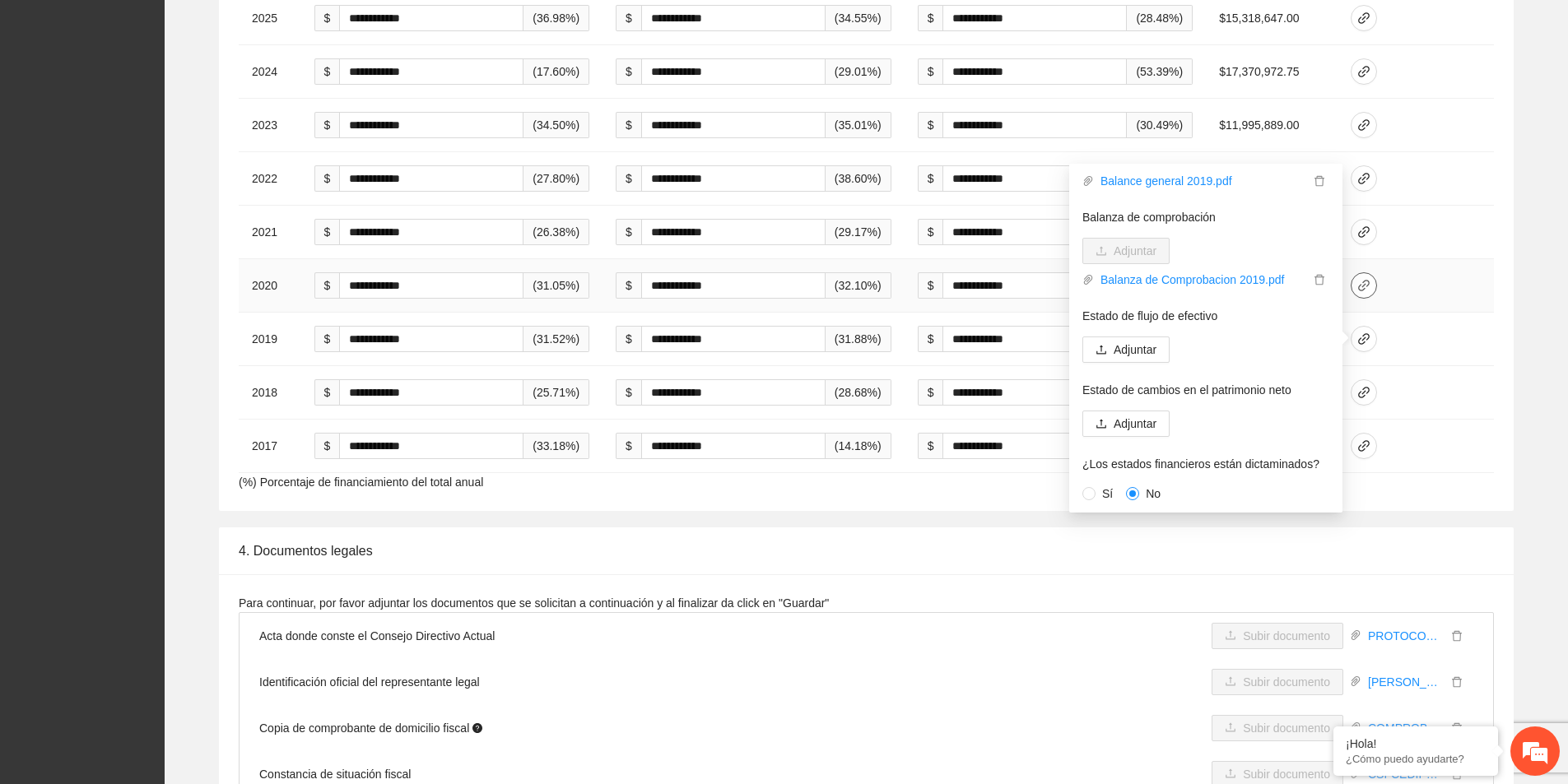
click at [1369, 286] on icon "link" at bounding box center [1363, 286] width 12 height 12
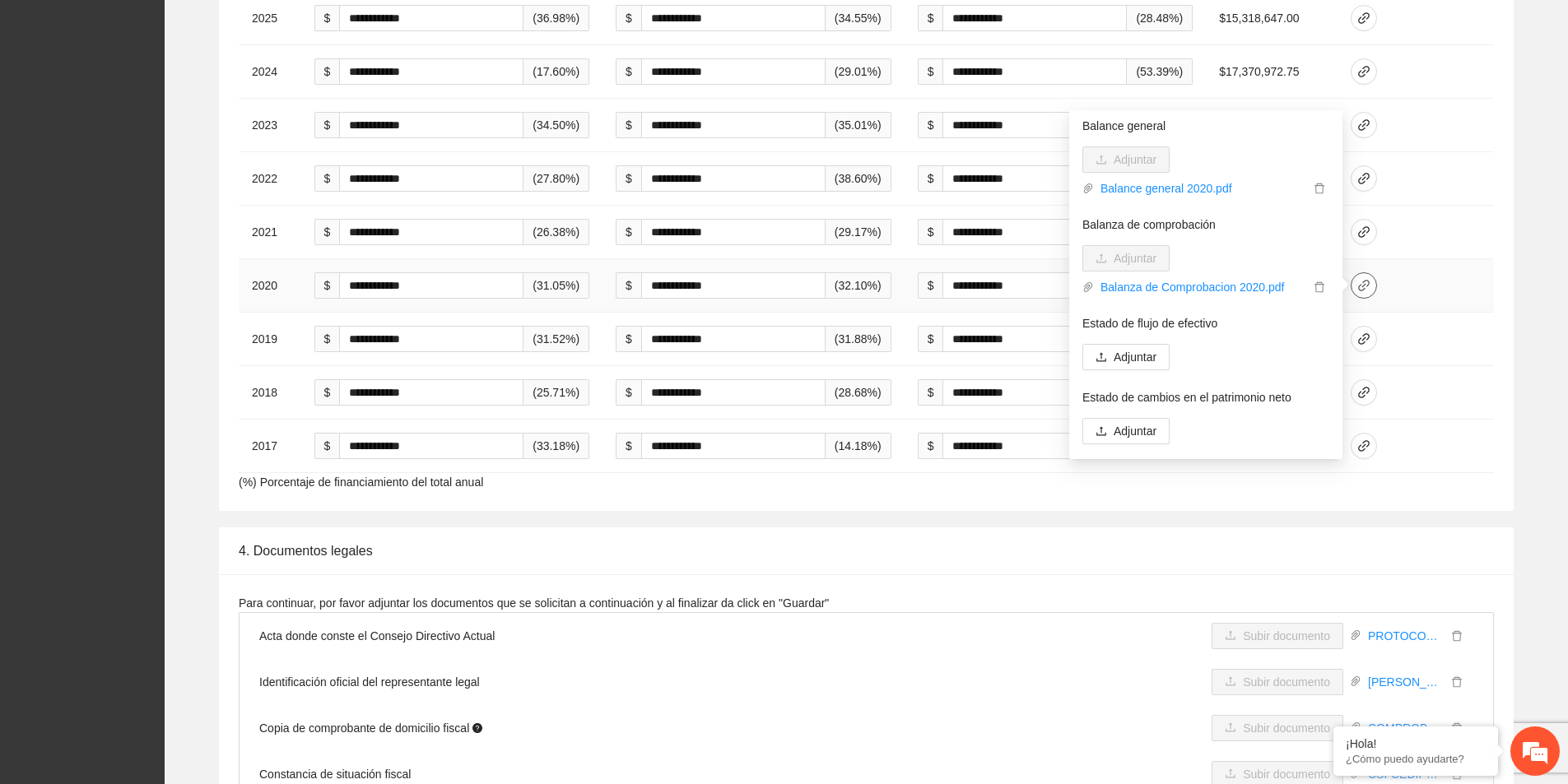
scroll to position [163, 0]
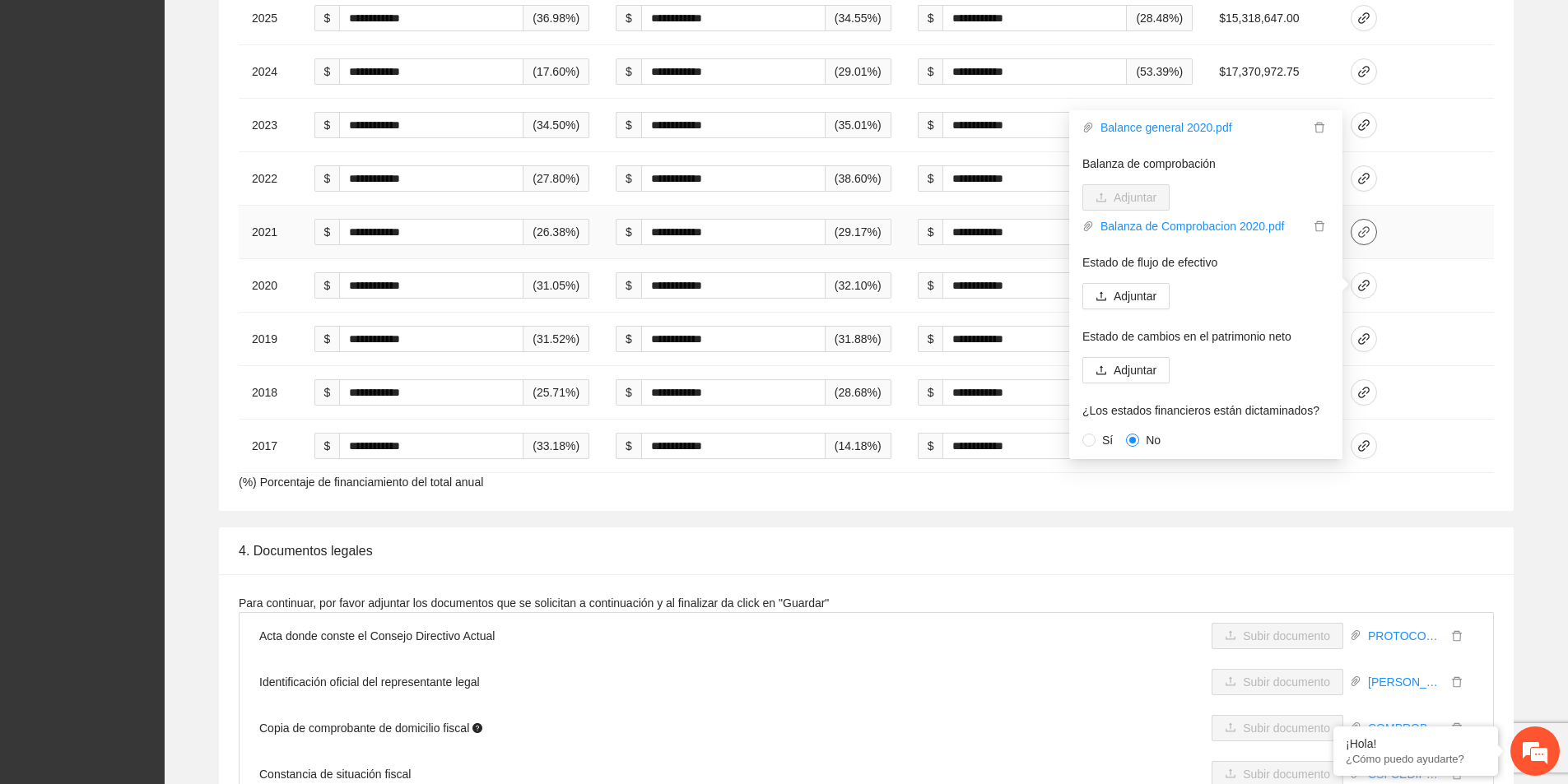
click at [1370, 237] on icon "link" at bounding box center [1363, 232] width 13 height 13
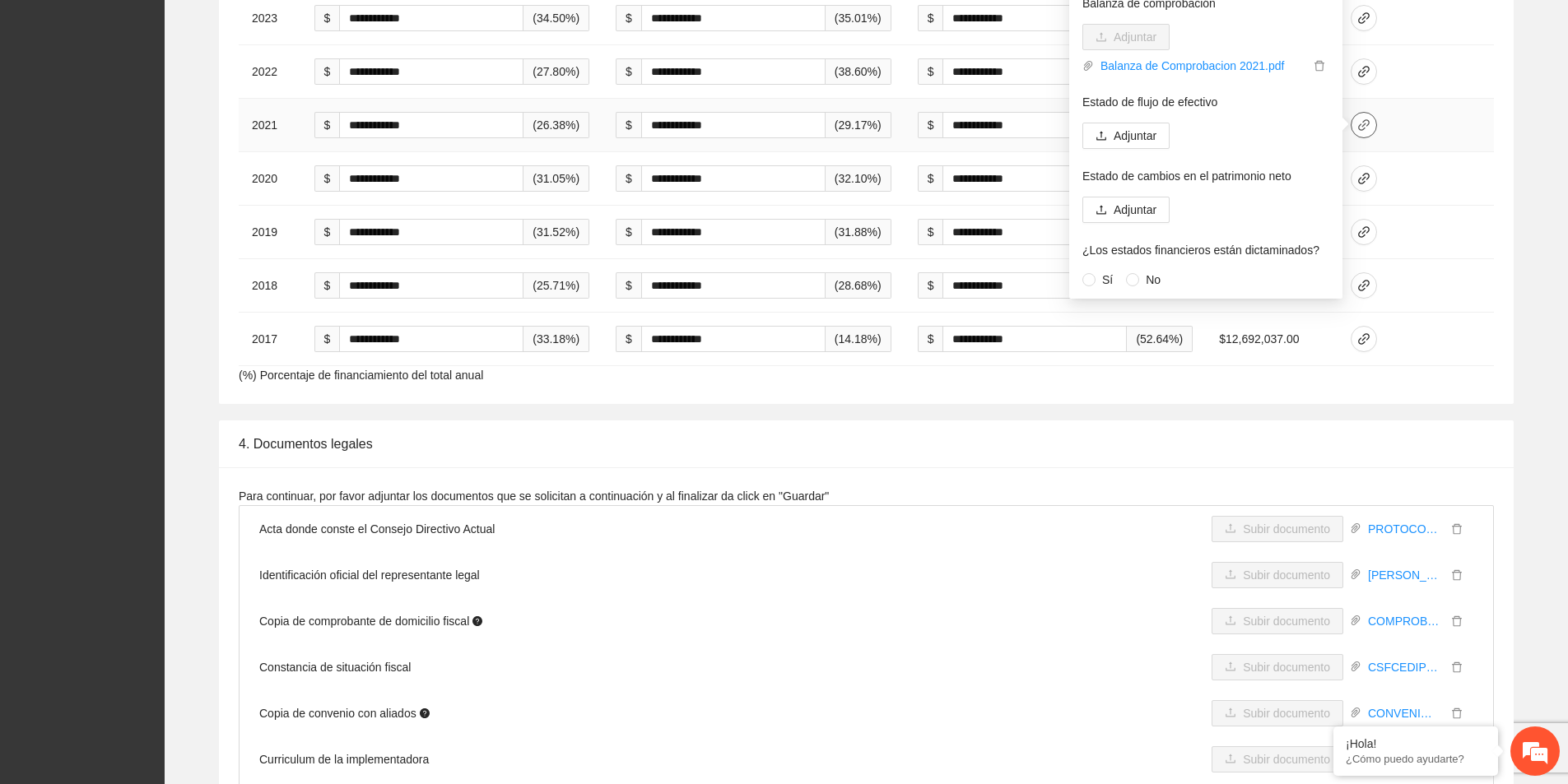
scroll to position [2963, 0]
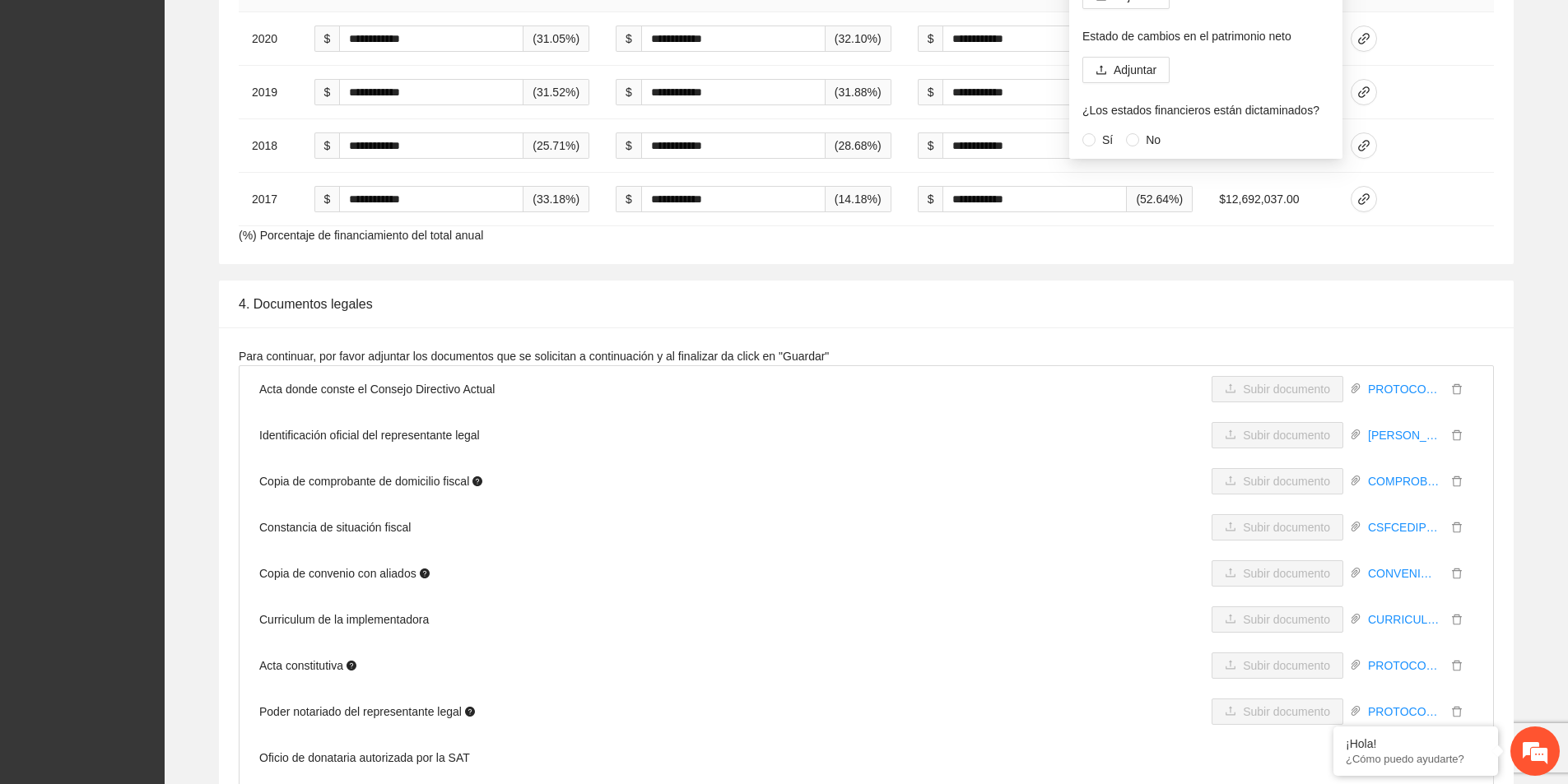
click at [1122, 139] on div "Sí No" at bounding box center [1127, 140] width 92 height 18
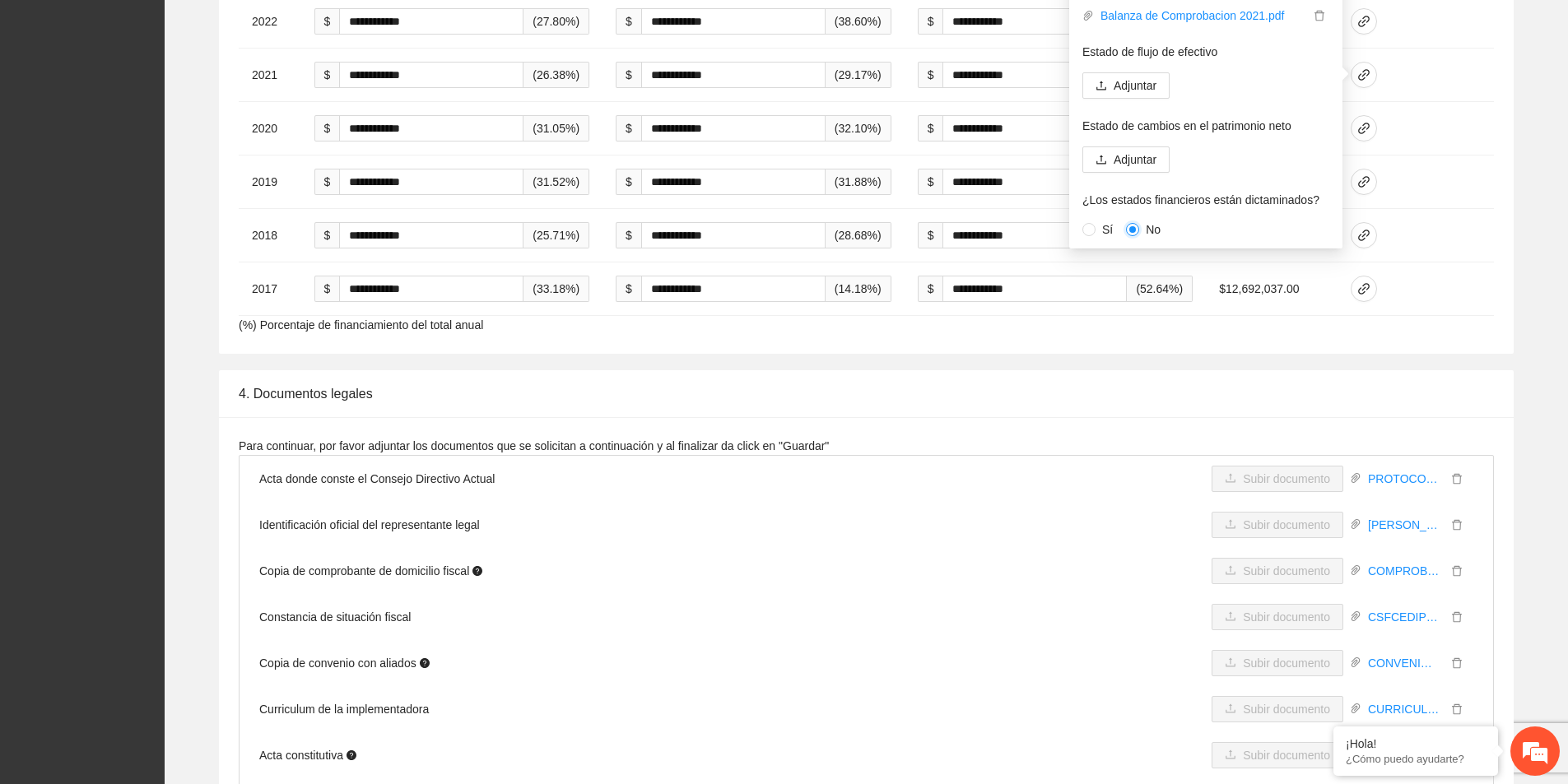
scroll to position [2633, 0]
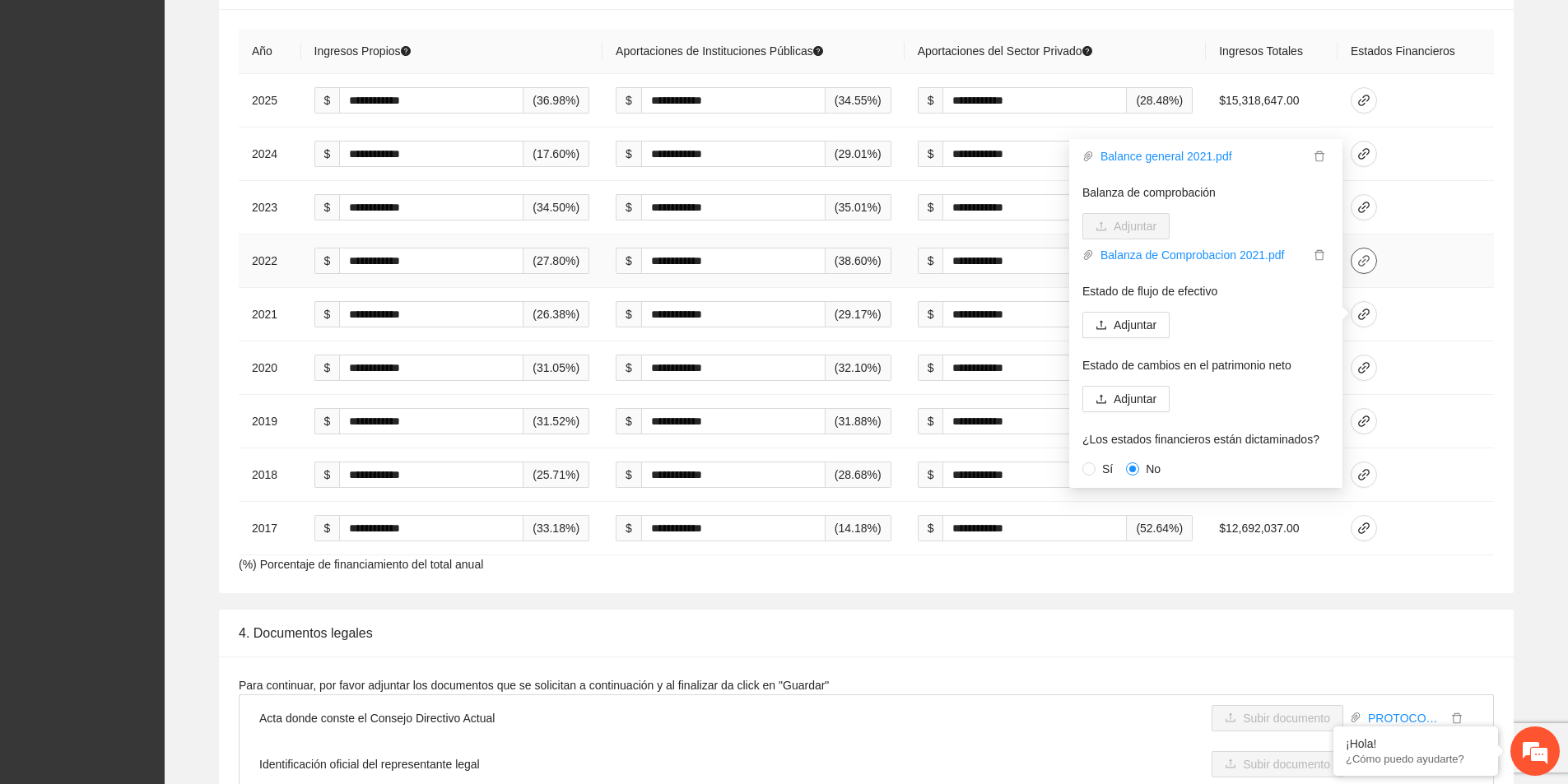
click at [1369, 260] on icon "link" at bounding box center [1363, 261] width 13 height 13
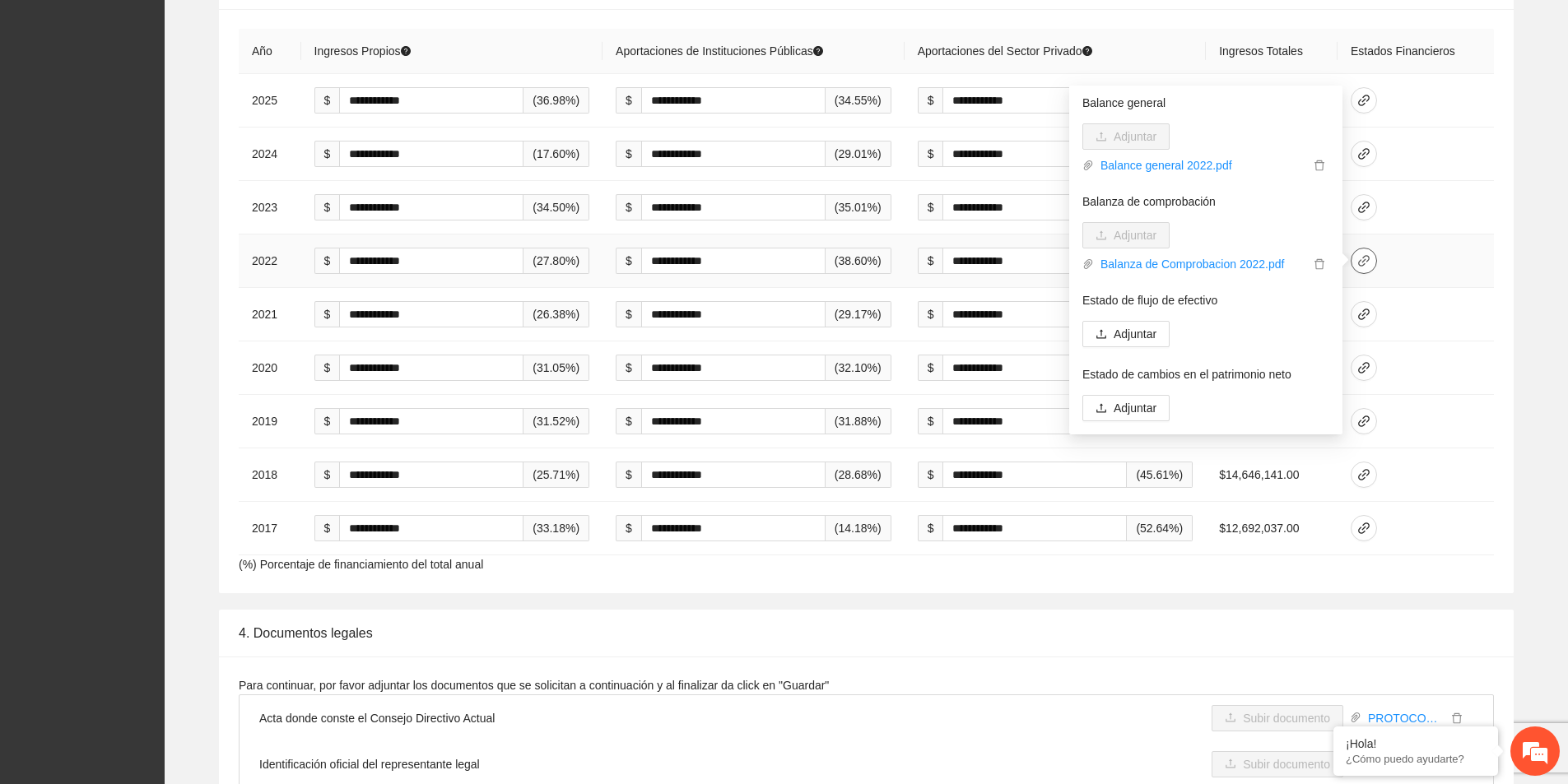
scroll to position [163, 0]
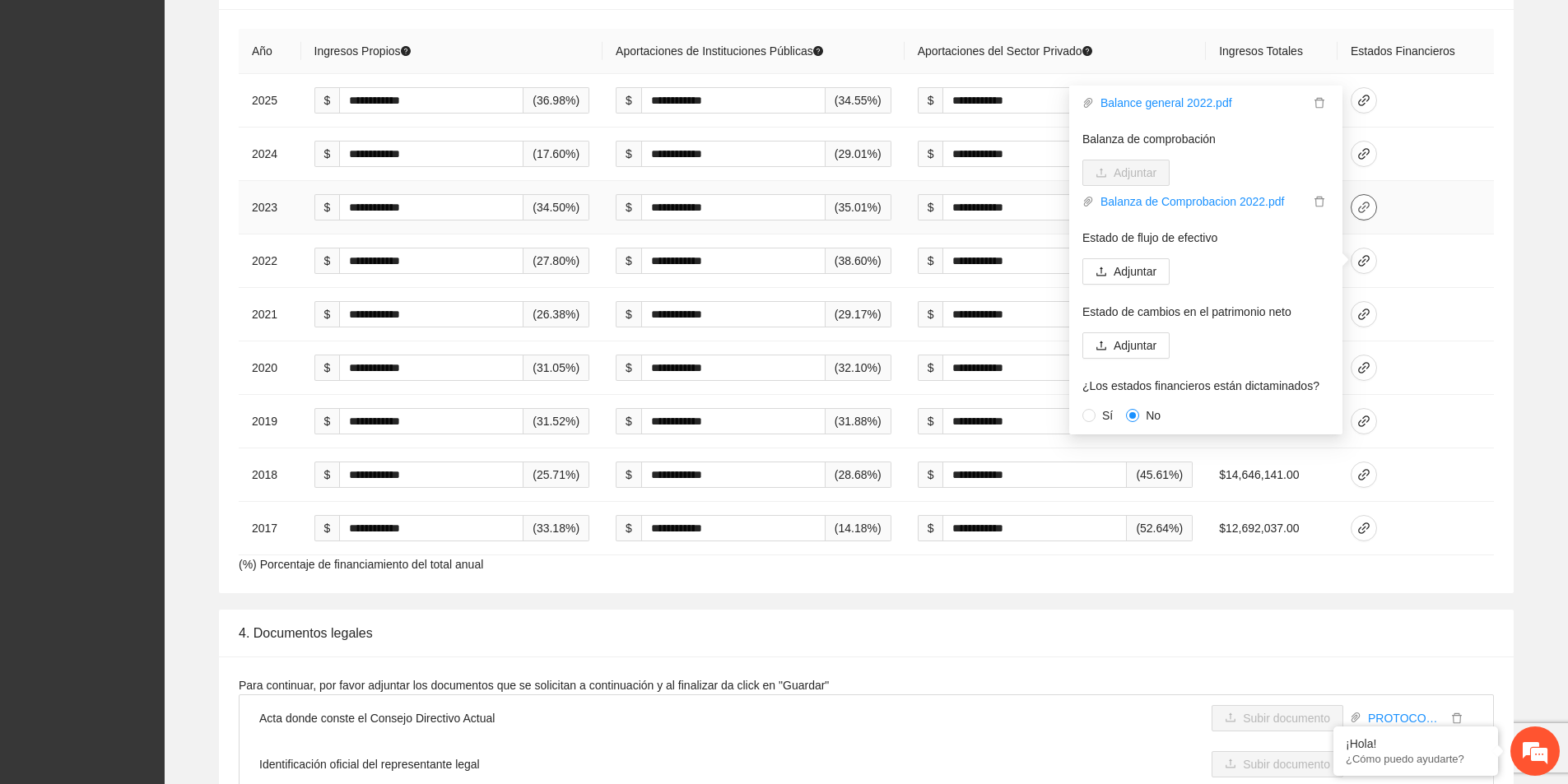
click at [1370, 208] on icon "link" at bounding box center [1363, 207] width 13 height 13
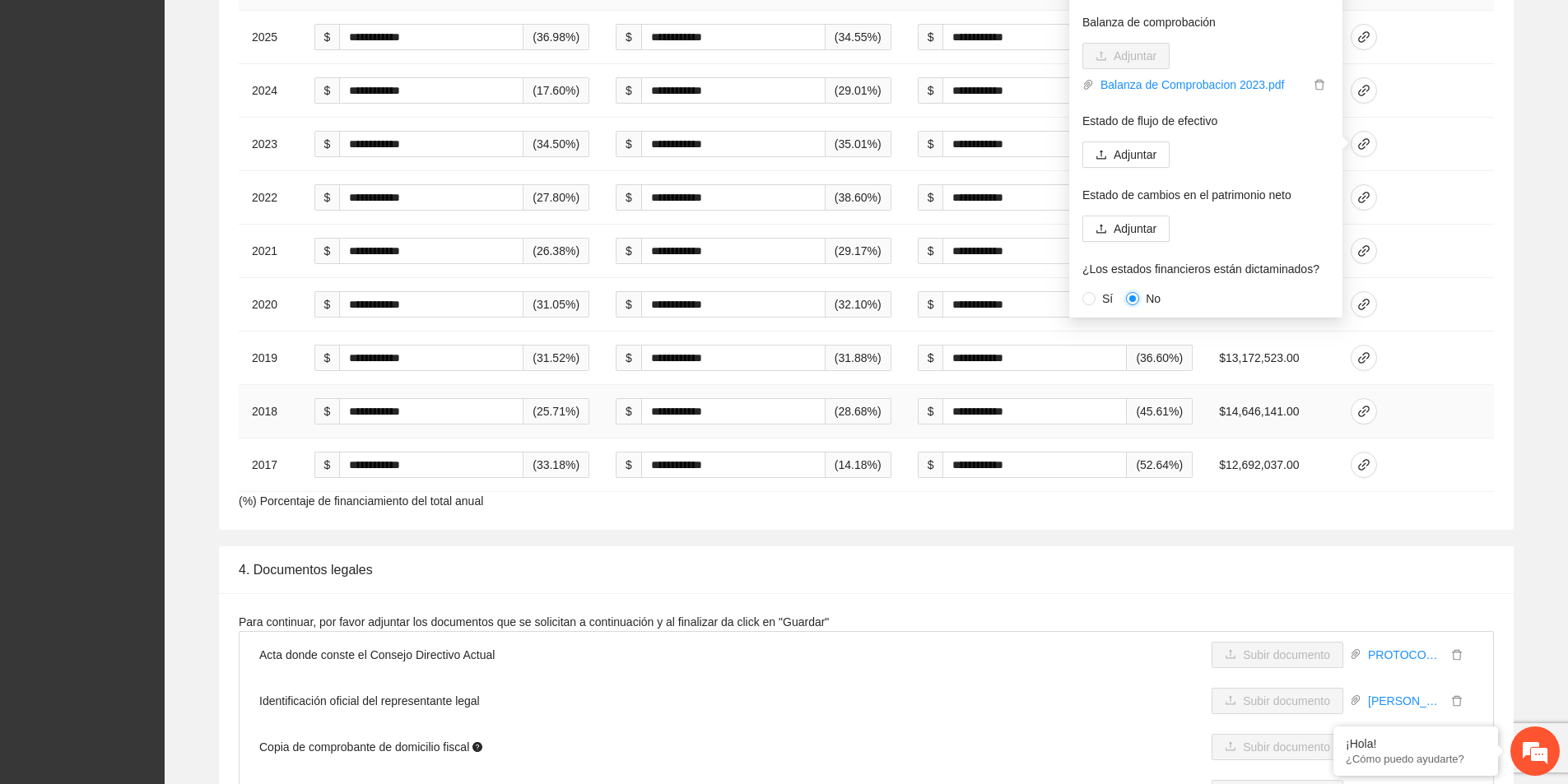
scroll to position [2633, 0]
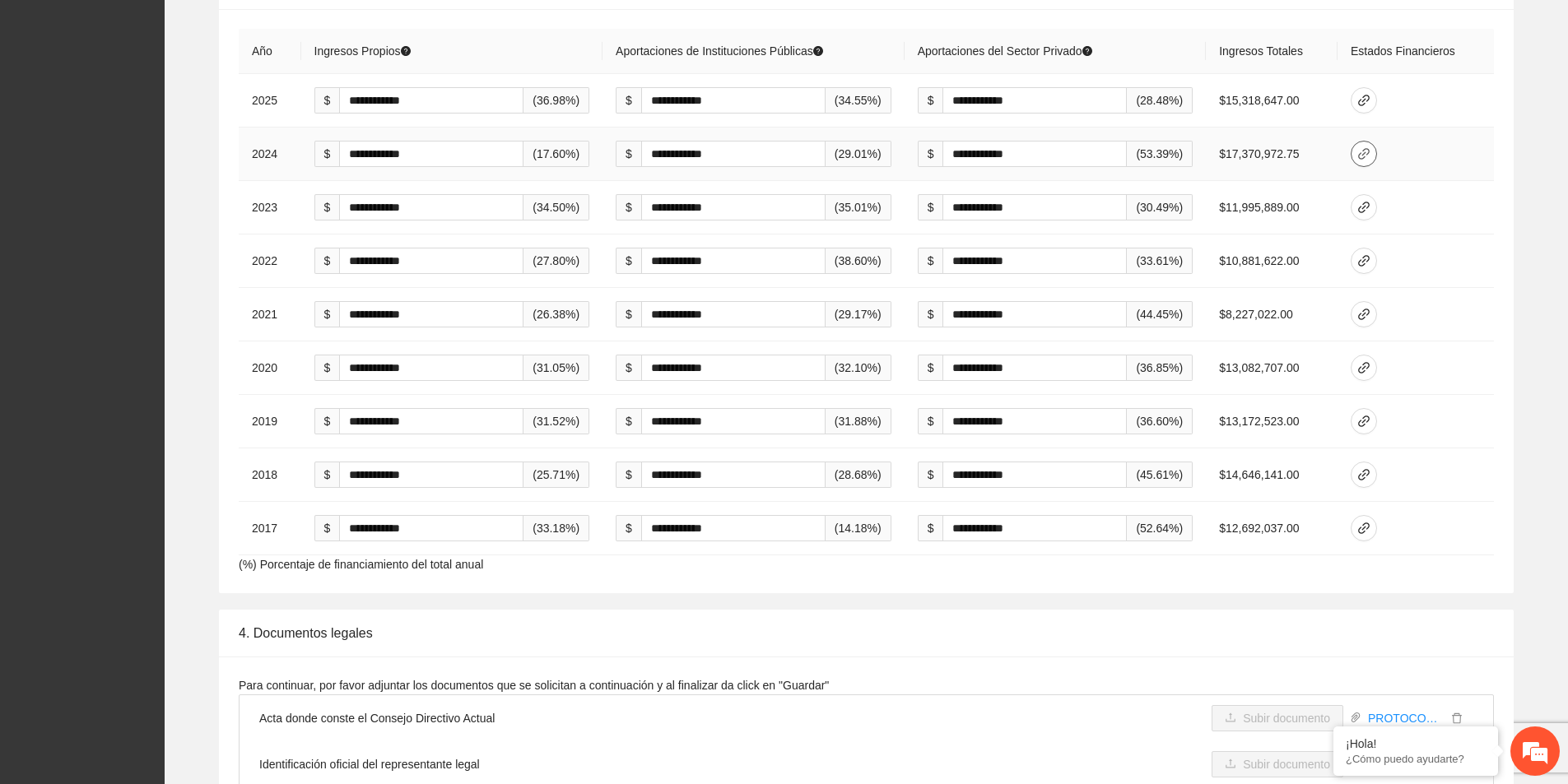
click at [1370, 148] on icon "link" at bounding box center [1363, 154] width 13 height 13
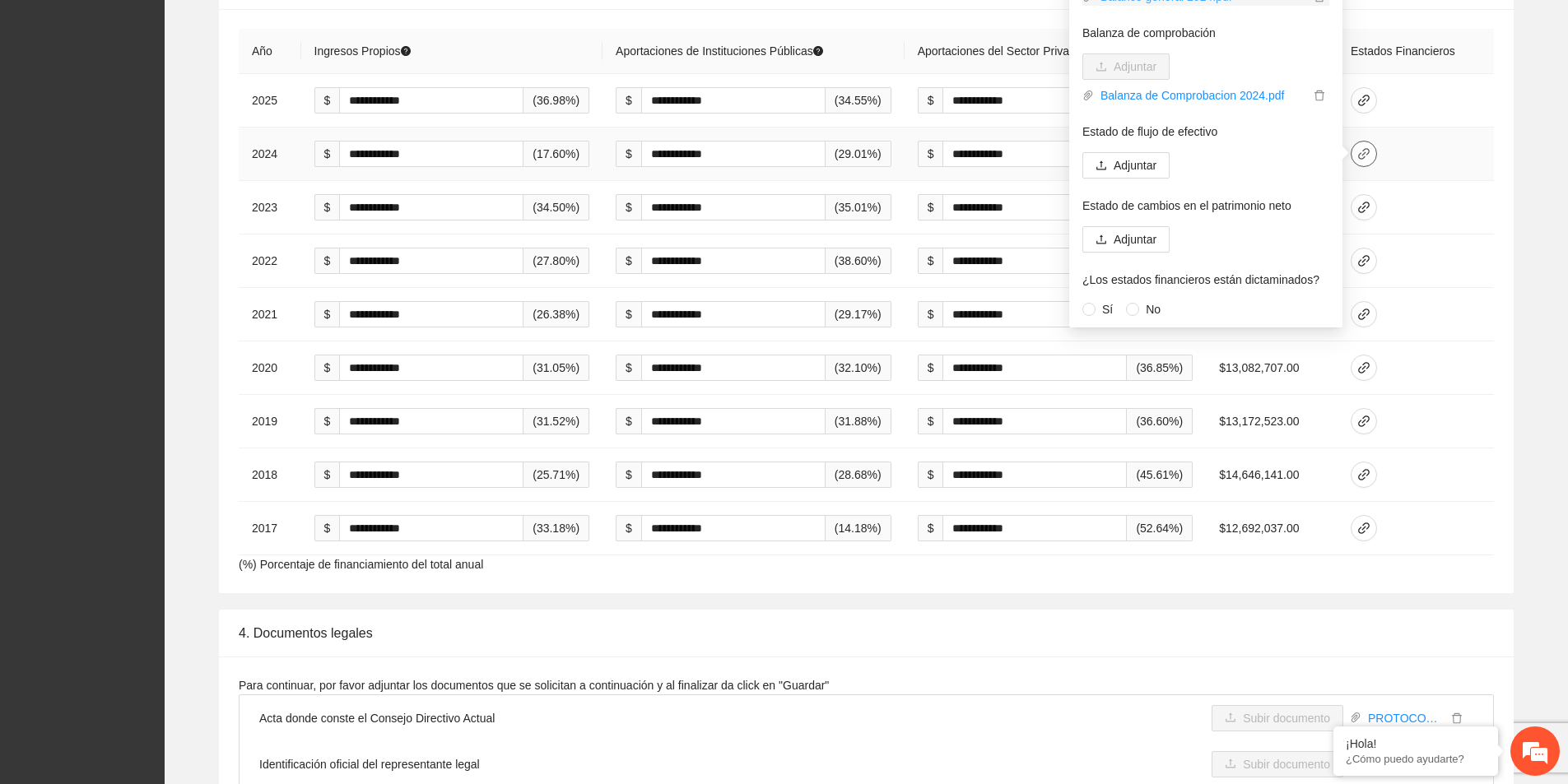
scroll to position [163, 0]
click at [1369, 99] on icon "link" at bounding box center [1363, 101] width 12 height 12
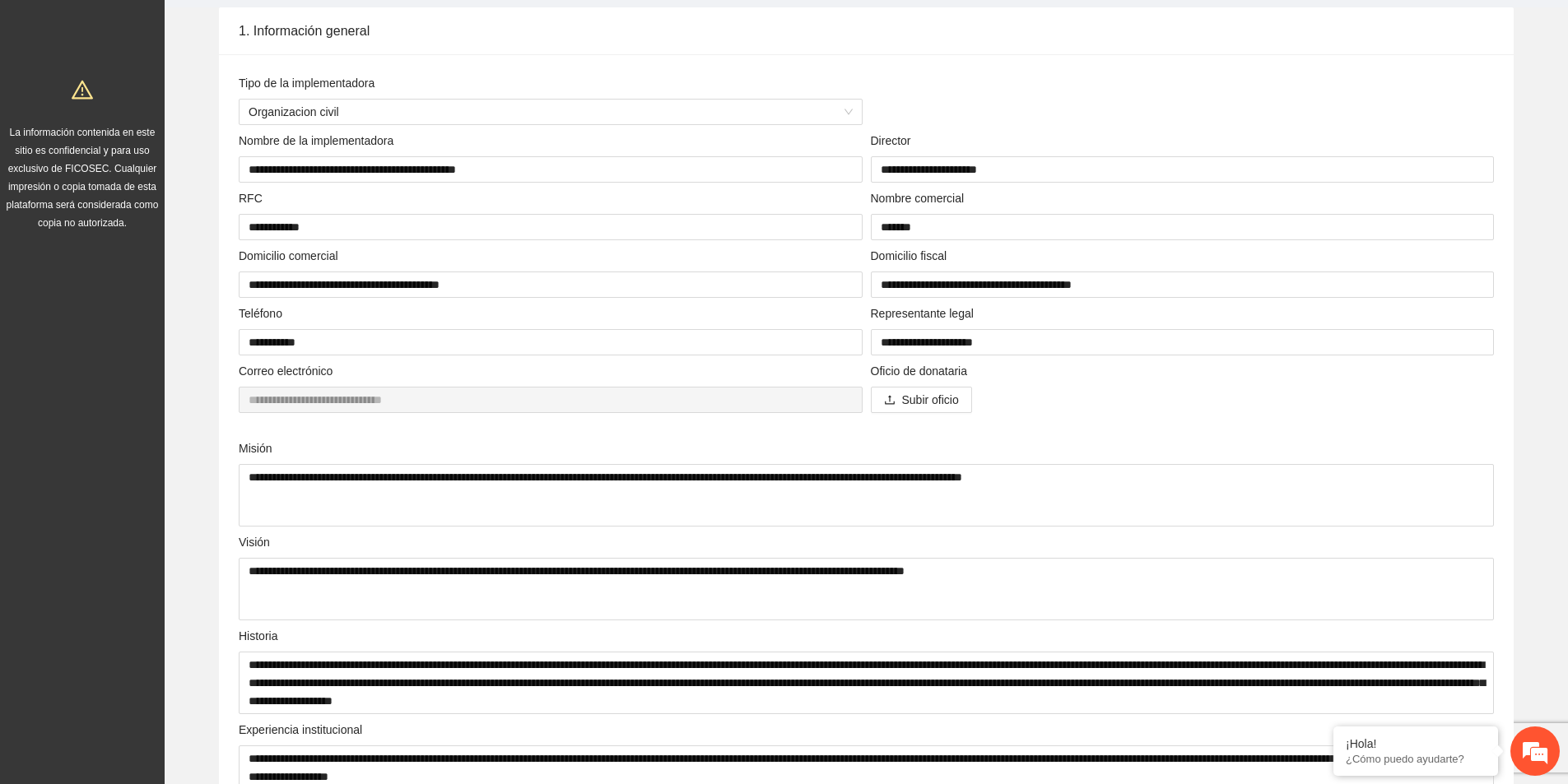
scroll to position [90, 0]
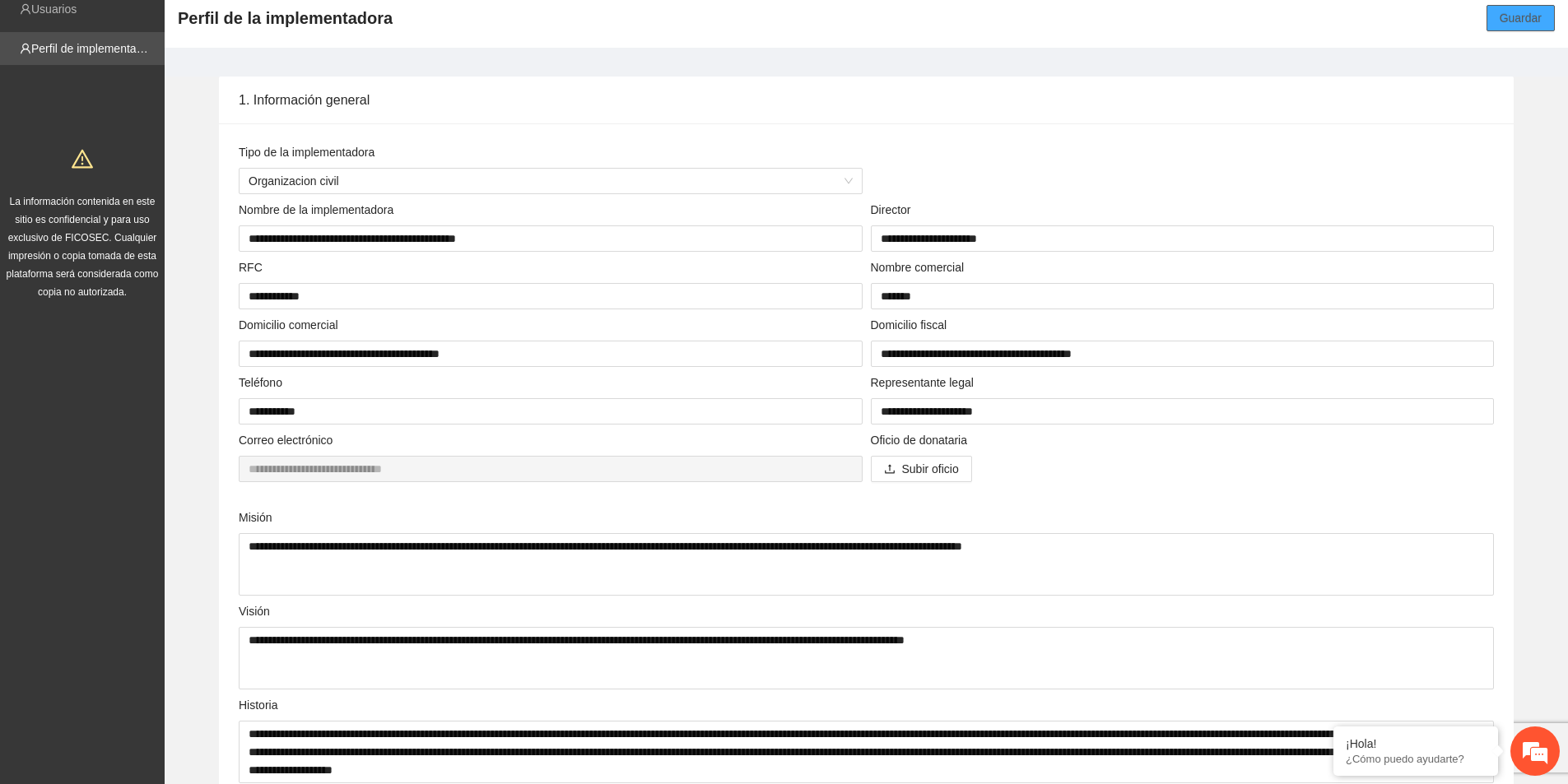
click at [1513, 24] on span "Guardar" at bounding box center [1520, 18] width 42 height 18
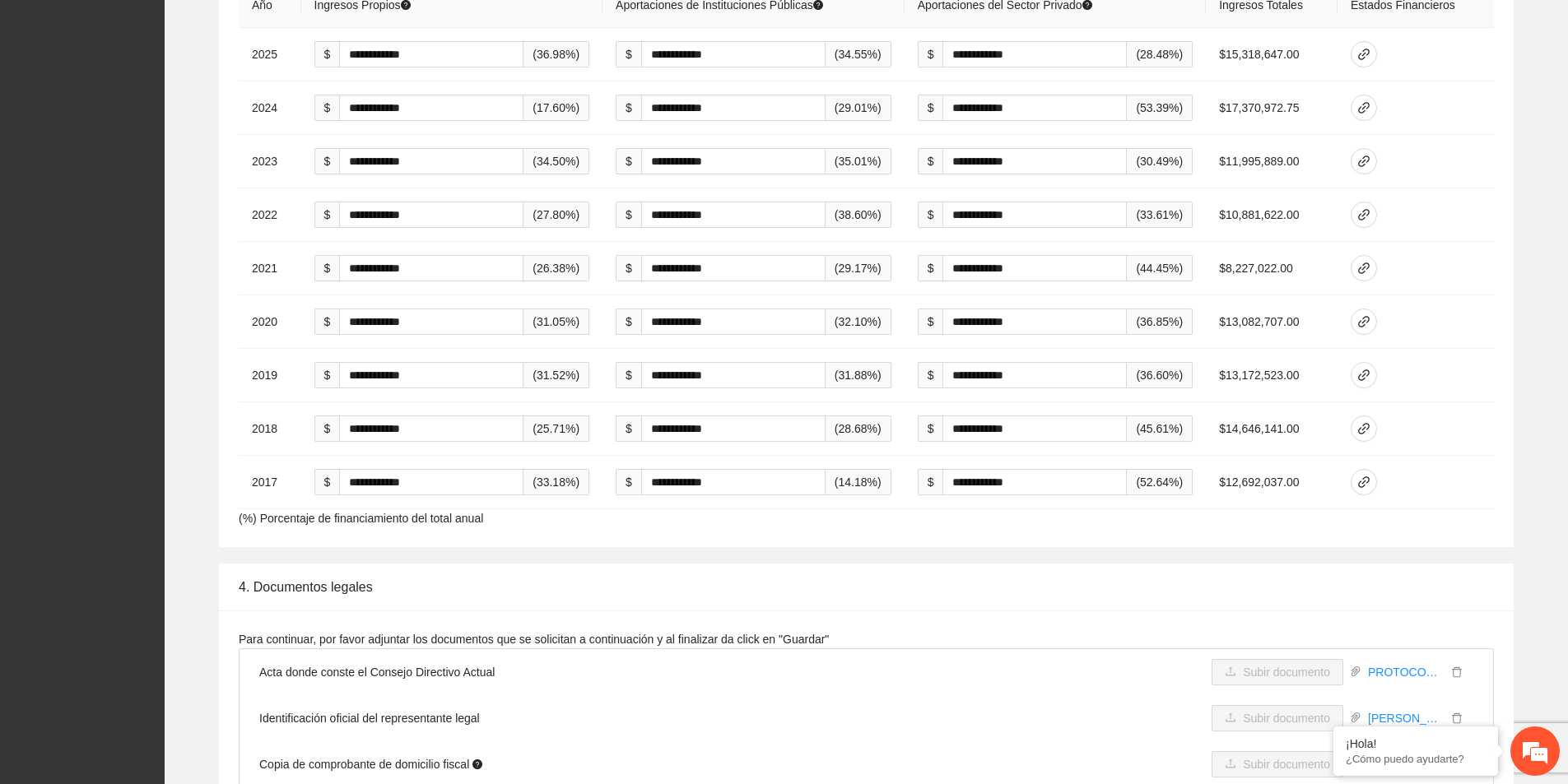
scroll to position [2723, 0]
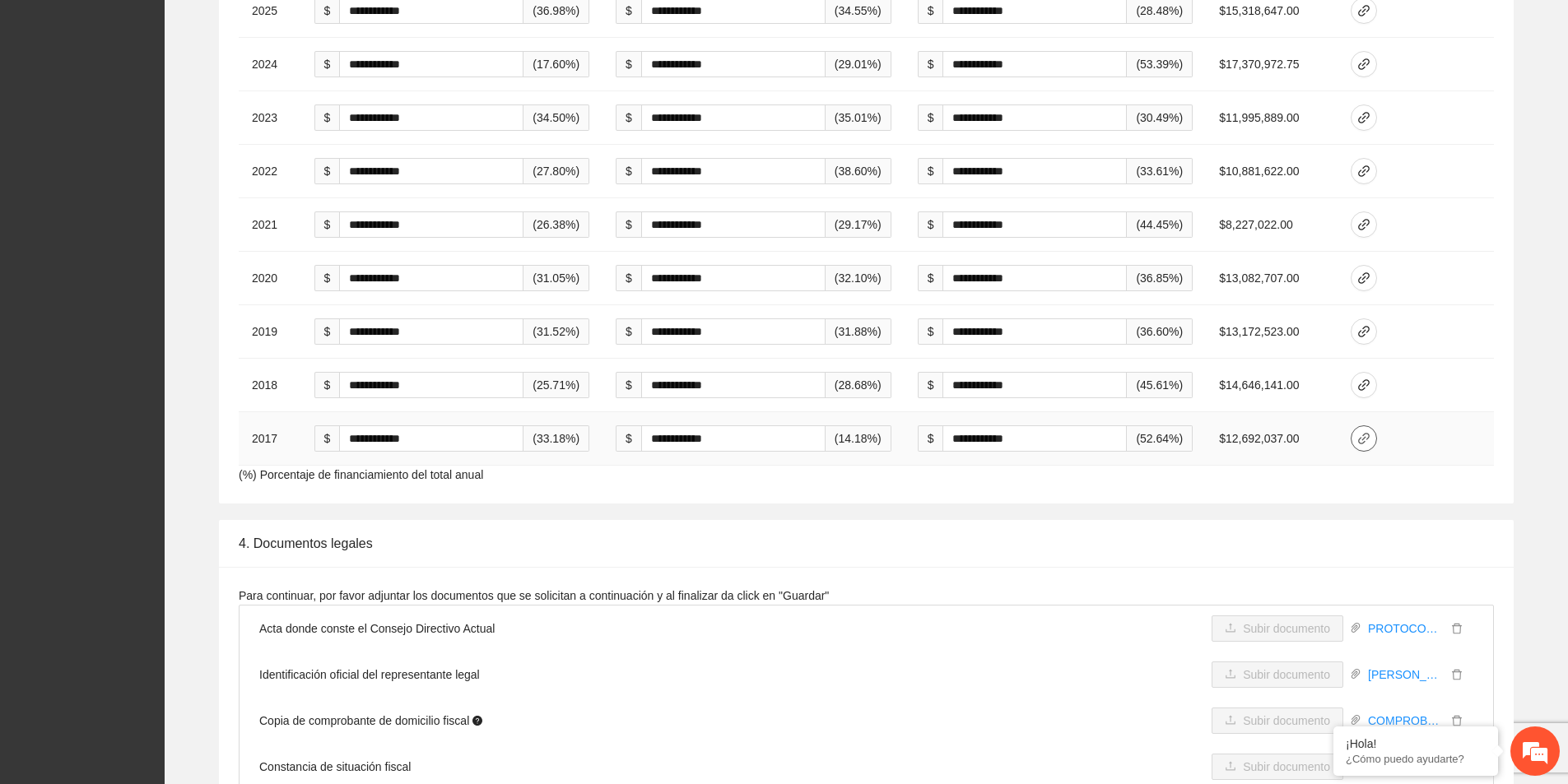
click at [1367, 444] on icon "link" at bounding box center [1363, 439] width 13 height 13
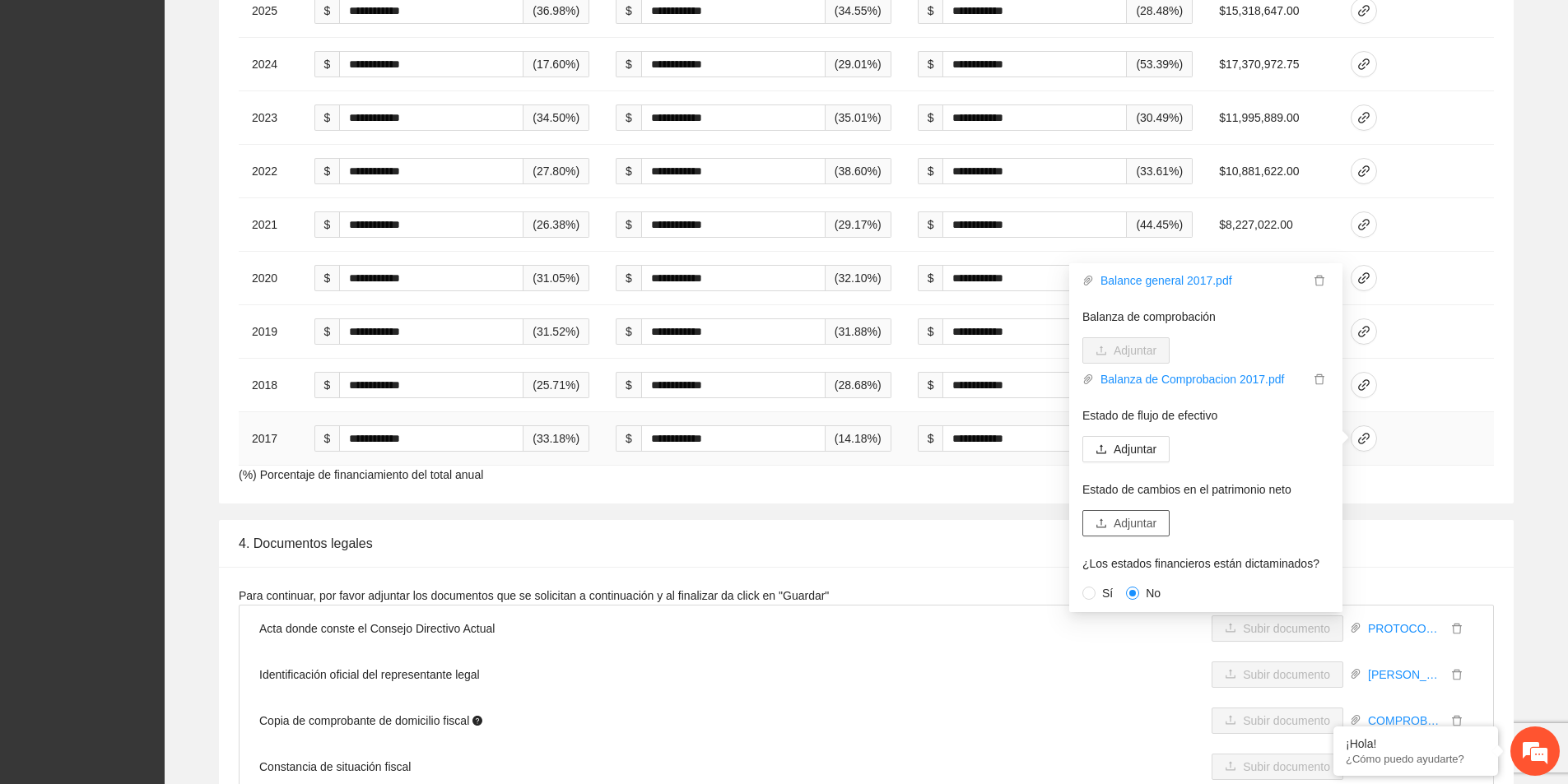
click at [1129, 522] on span "Adjuntar" at bounding box center [1135, 523] width 43 height 18
click at [1531, 452] on div "**********" at bounding box center [866, 187] width 1377 height 631
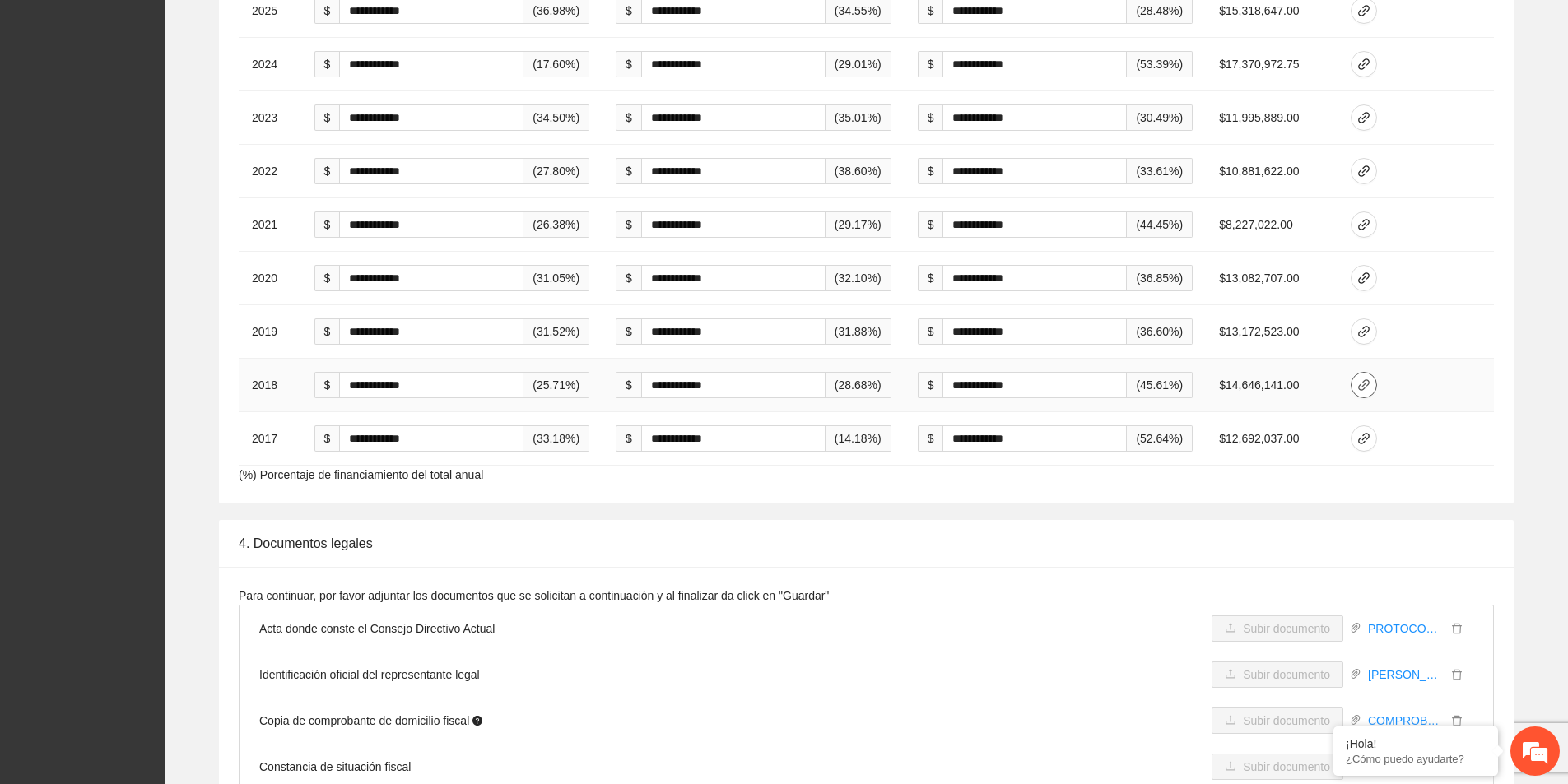
click at [1370, 379] on icon "link" at bounding box center [1363, 385] width 13 height 13
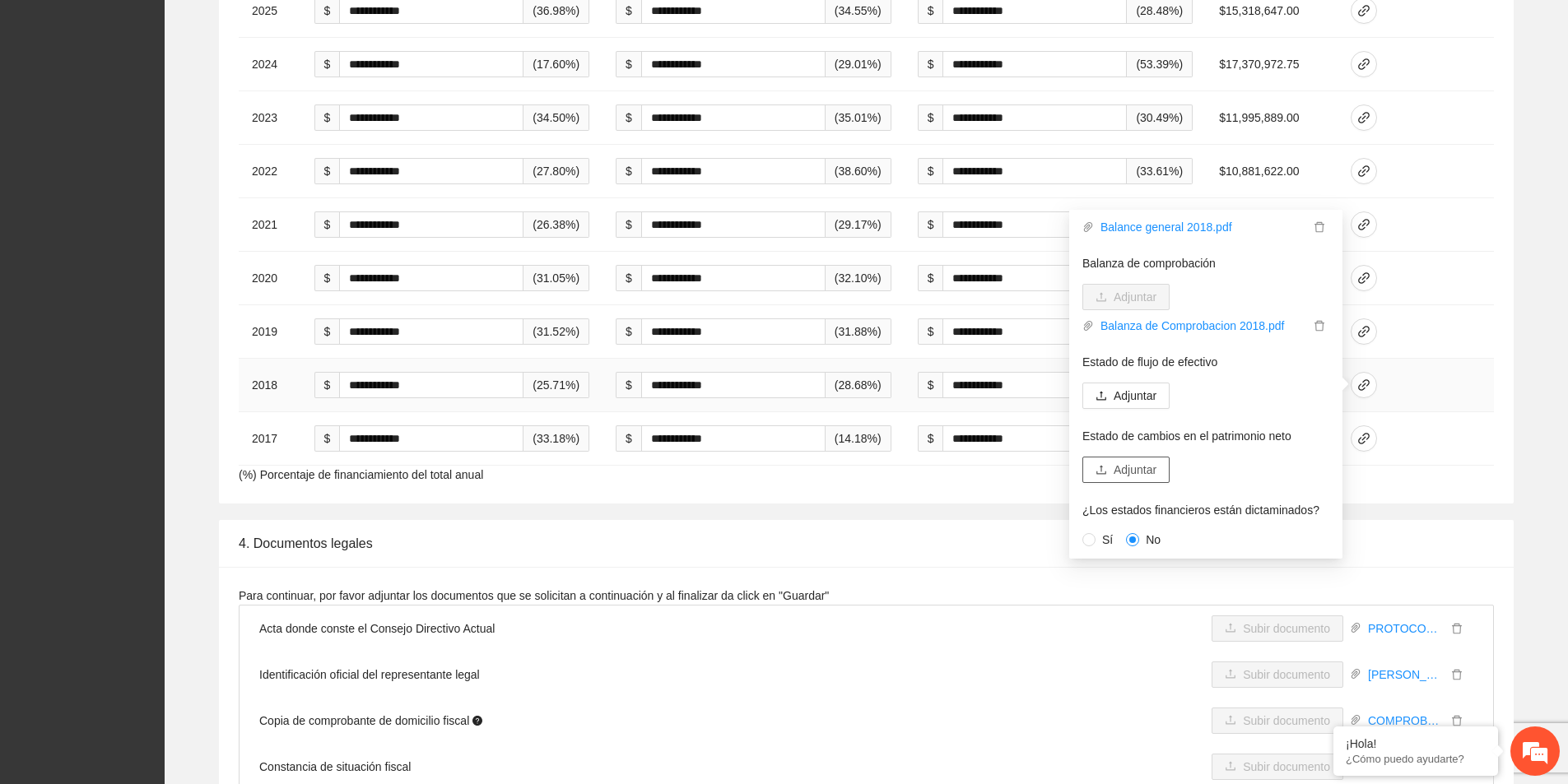
click at [1155, 475] on span "Adjuntar" at bounding box center [1135, 470] width 43 height 18
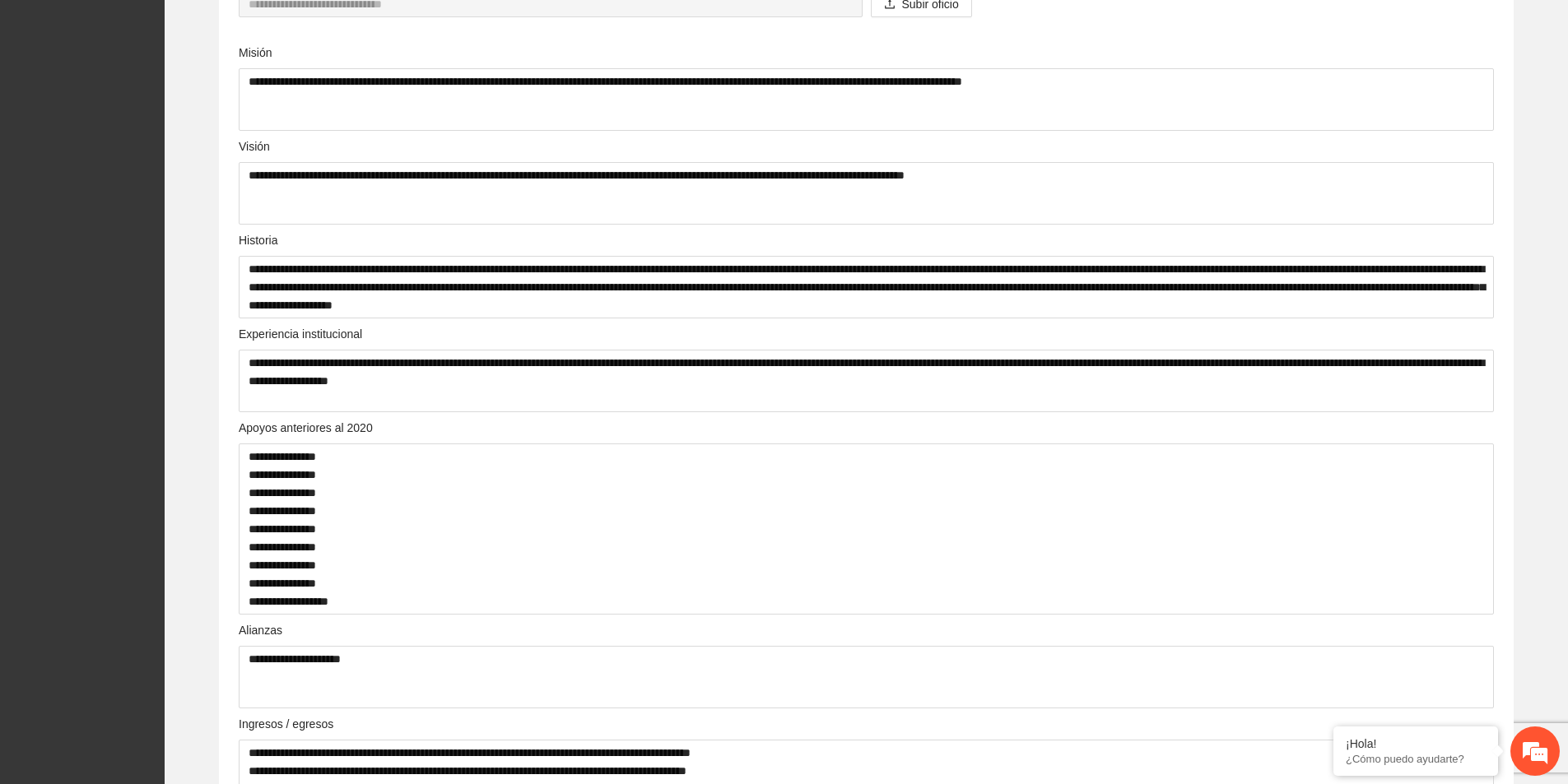
scroll to position [0, 0]
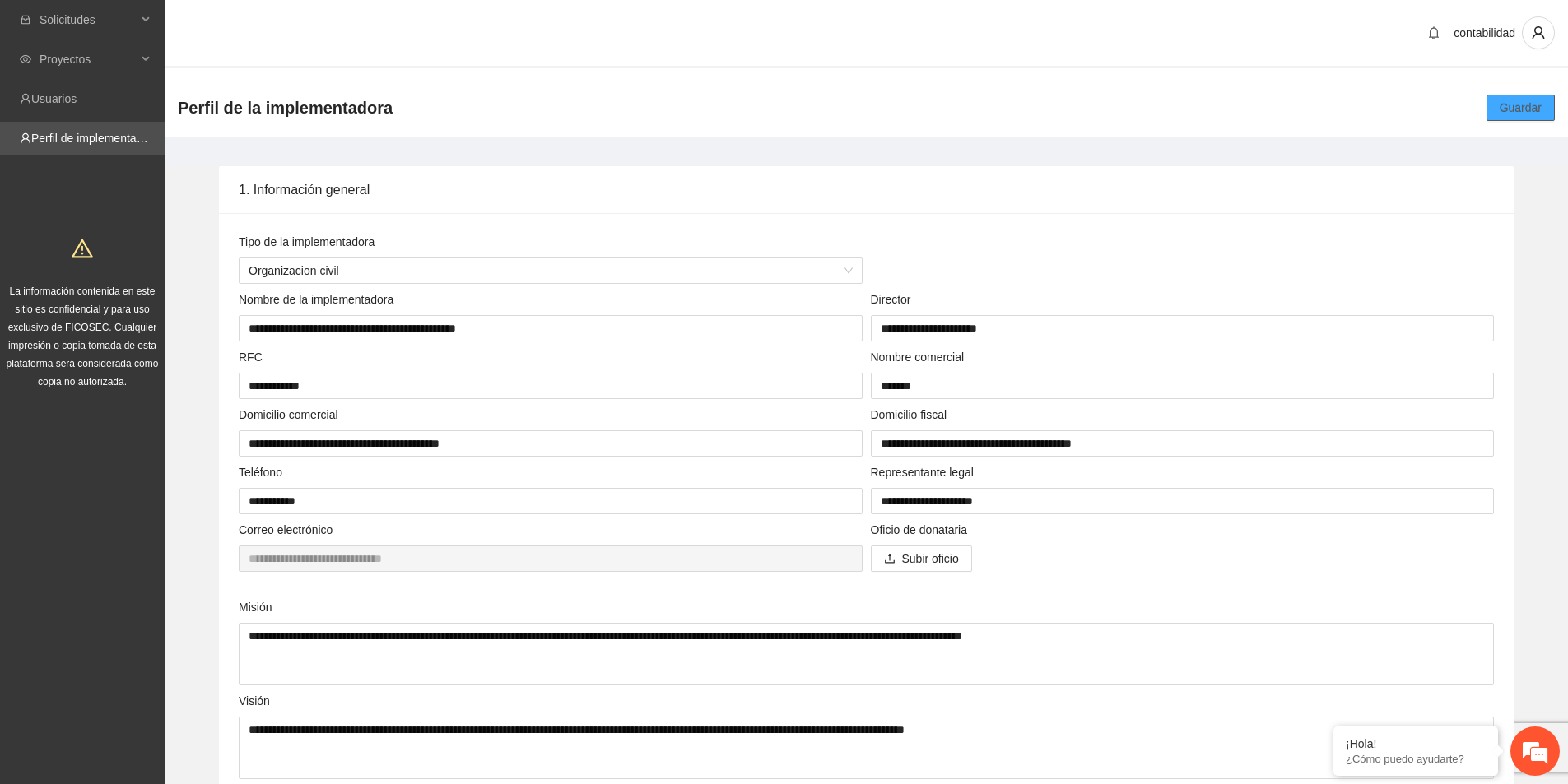
click at [1515, 108] on span "Guardar" at bounding box center [1520, 108] width 42 height 18
click at [1523, 96] on button "Guardar" at bounding box center [1520, 108] width 68 height 26
click at [87, 22] on span "Solicitudes" at bounding box center [88, 20] width 97 height 33
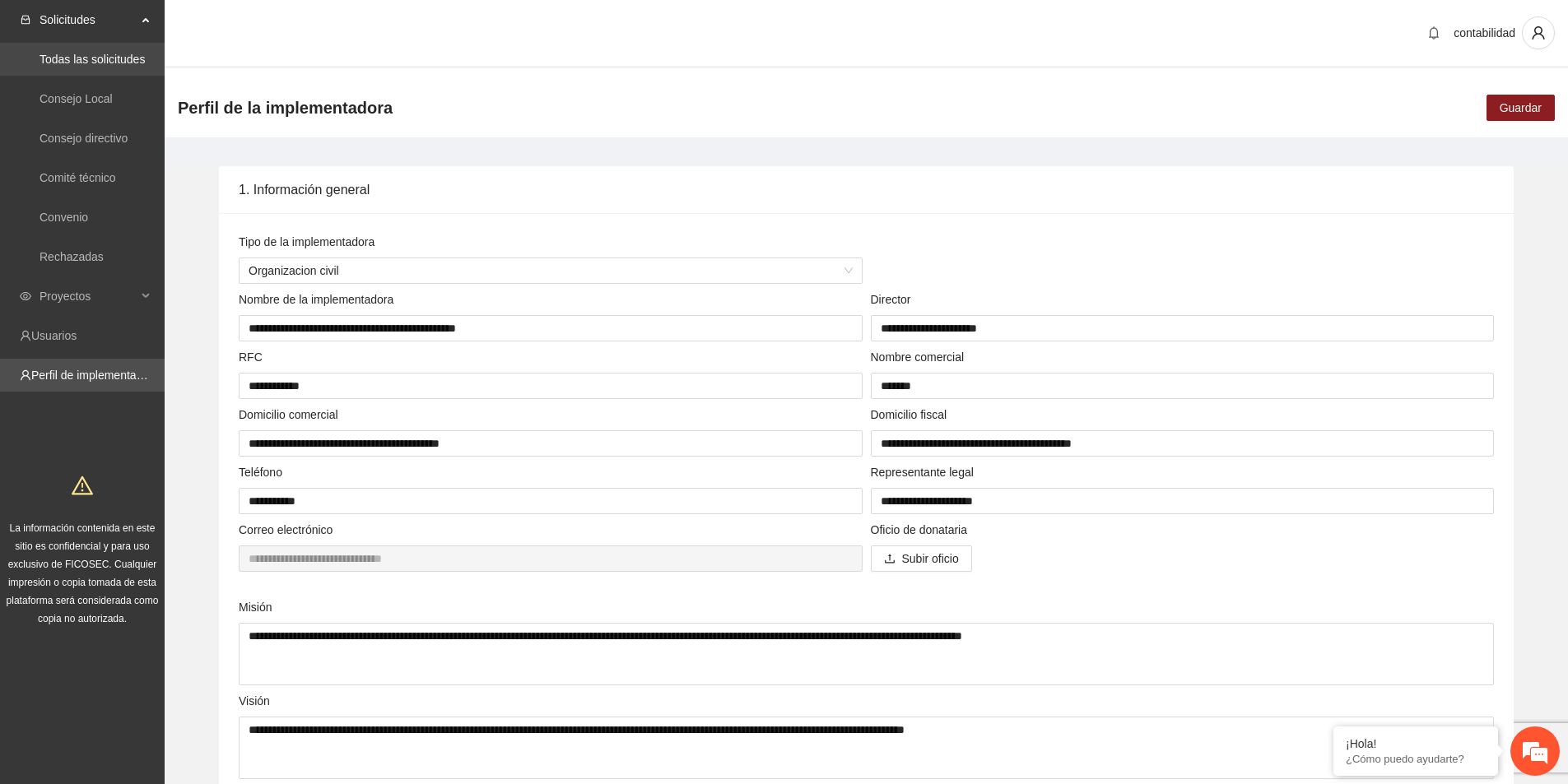
click at [72, 65] on link "Todas las solicitudes" at bounding box center [92, 59] width 106 height 13
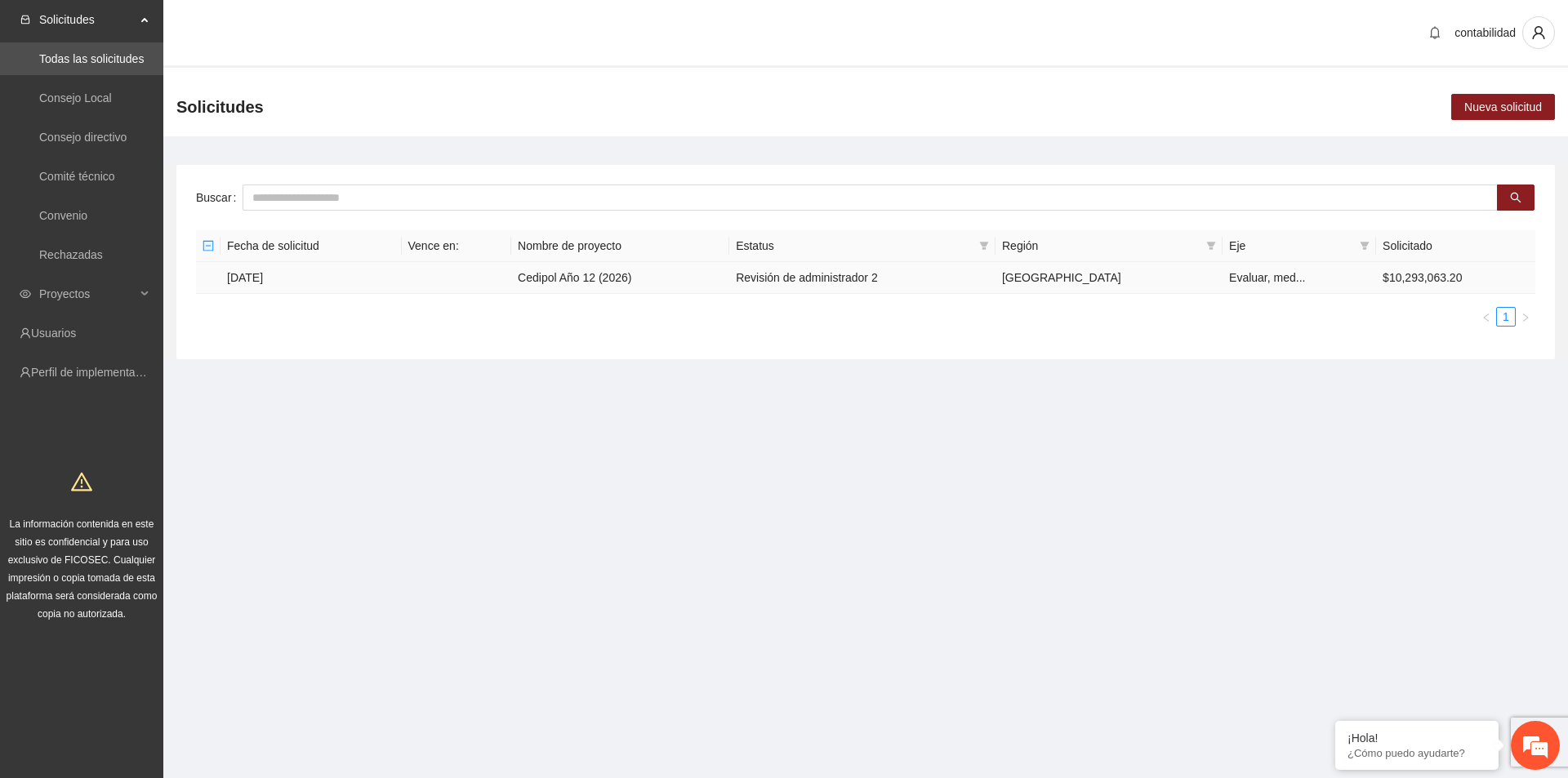
click at [263, 278] on td "[DATE]" at bounding box center [310, 278] width 181 height 32
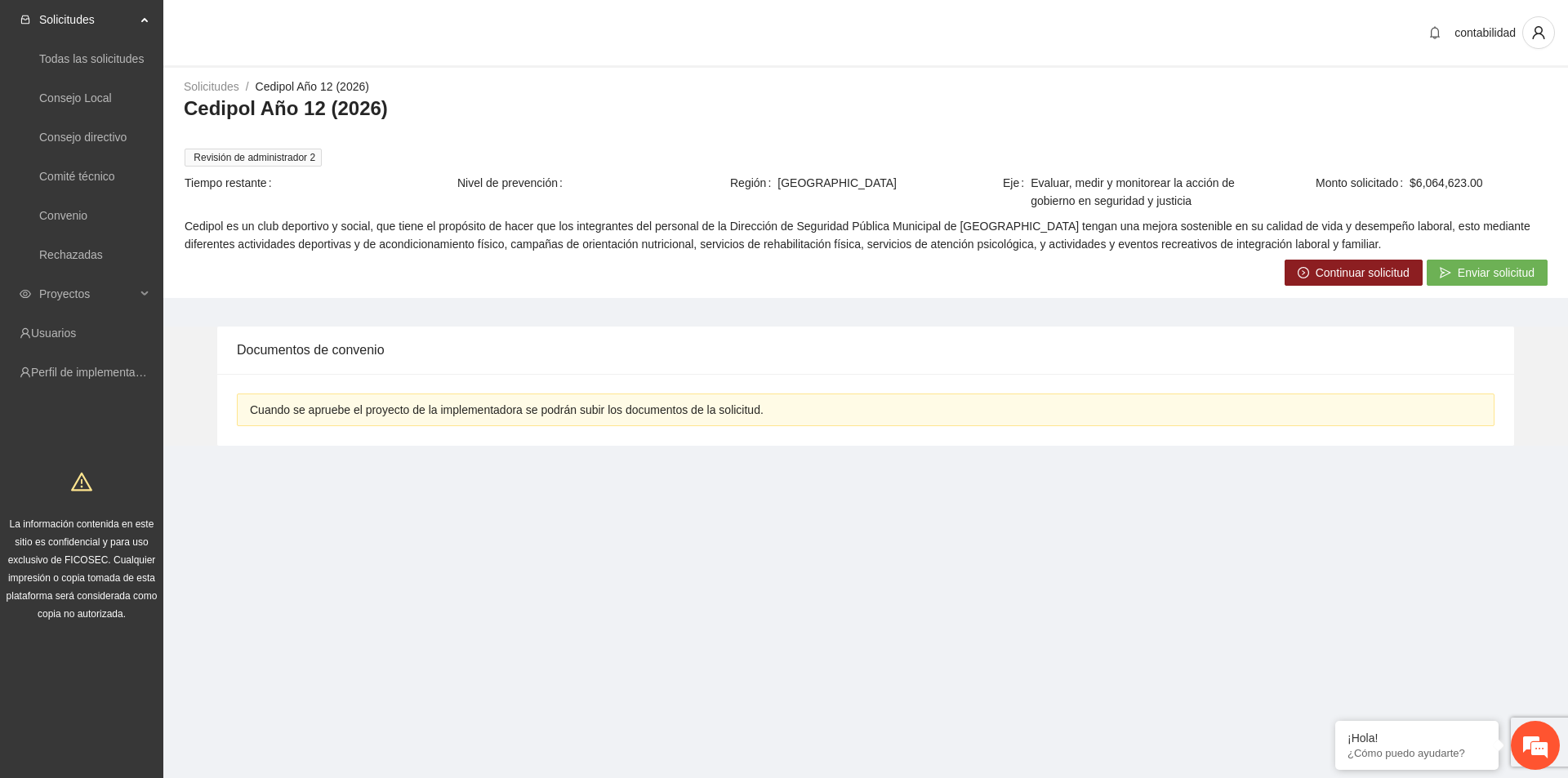
click at [1357, 274] on span "Continuar solicitud" at bounding box center [1362, 273] width 94 height 18
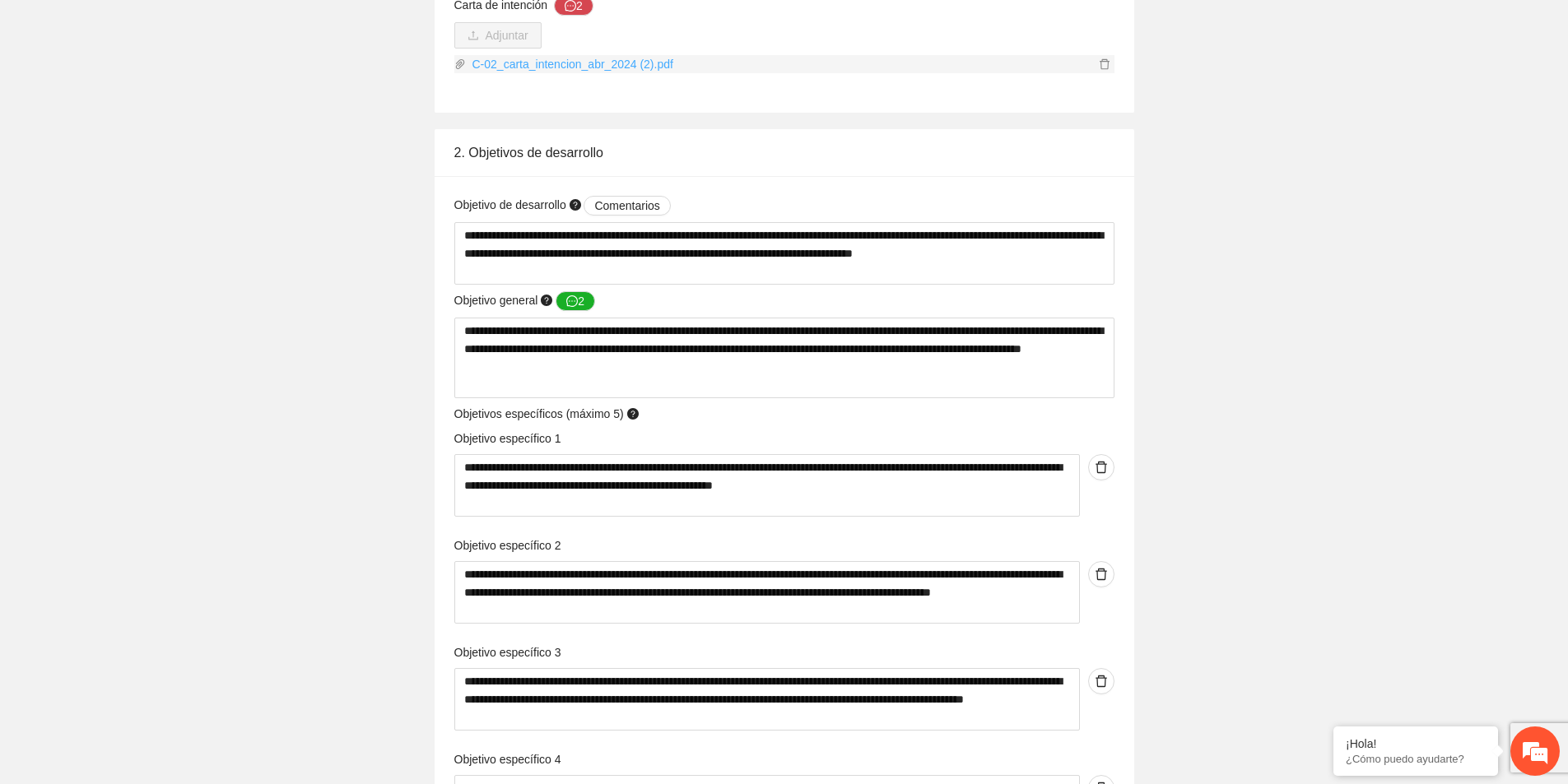
scroll to position [1070, 0]
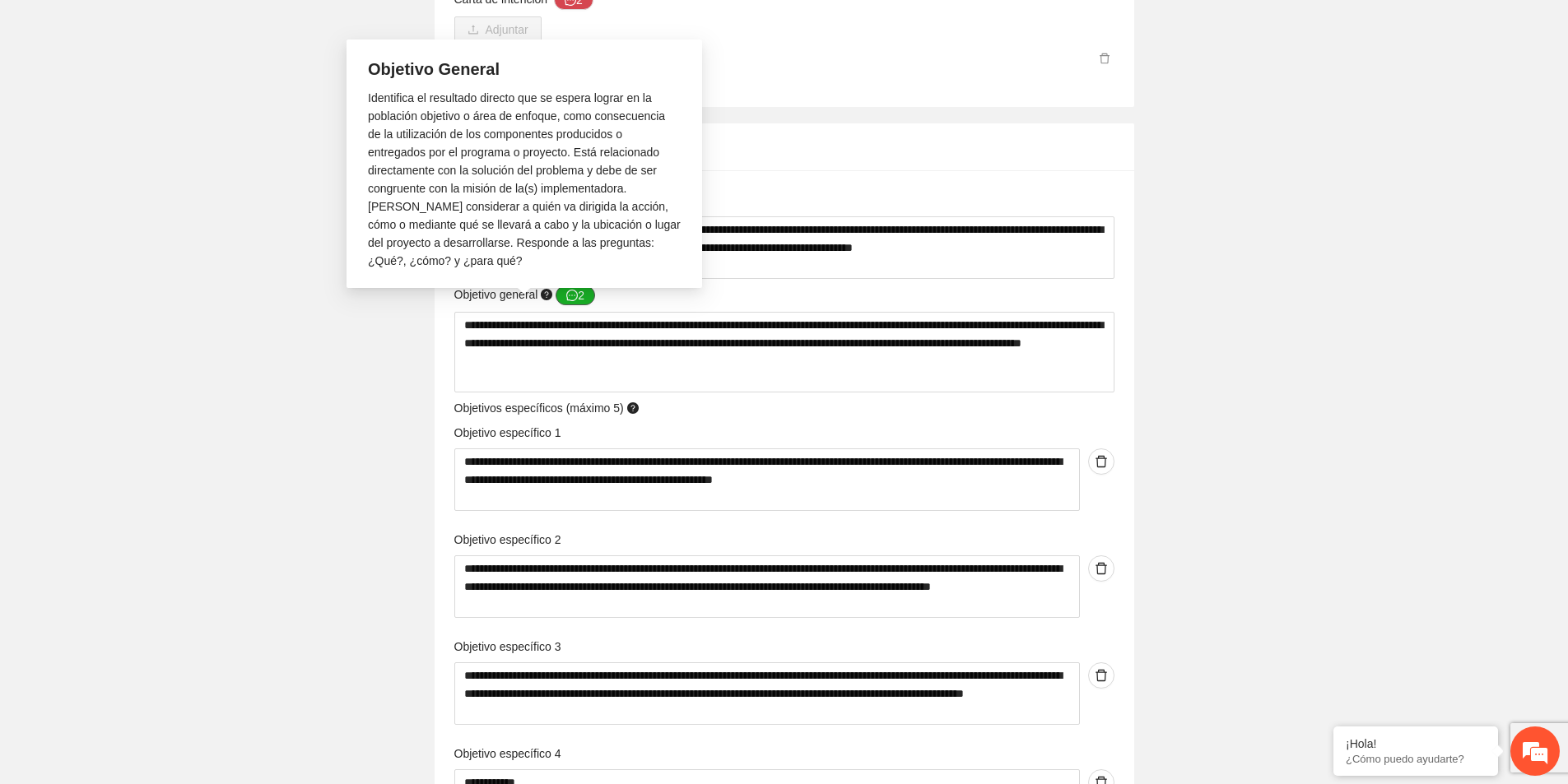
click at [580, 295] on button "2" at bounding box center [575, 295] width 40 height 20
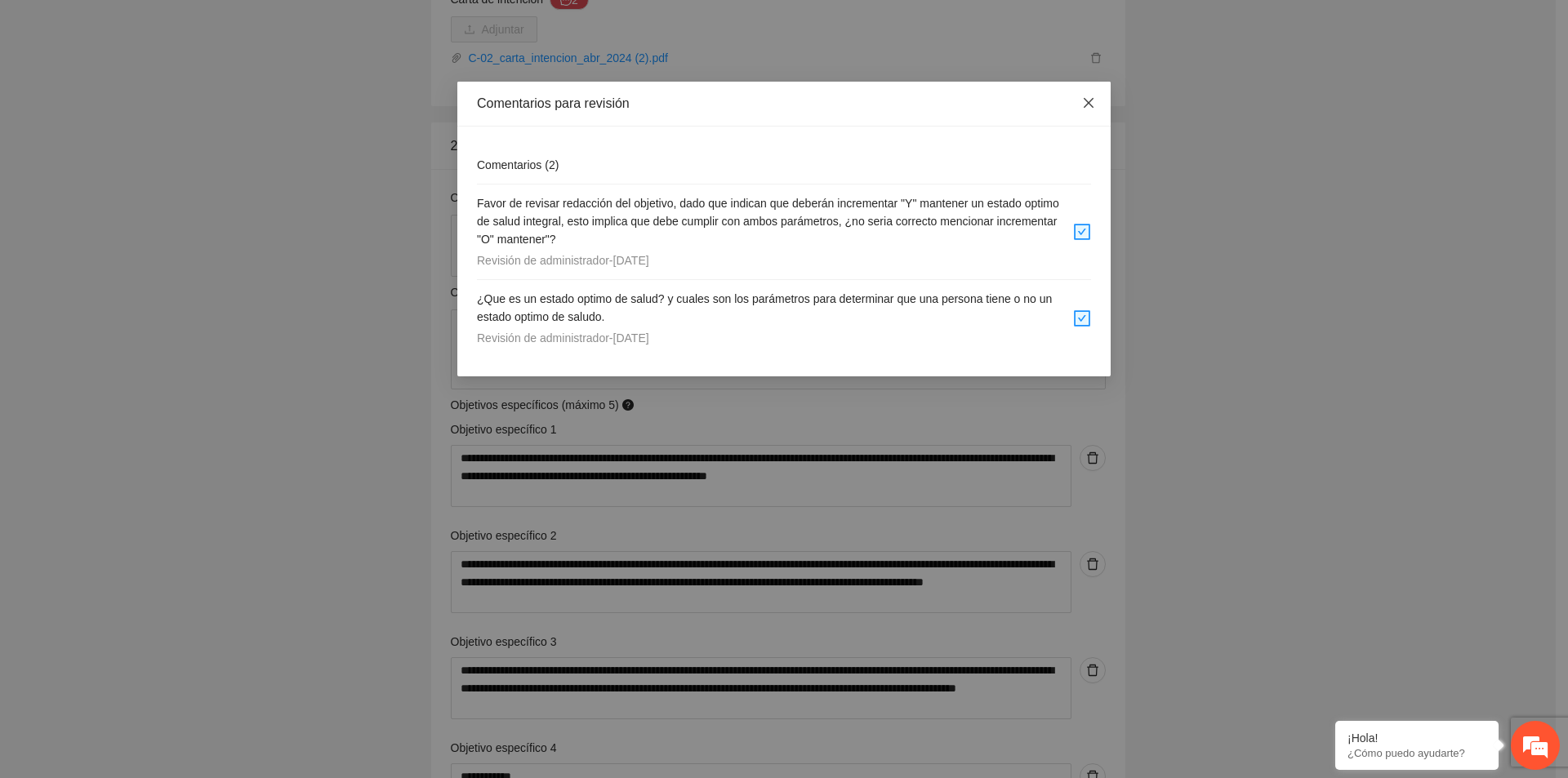
click at [1091, 101] on icon "close" at bounding box center [1088, 103] width 10 height 10
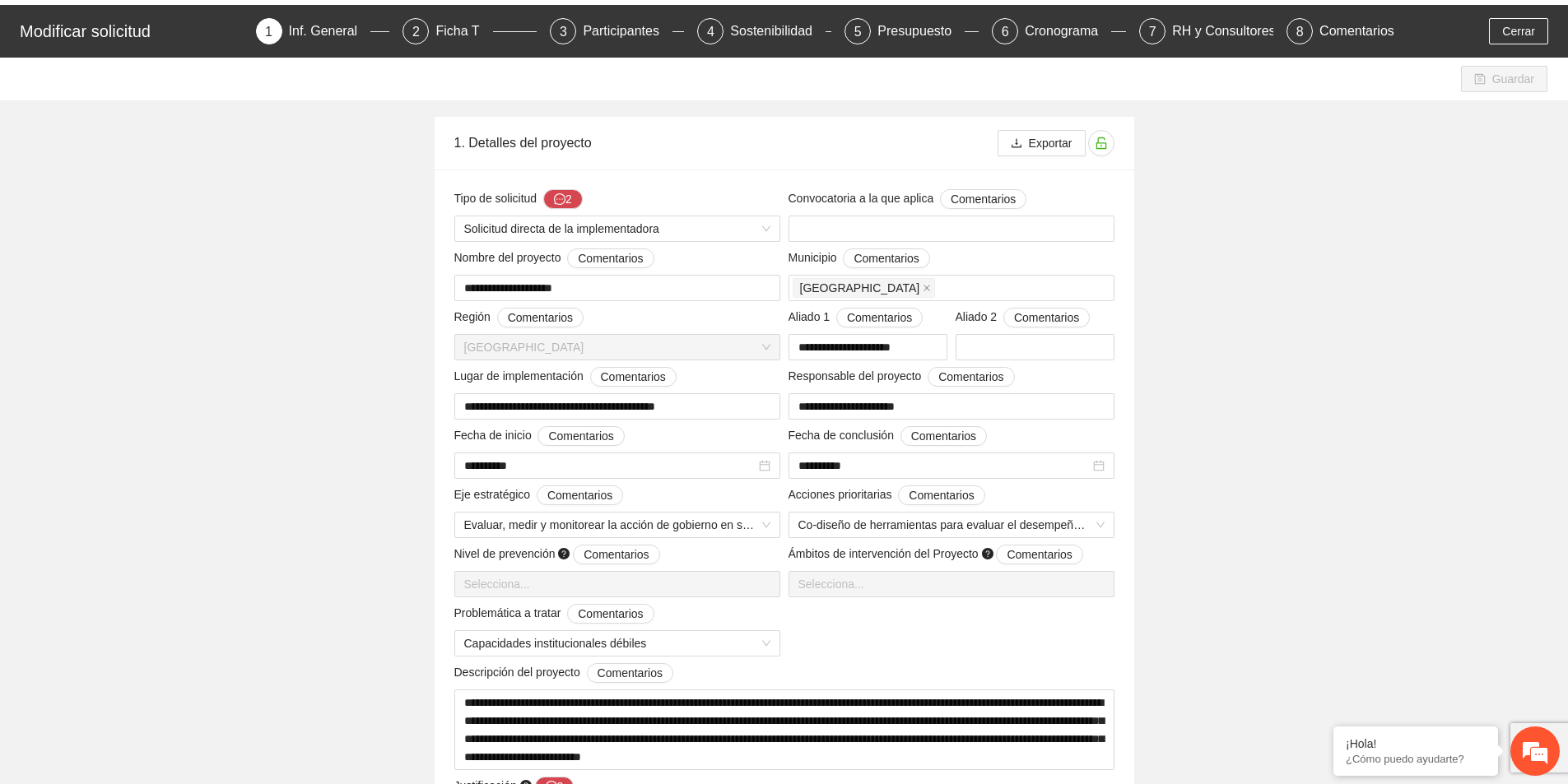
scroll to position [0, 0]
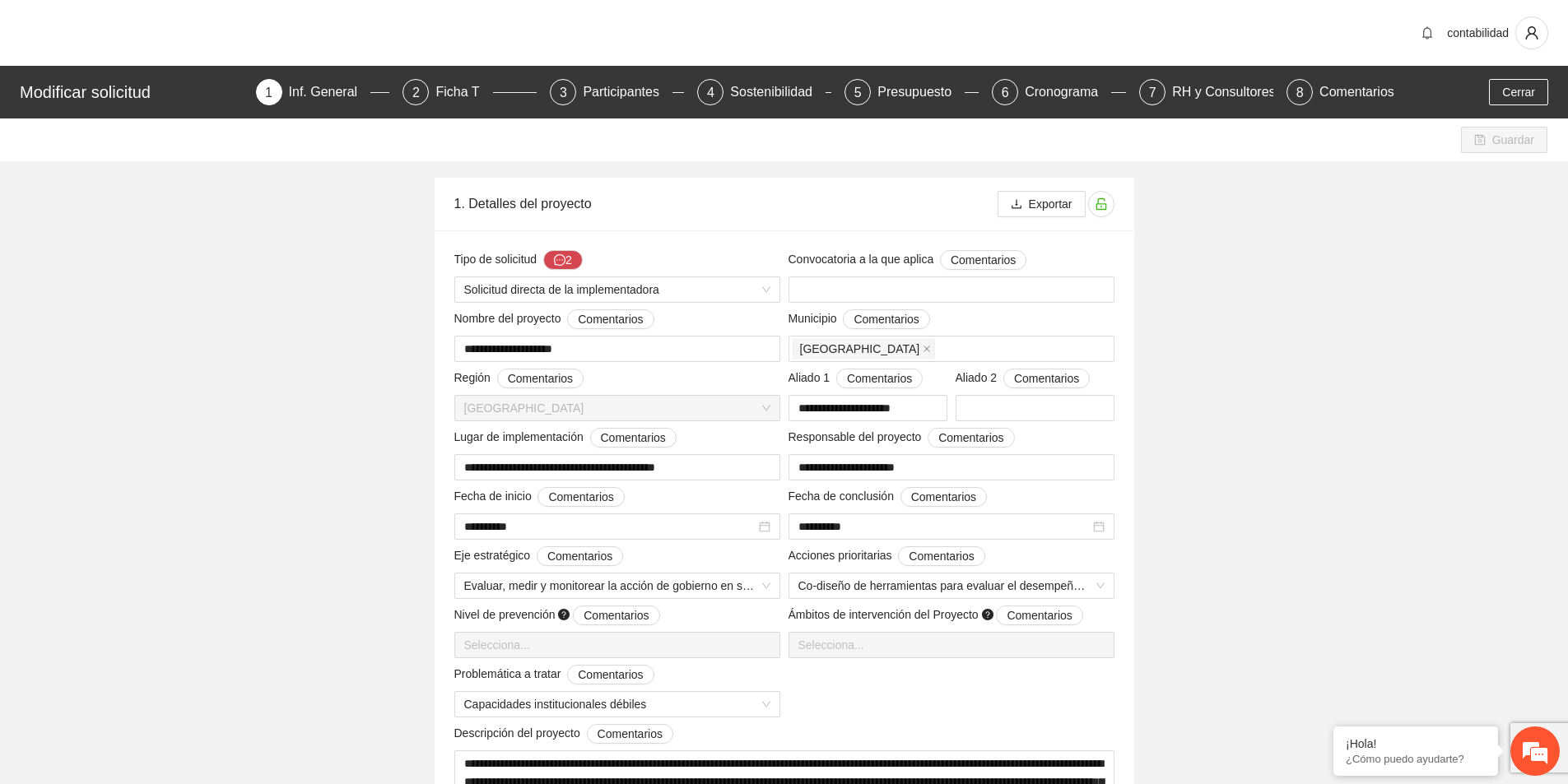
click at [468, 76] on div "Modificar solicitud 1 Inf. General 2 Ficha T 3 Participantes 4 Sostenibilidad 5…" at bounding box center [784, 92] width 1568 height 53
click at [464, 91] on div "Ficha T" at bounding box center [464, 92] width 57 height 26
